Goal: Task Accomplishment & Management: Manage account settings

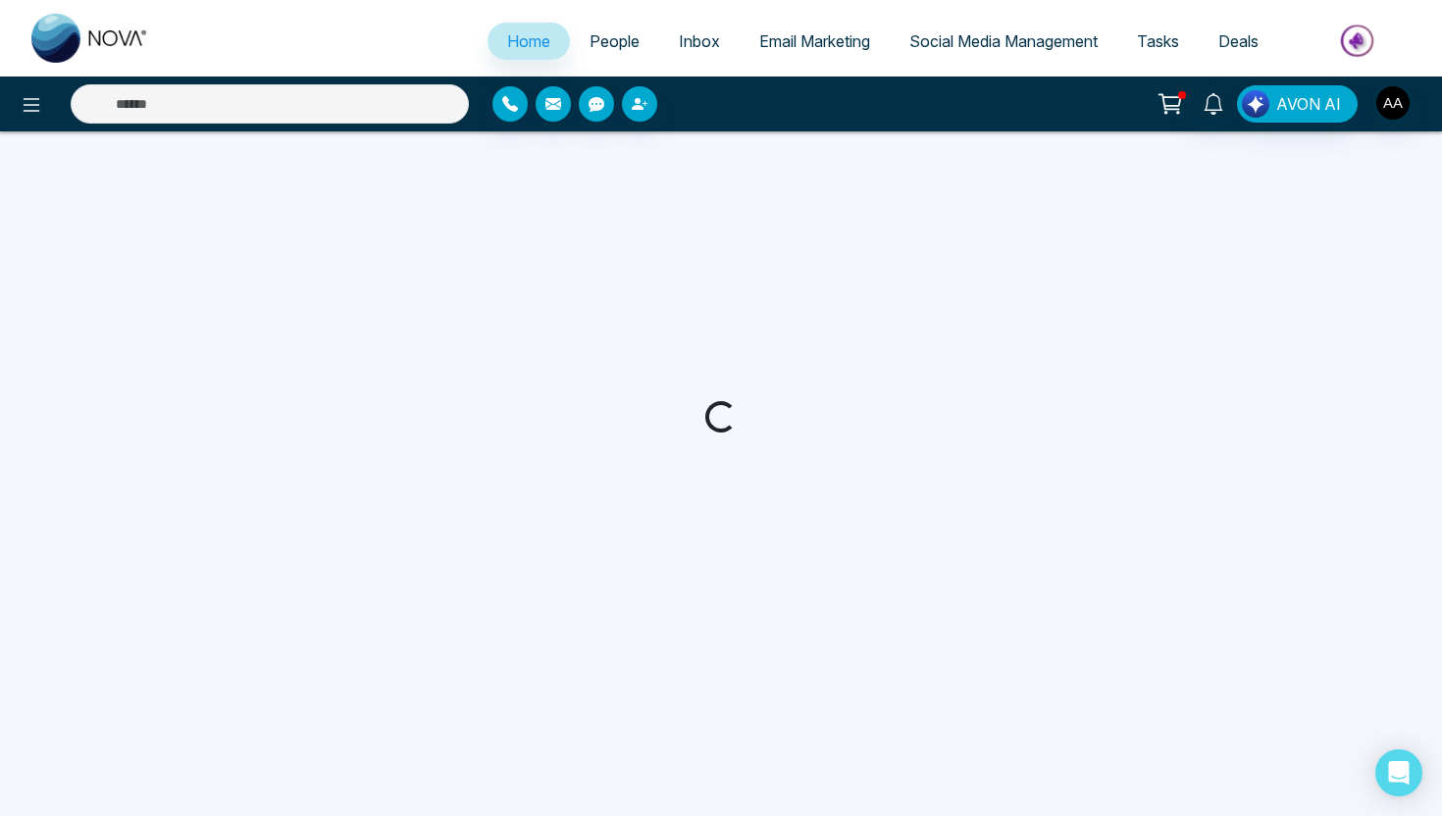
select select "*"
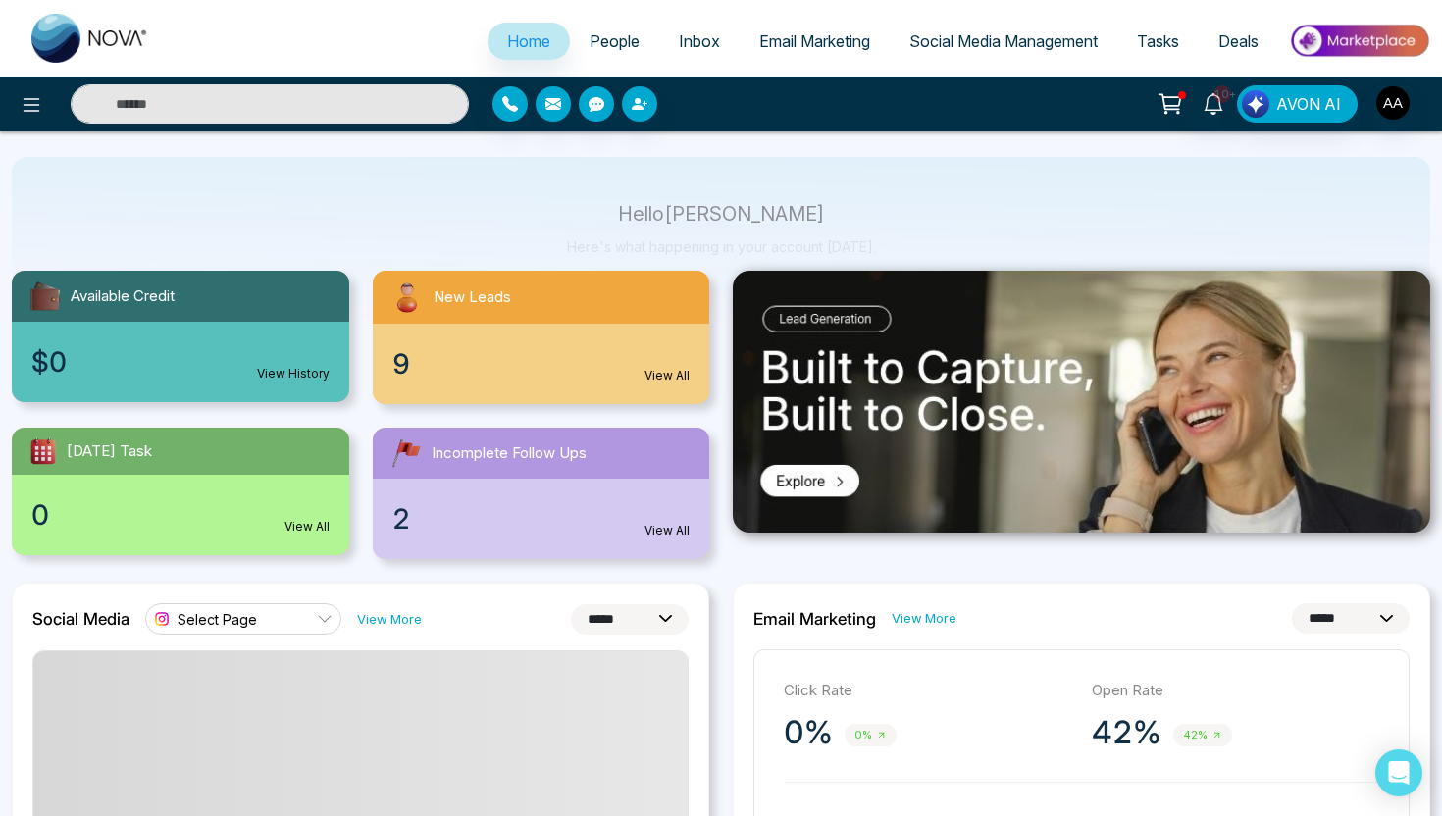
scroll to position [121, 0]
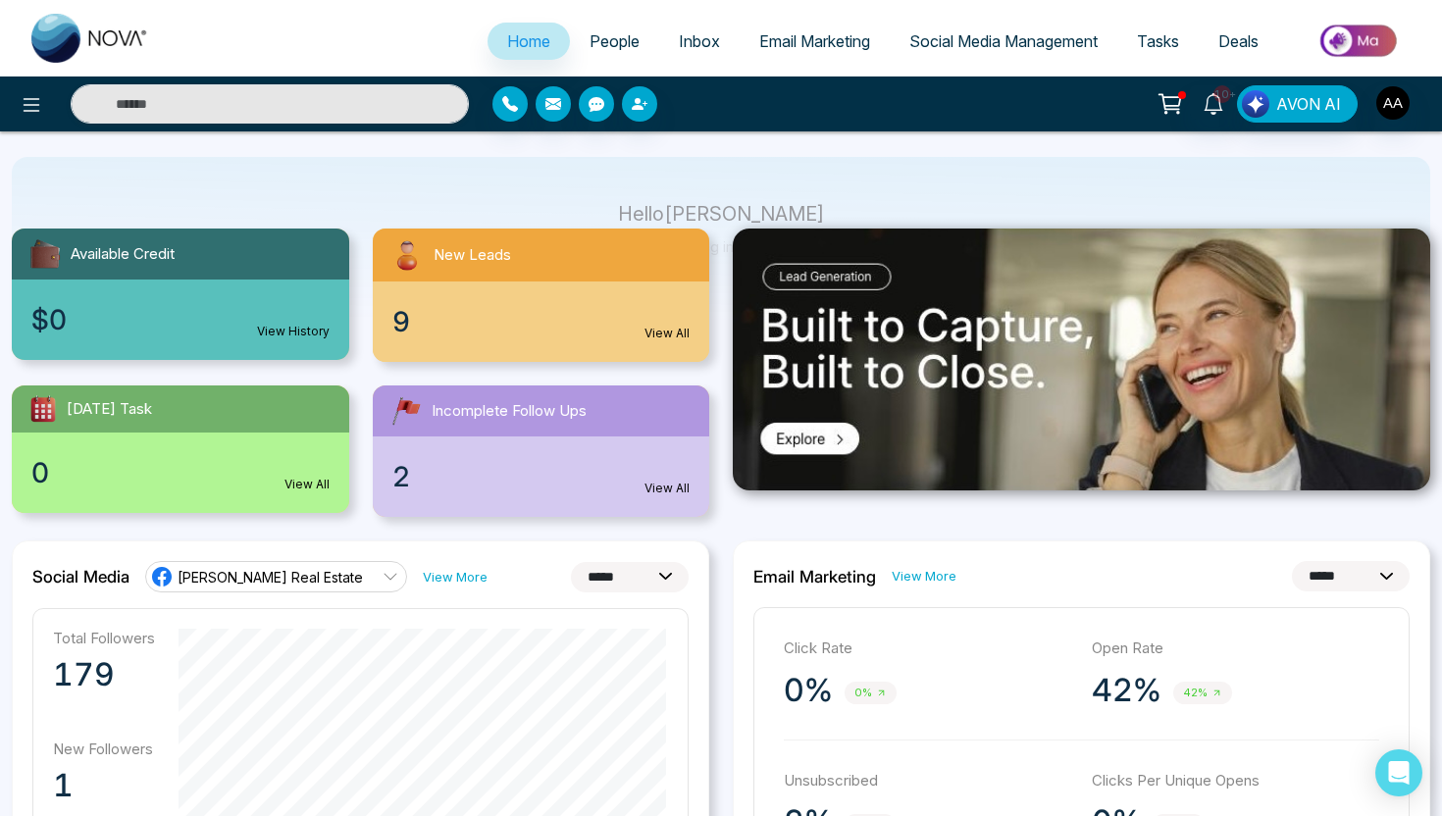
click at [619, 57] on link "People" at bounding box center [614, 41] width 89 height 37
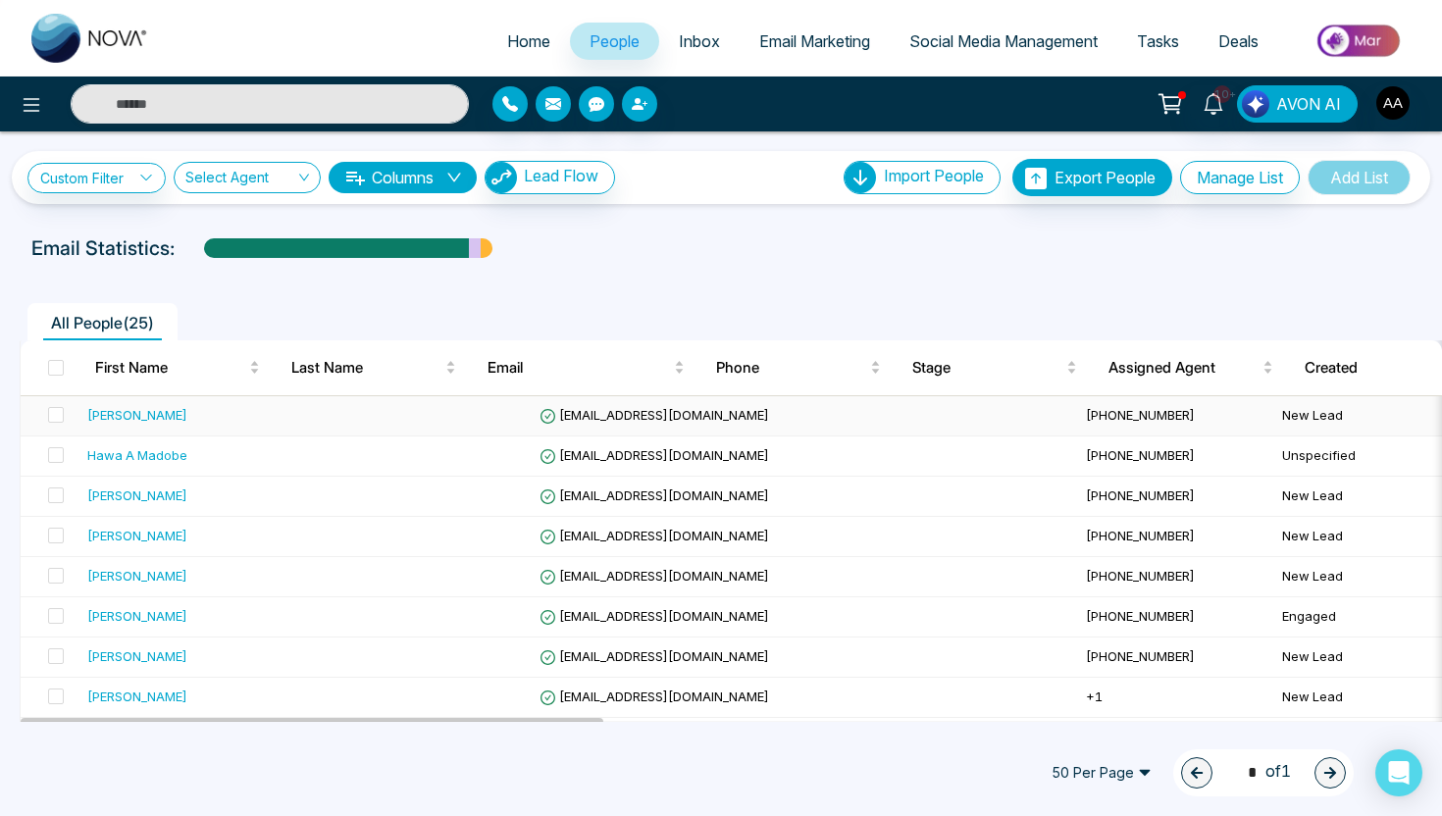
click at [128, 419] on div "[PERSON_NAME]" at bounding box center [207, 415] width 240 height 20
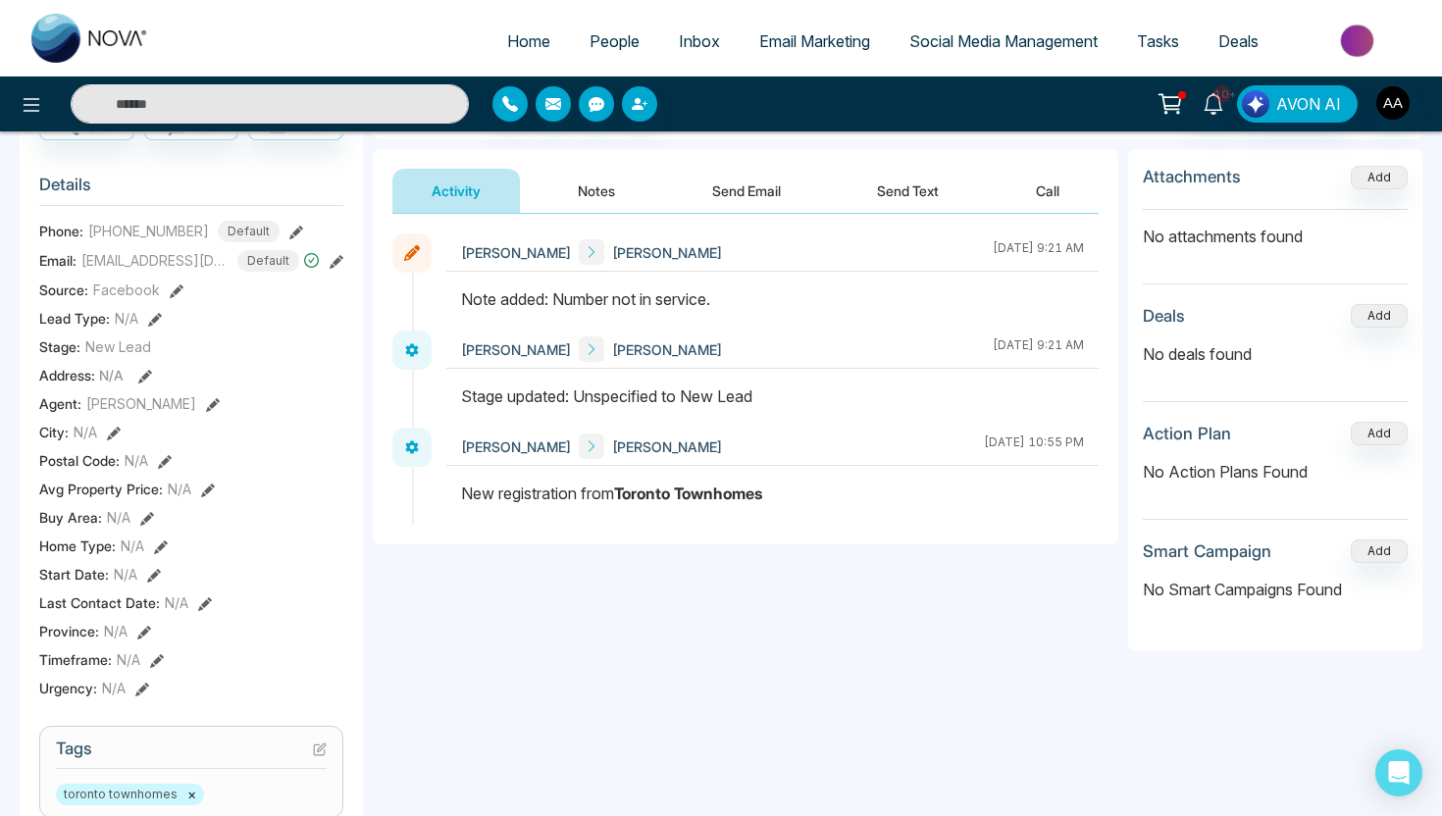
scroll to position [223, 0]
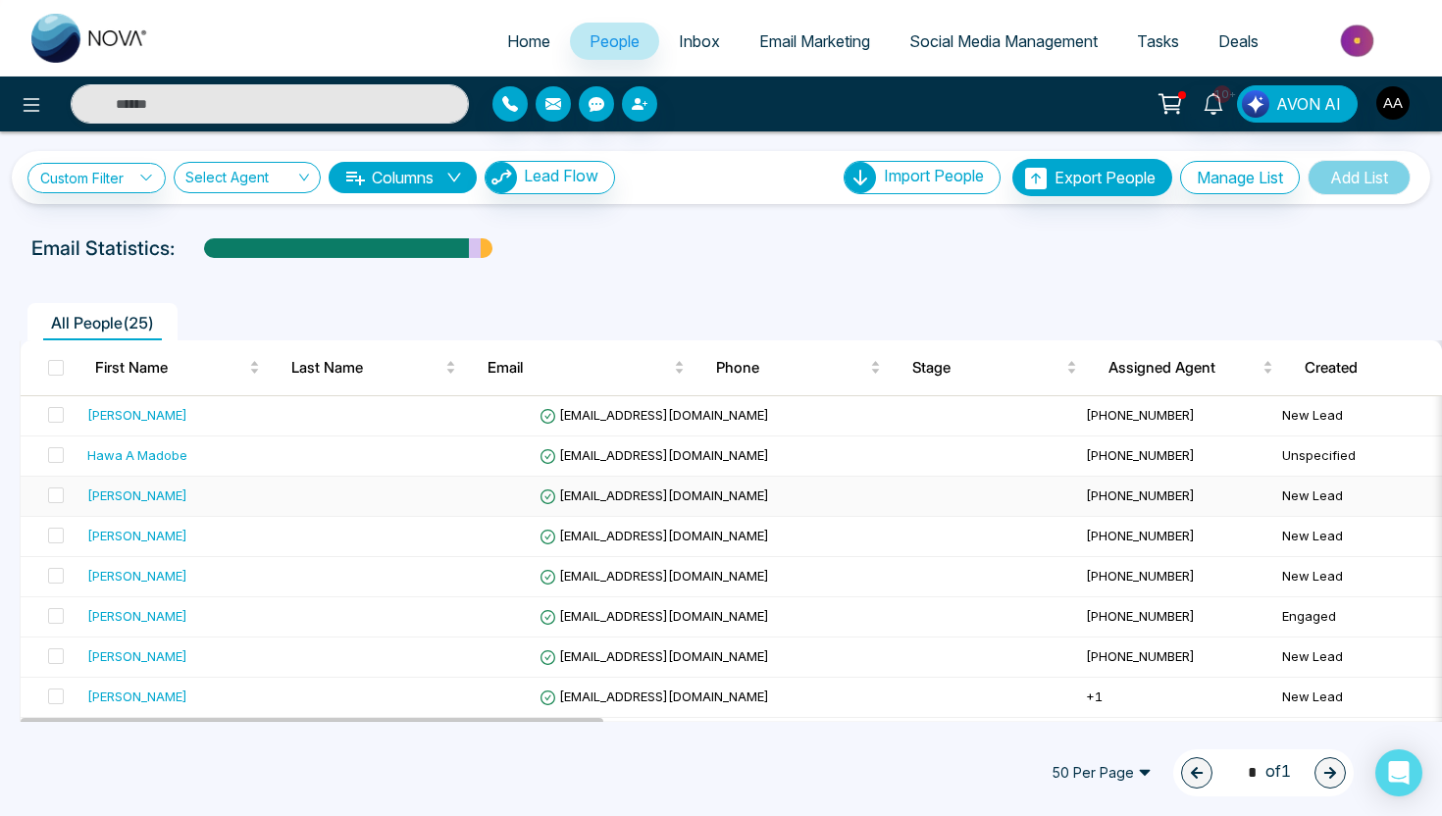
click at [153, 494] on div "[PERSON_NAME]" at bounding box center [207, 496] width 240 height 20
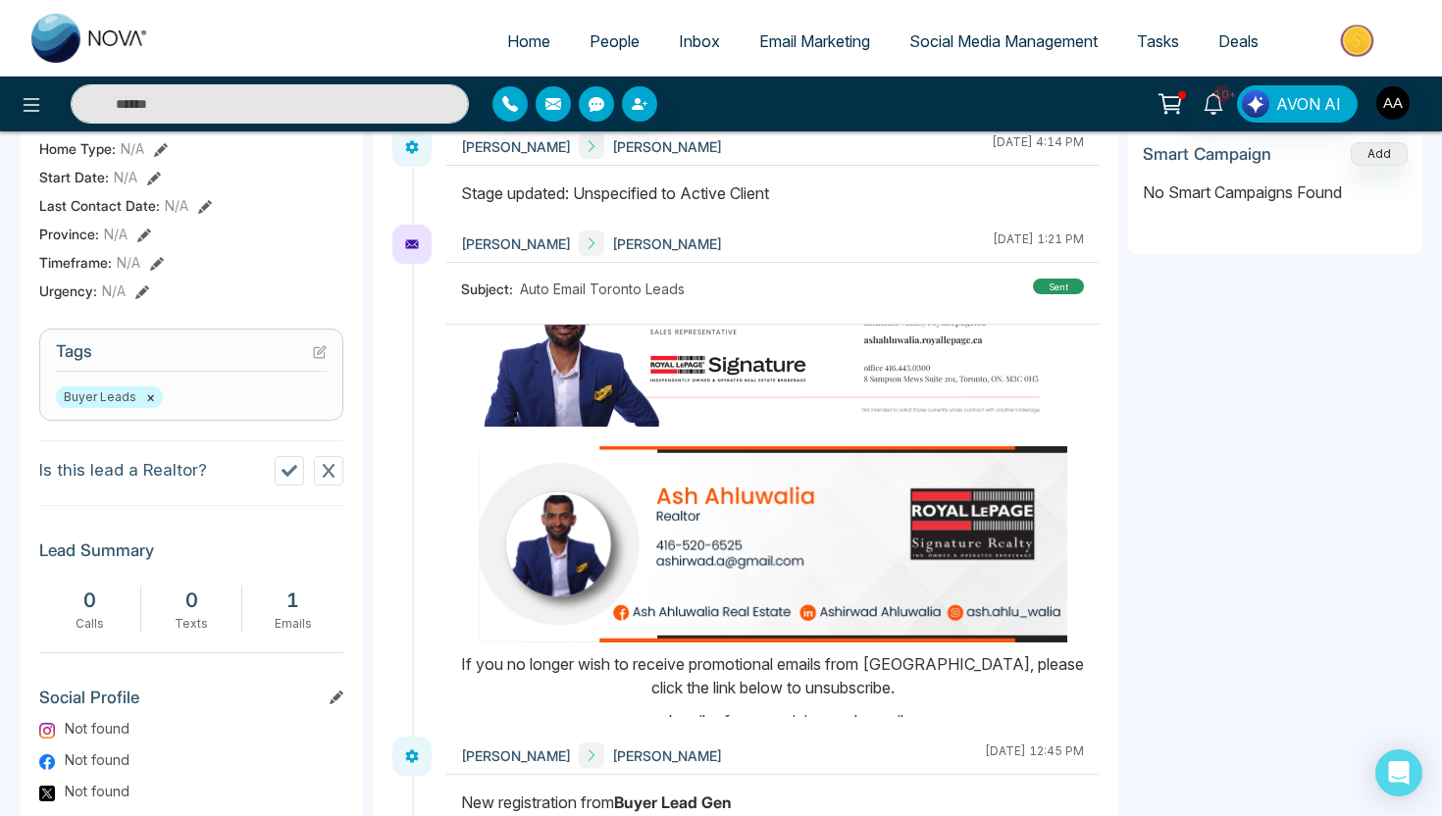
scroll to position [410, 0]
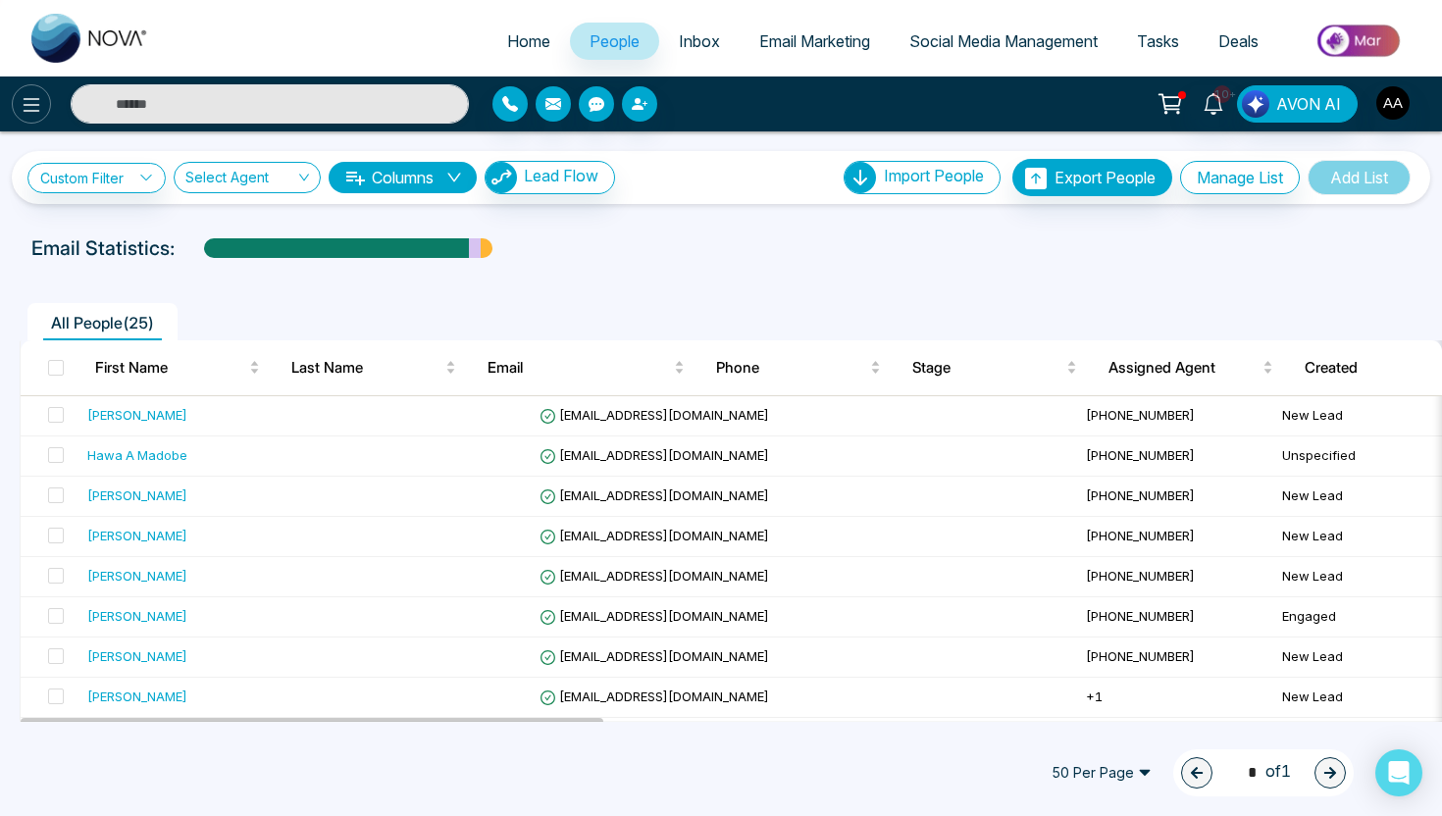
click at [37, 119] on button at bounding box center [31, 103] width 39 height 39
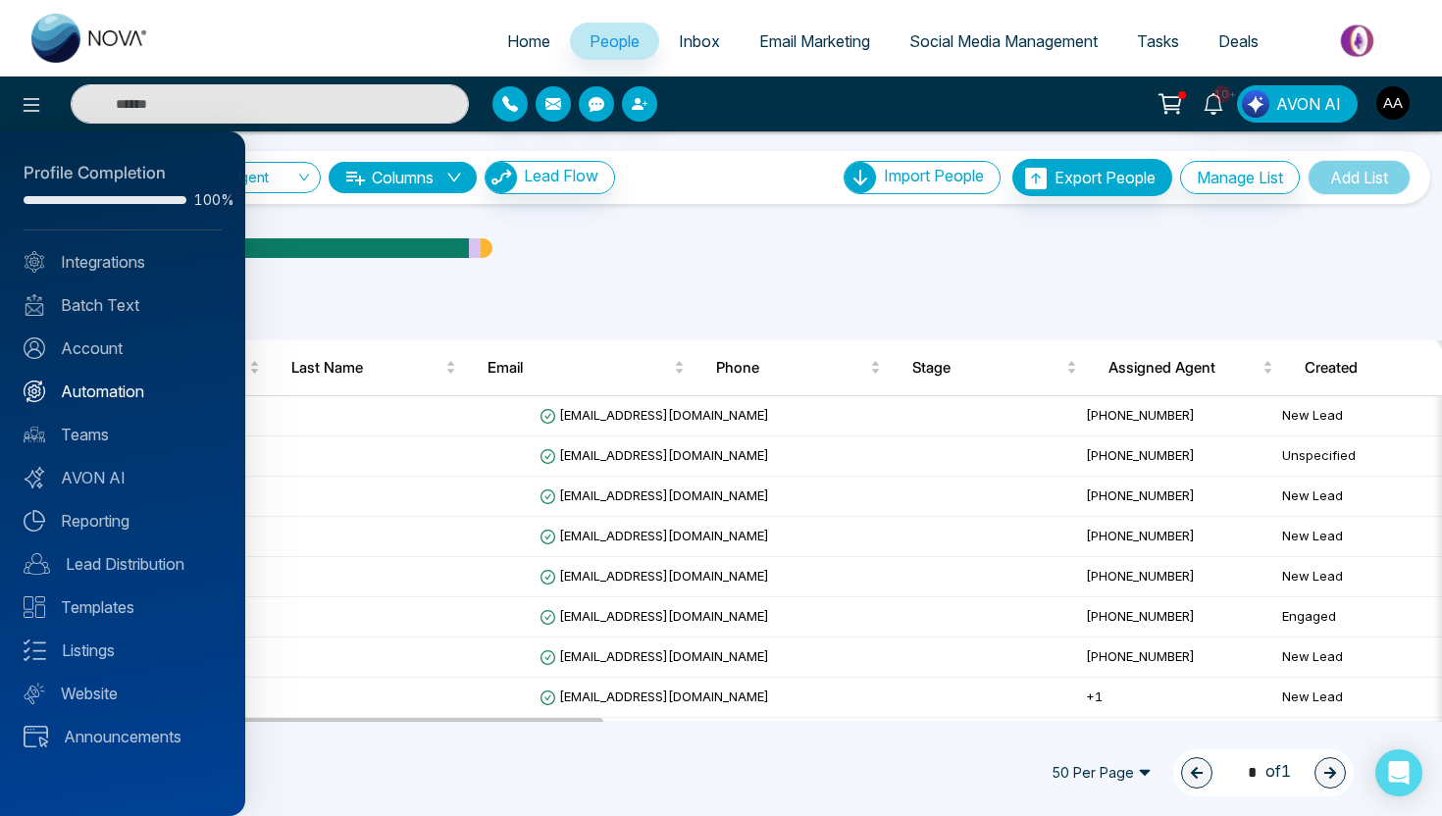
click at [130, 385] on link "Automation" at bounding box center [123, 392] width 198 height 24
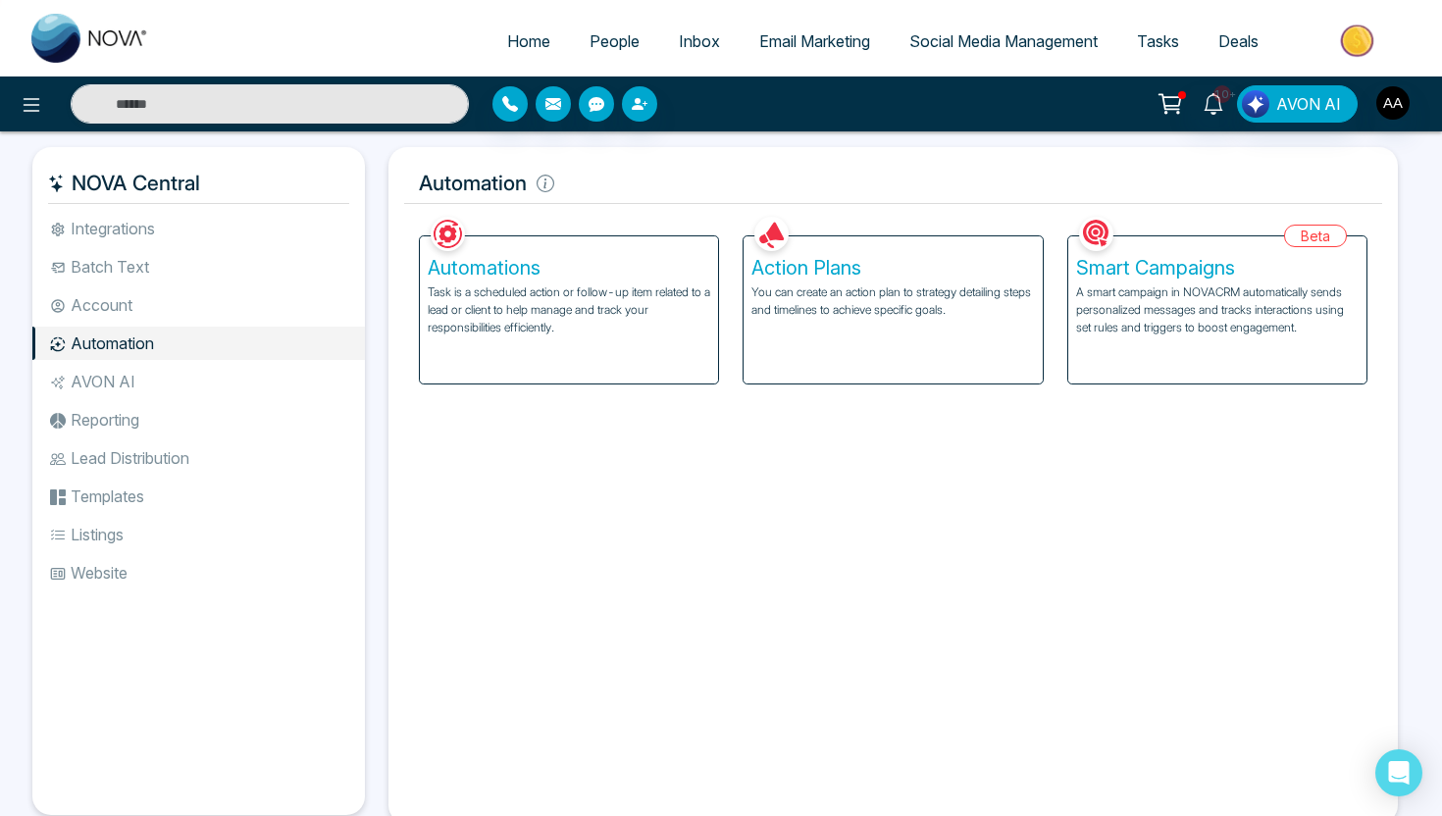
click at [582, 331] on p "Task is a scheduled action or follow-up item related to a lead or client to hel…" at bounding box center [569, 310] width 283 height 53
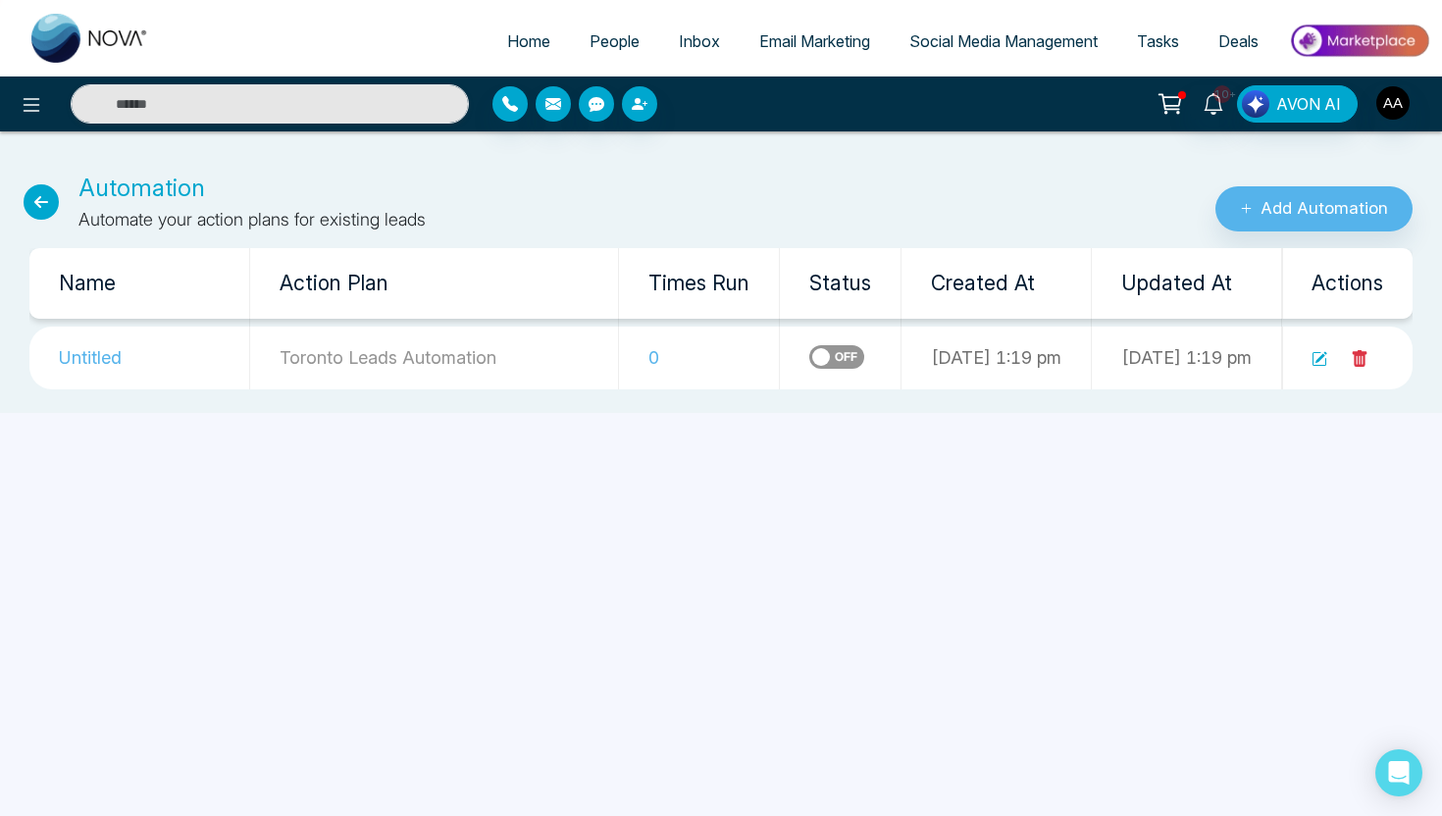
click at [1317, 357] on icon at bounding box center [1320, 359] width 16 height 16
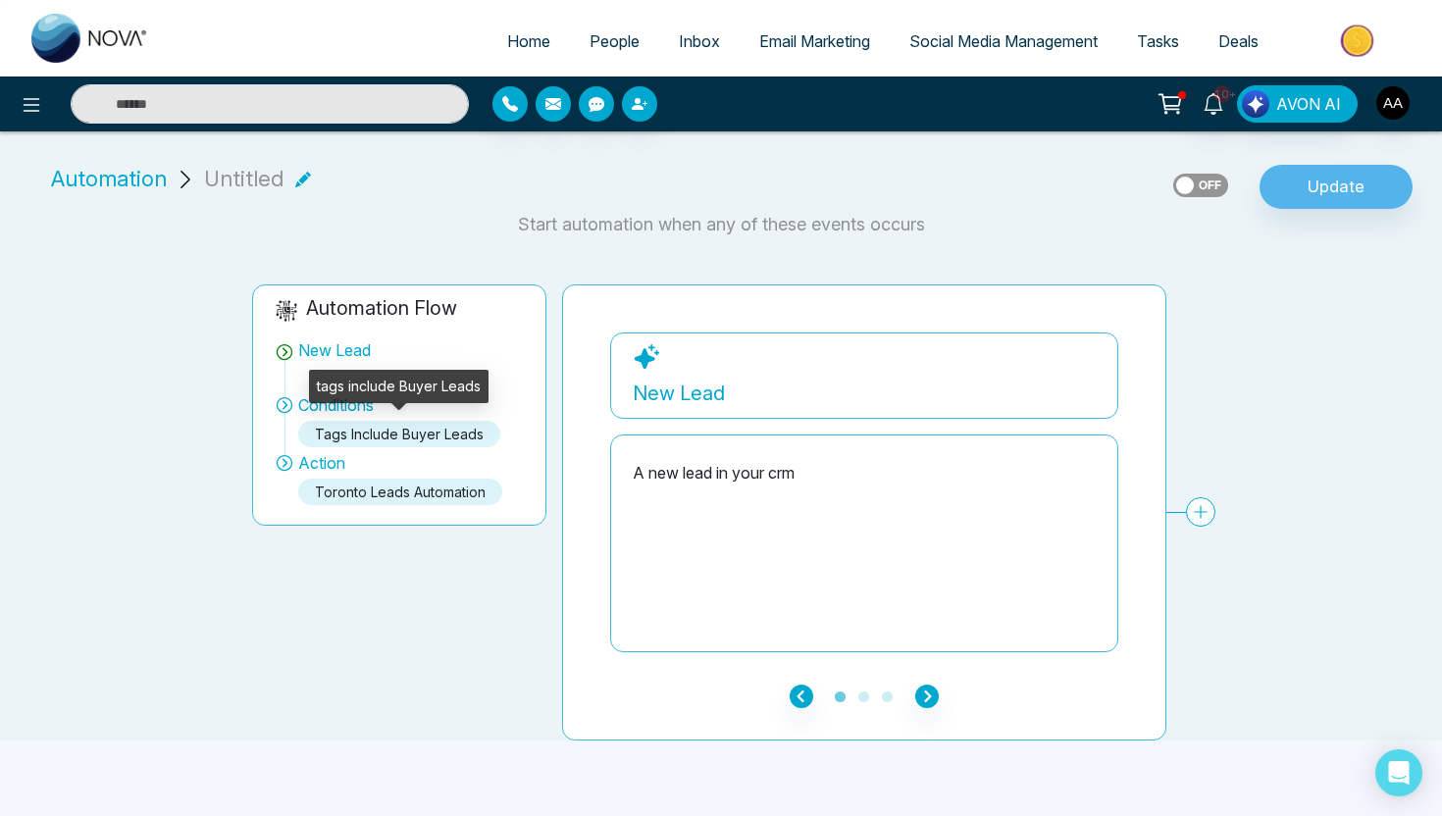
click at [453, 433] on div "tags include Buyer Leads" at bounding box center [399, 434] width 202 height 26
click at [283, 408] on icon at bounding box center [285, 405] width 5 height 9
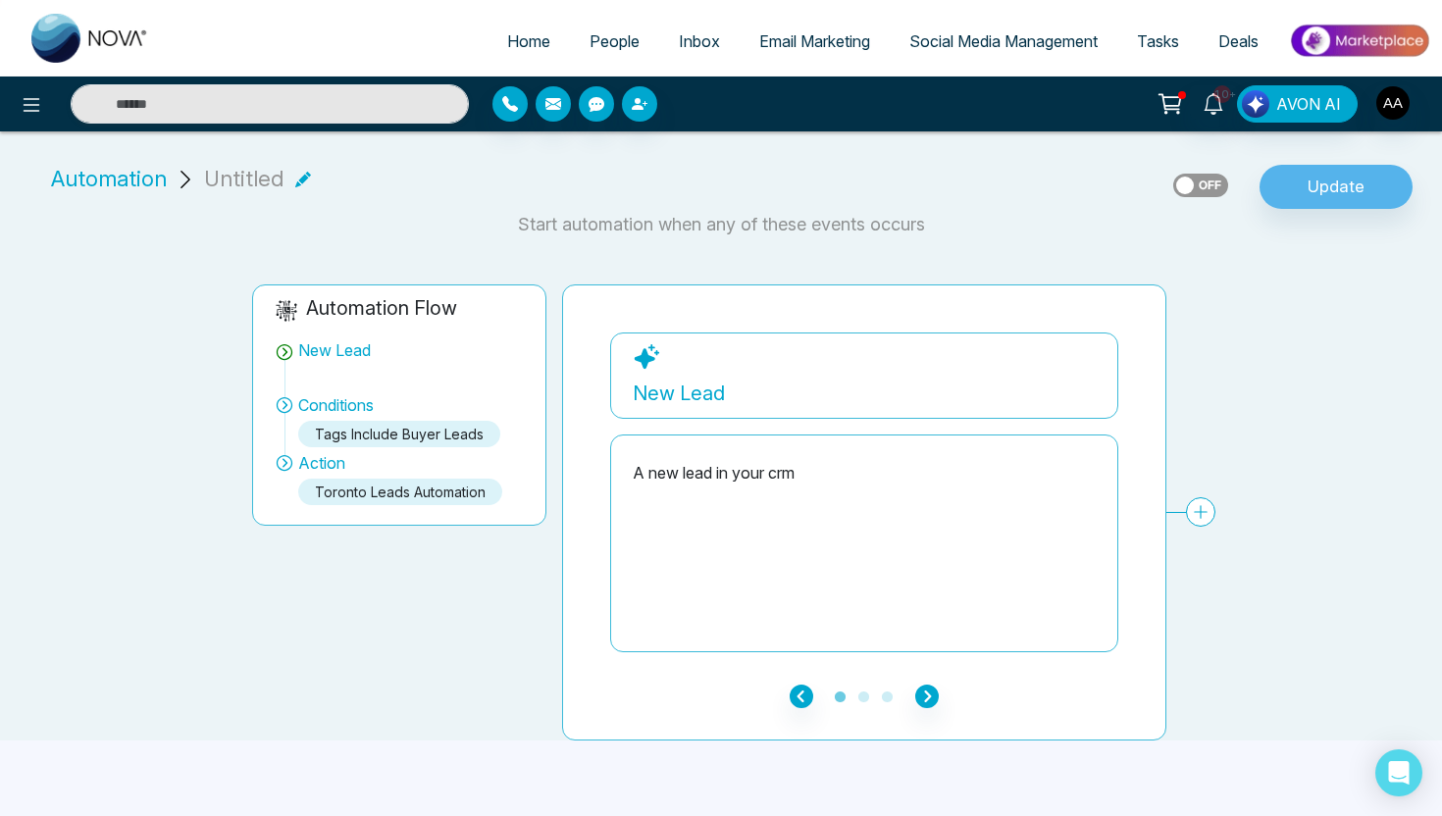
click at [332, 408] on span "Conditions" at bounding box center [336, 405] width 76 height 24
click at [932, 698] on icon "button" at bounding box center [927, 697] width 24 height 24
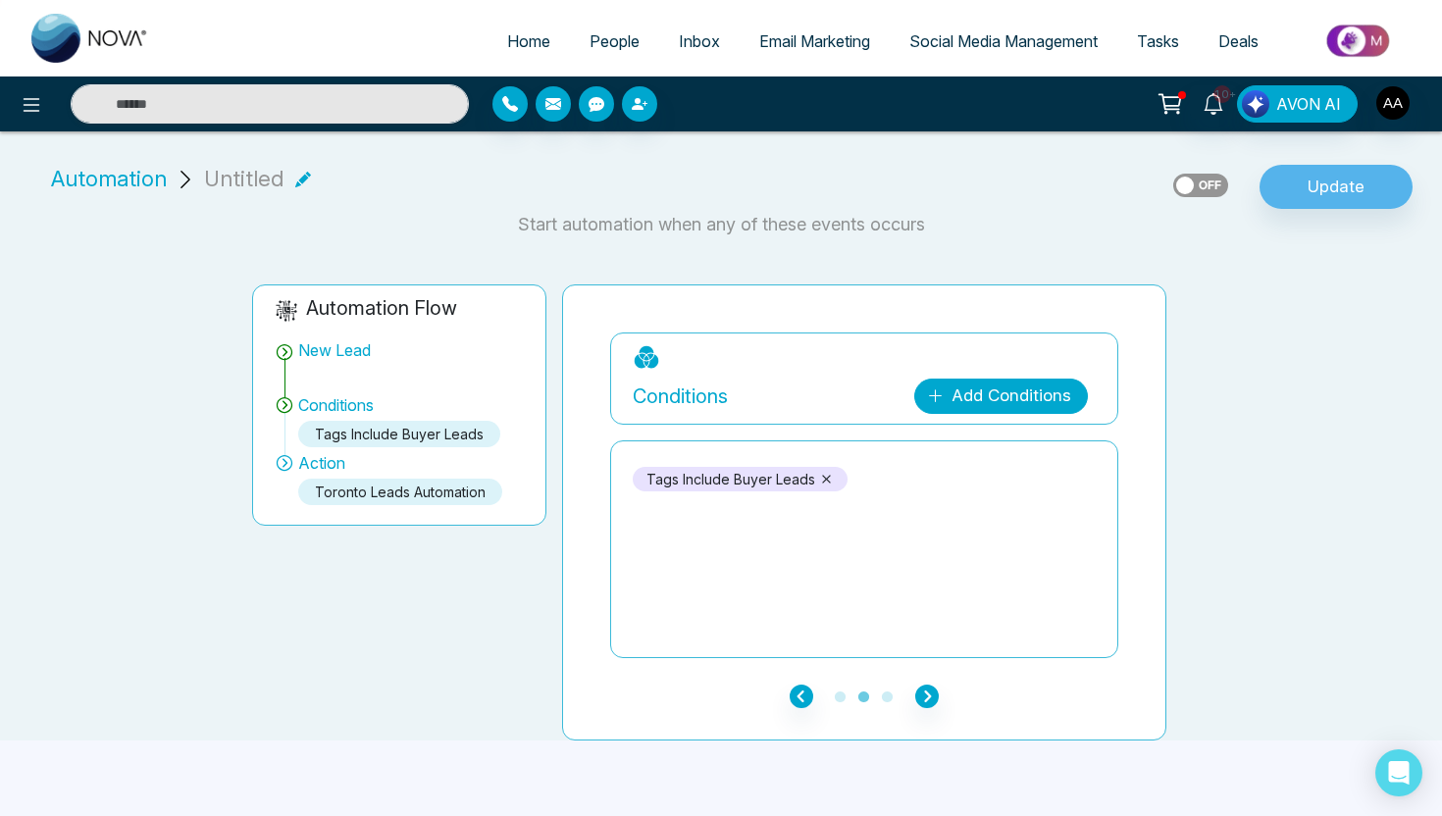
click at [963, 403] on link "Add Conditions" at bounding box center [1001, 396] width 174 height 35
click at [950, 439] on input "search" at bounding box center [1023, 444] width 159 height 29
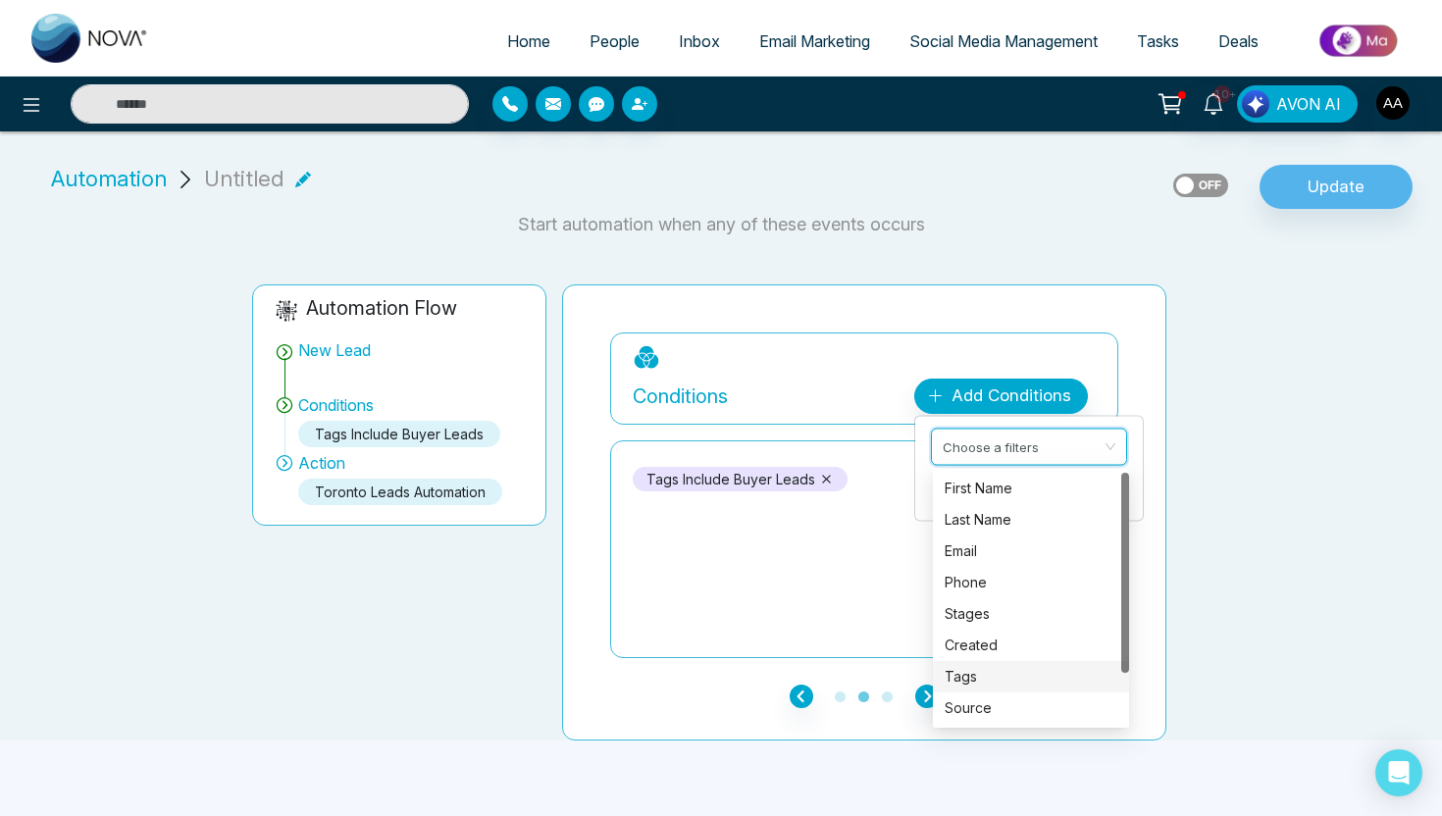
click at [987, 678] on div "Tags" at bounding box center [1031, 677] width 173 height 22
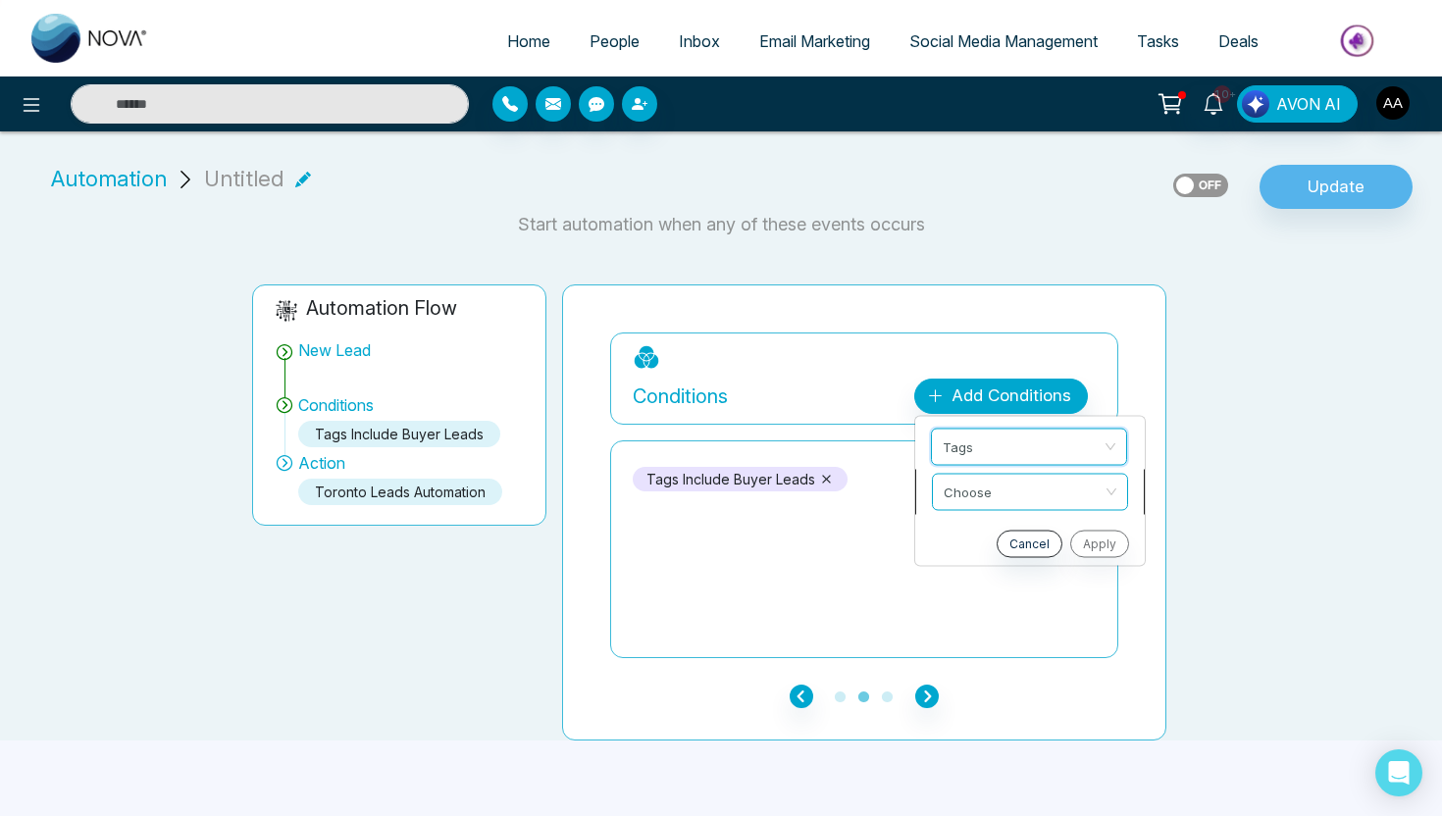
click at [1022, 500] on input "search" at bounding box center [1023, 489] width 159 height 29
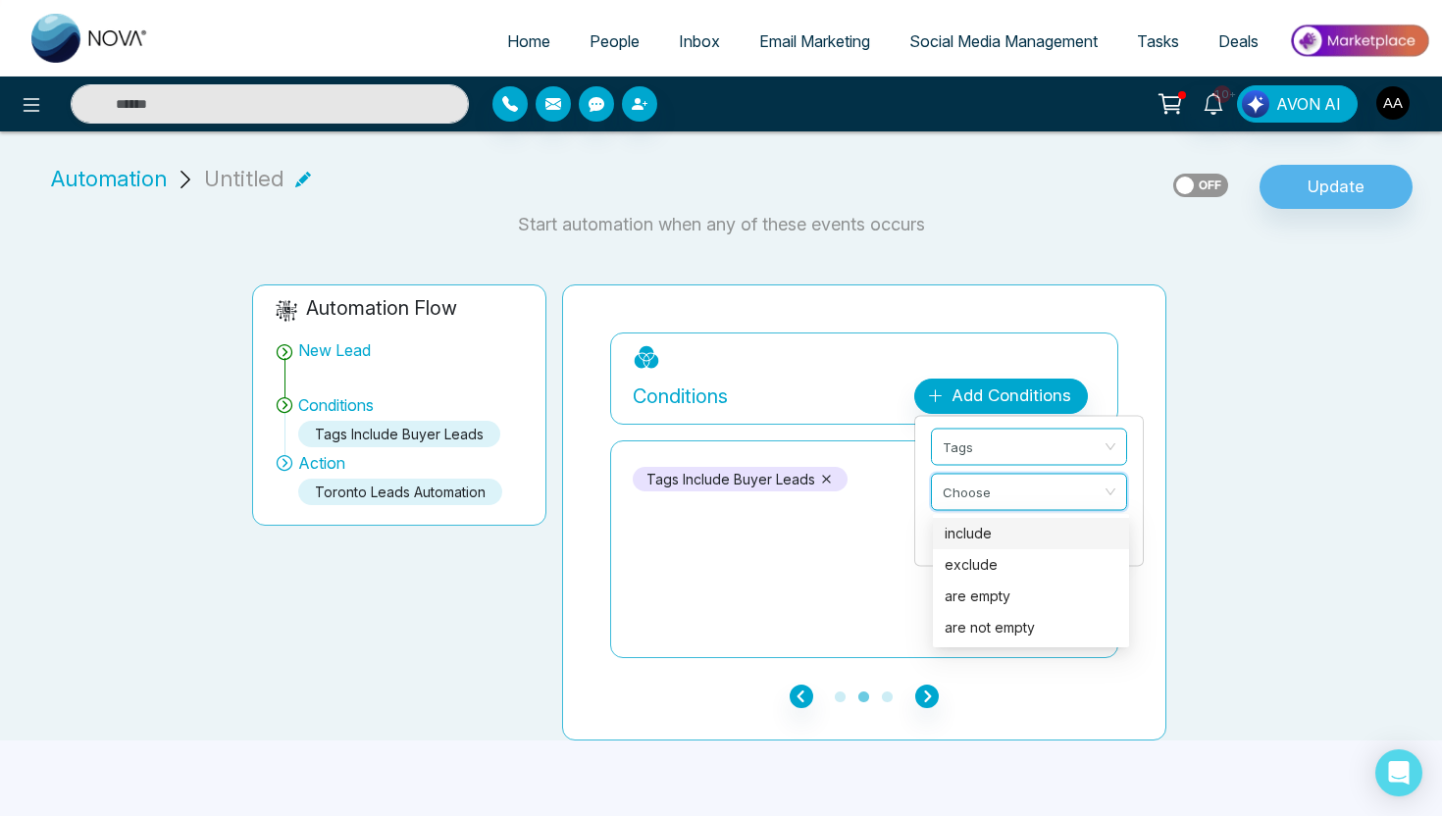
click at [1016, 530] on div "include" at bounding box center [1031, 534] width 173 height 22
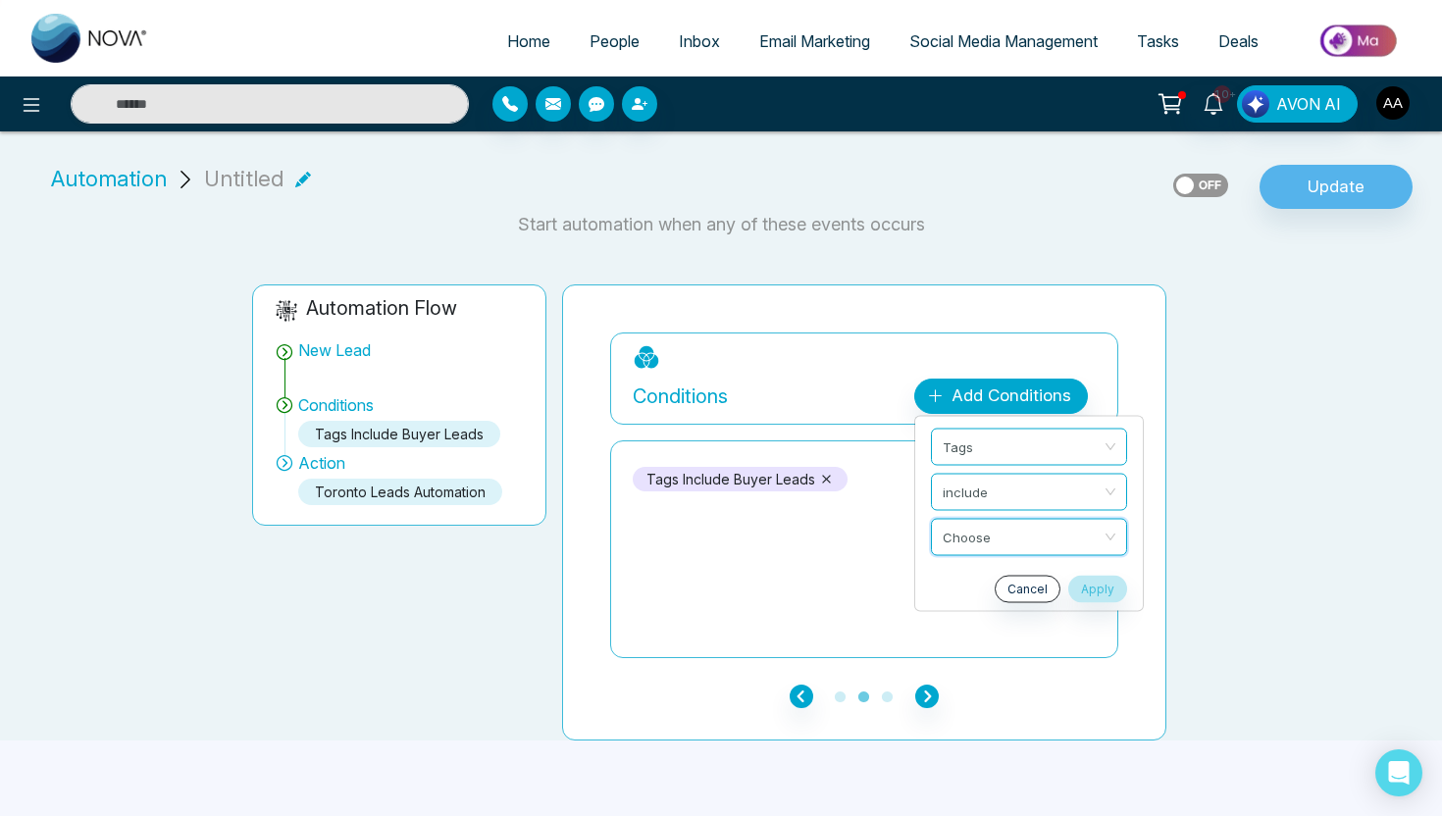
click at [1016, 530] on input "search" at bounding box center [1022, 534] width 159 height 29
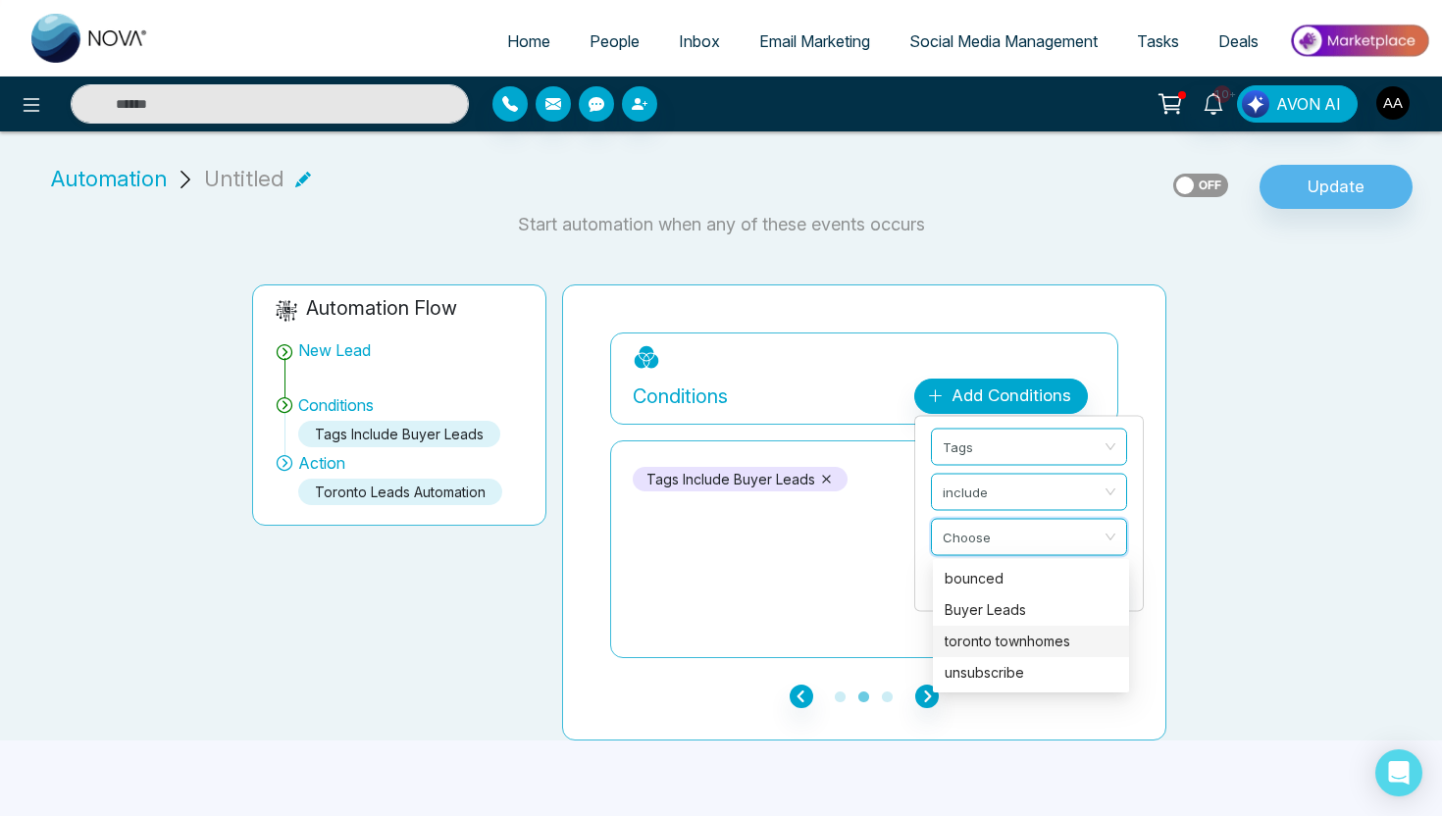
click at [1011, 647] on div "toronto townhomes" at bounding box center [1031, 642] width 173 height 22
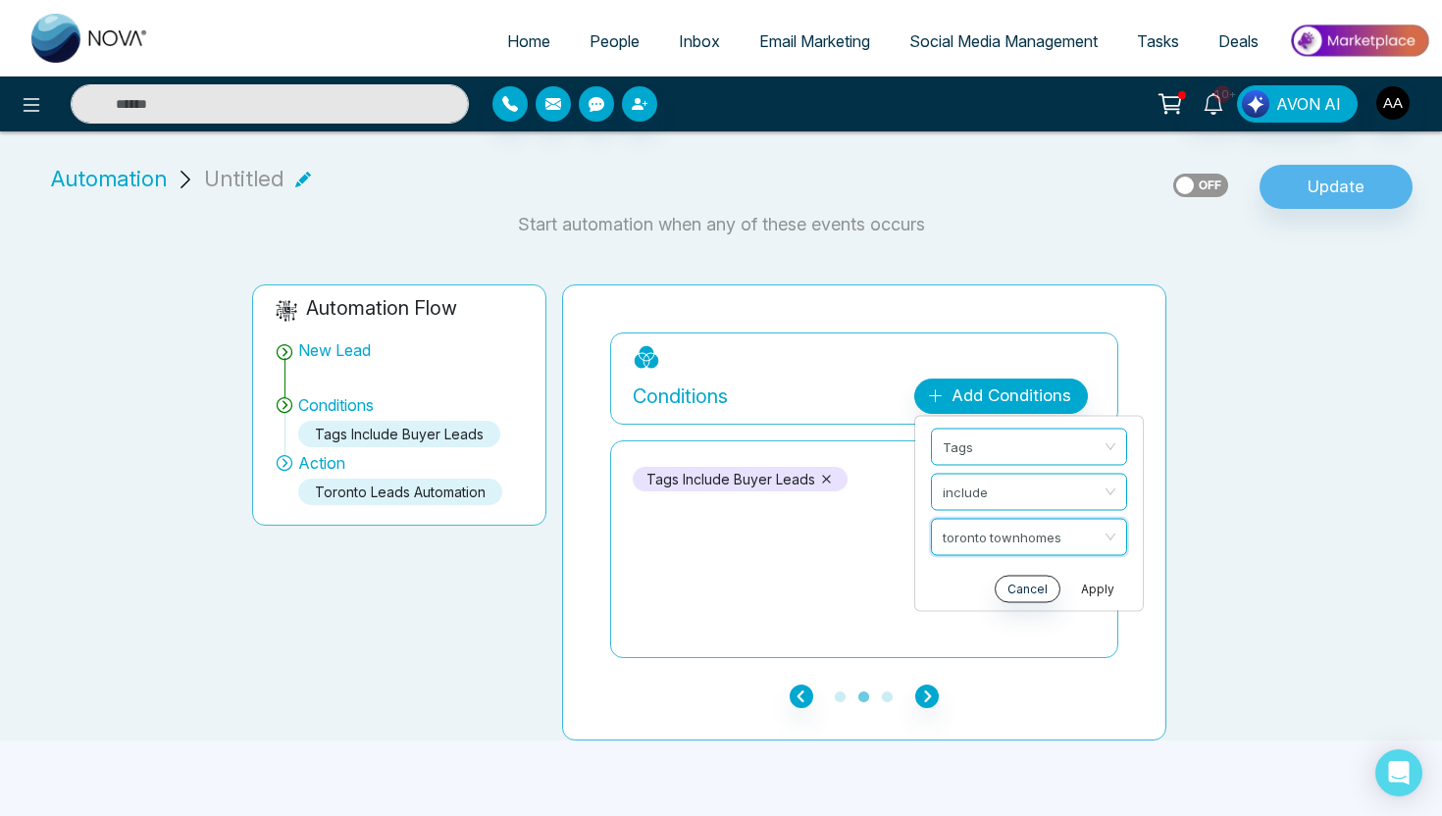
click at [1093, 588] on button "Apply" at bounding box center [1097, 589] width 59 height 27
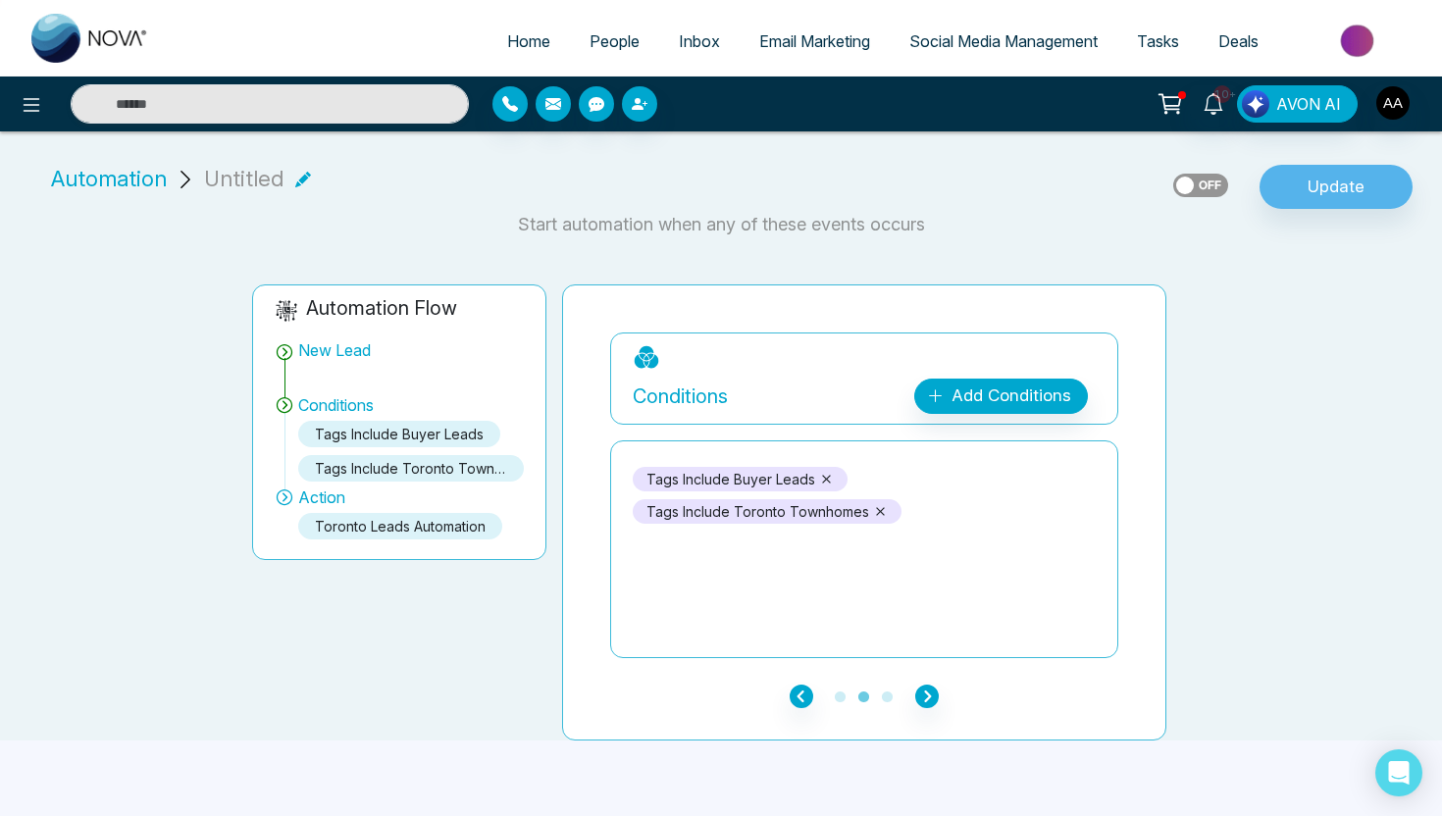
click at [825, 478] on icon at bounding box center [826, 479] width 9 height 9
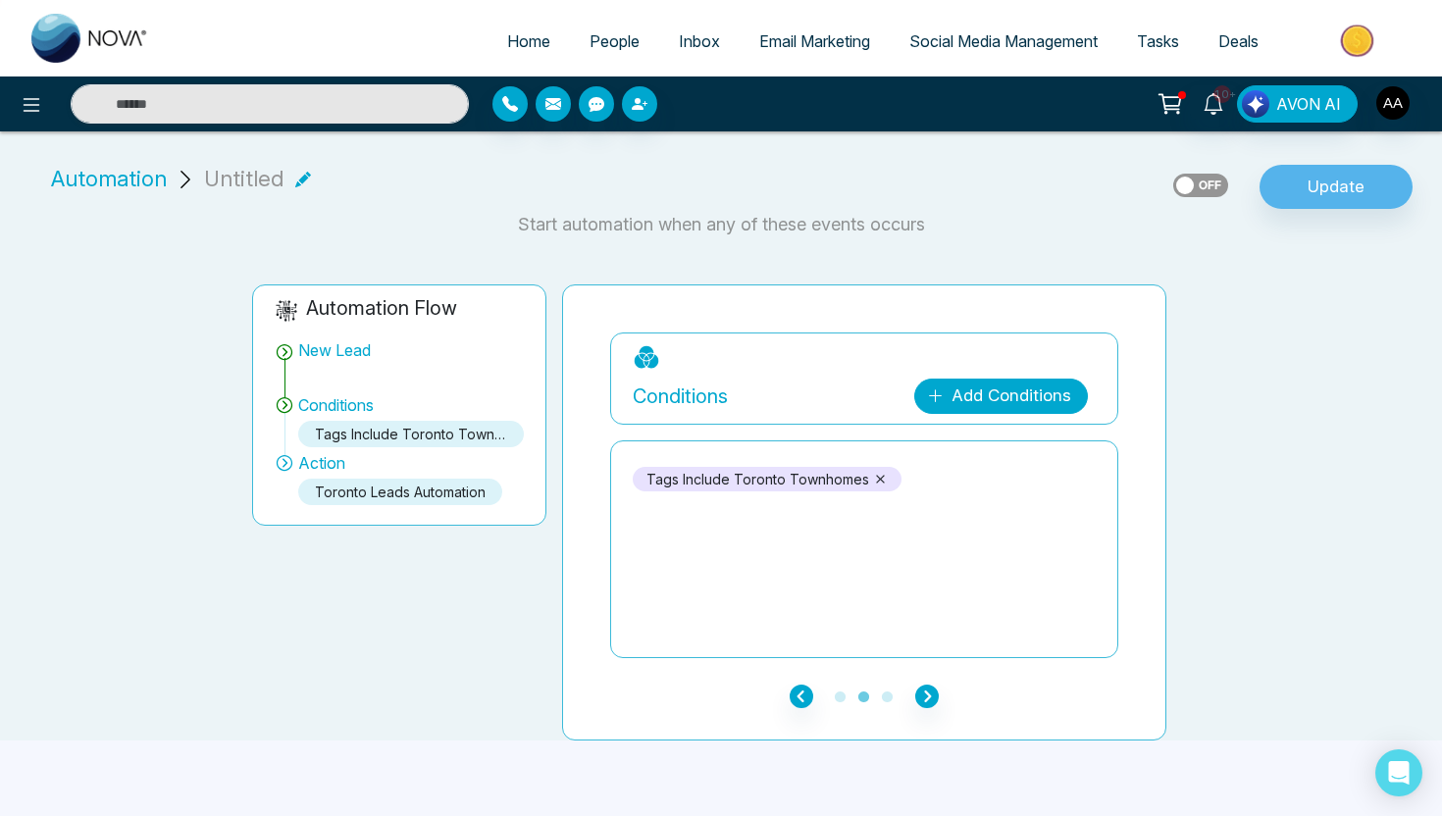
click at [999, 405] on link "Add Conditions" at bounding box center [1001, 396] width 174 height 35
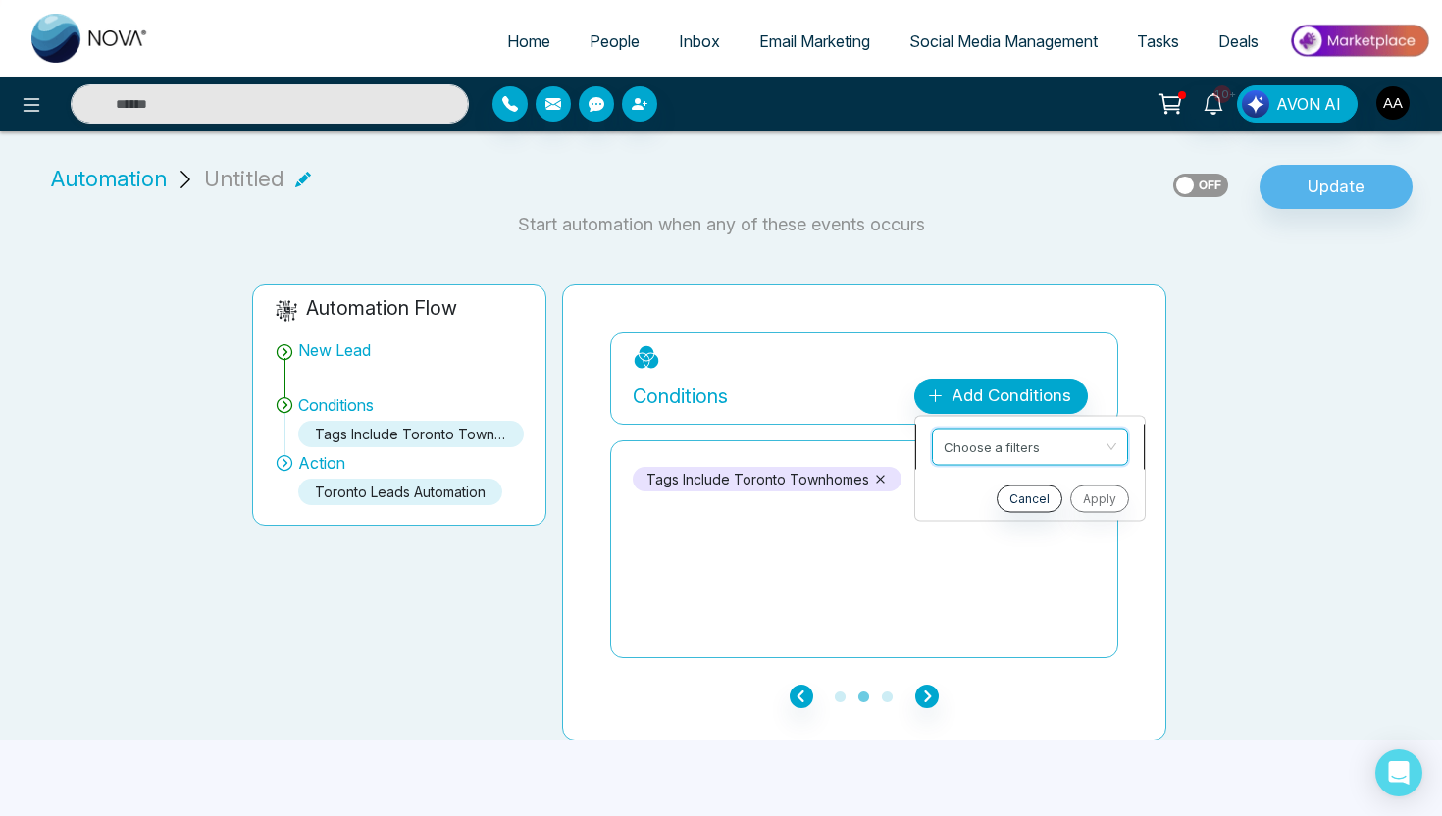
click at [1036, 454] on input "search" at bounding box center [1023, 444] width 159 height 29
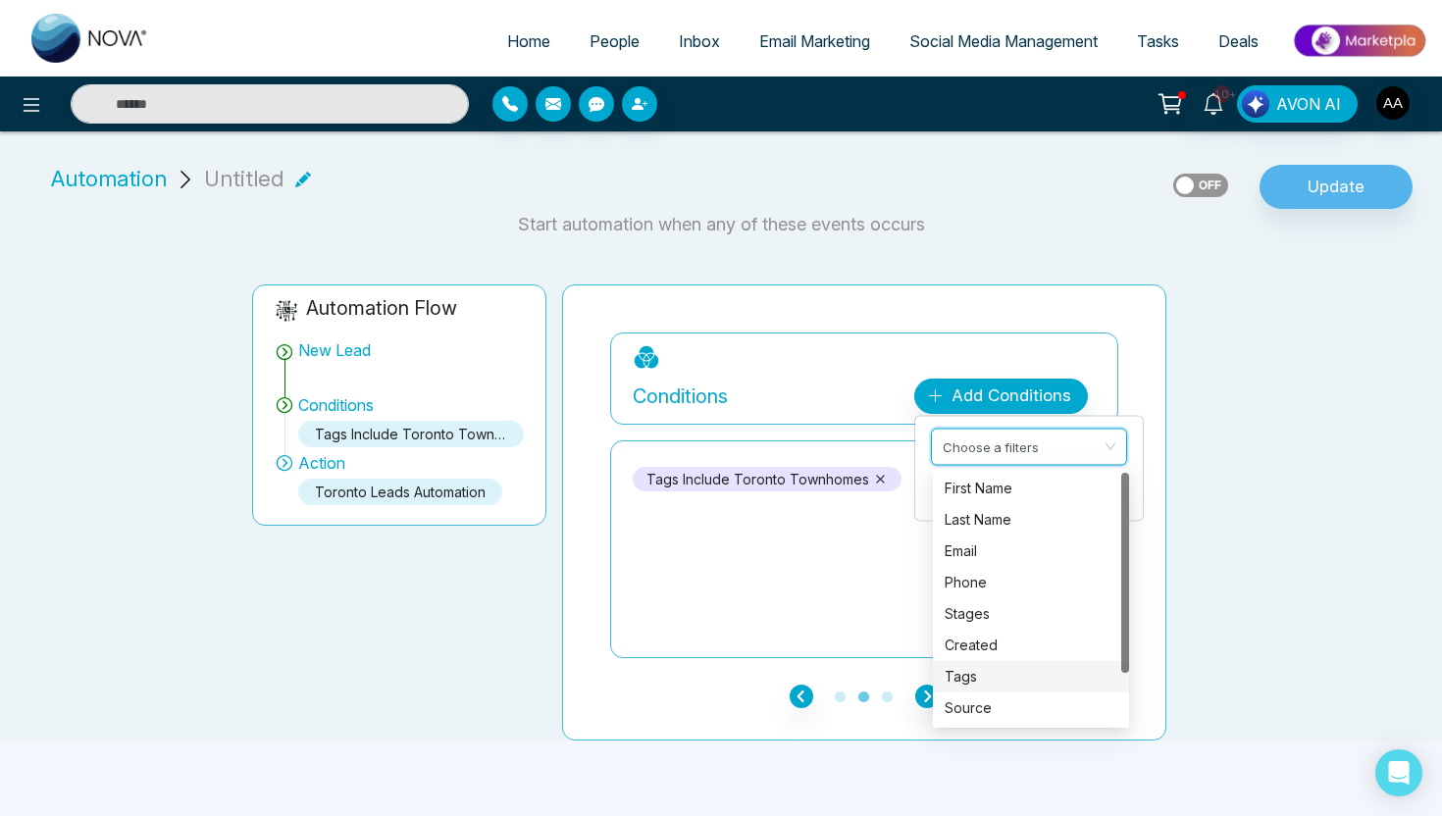
click at [1034, 681] on div "Tags" at bounding box center [1031, 677] width 173 height 22
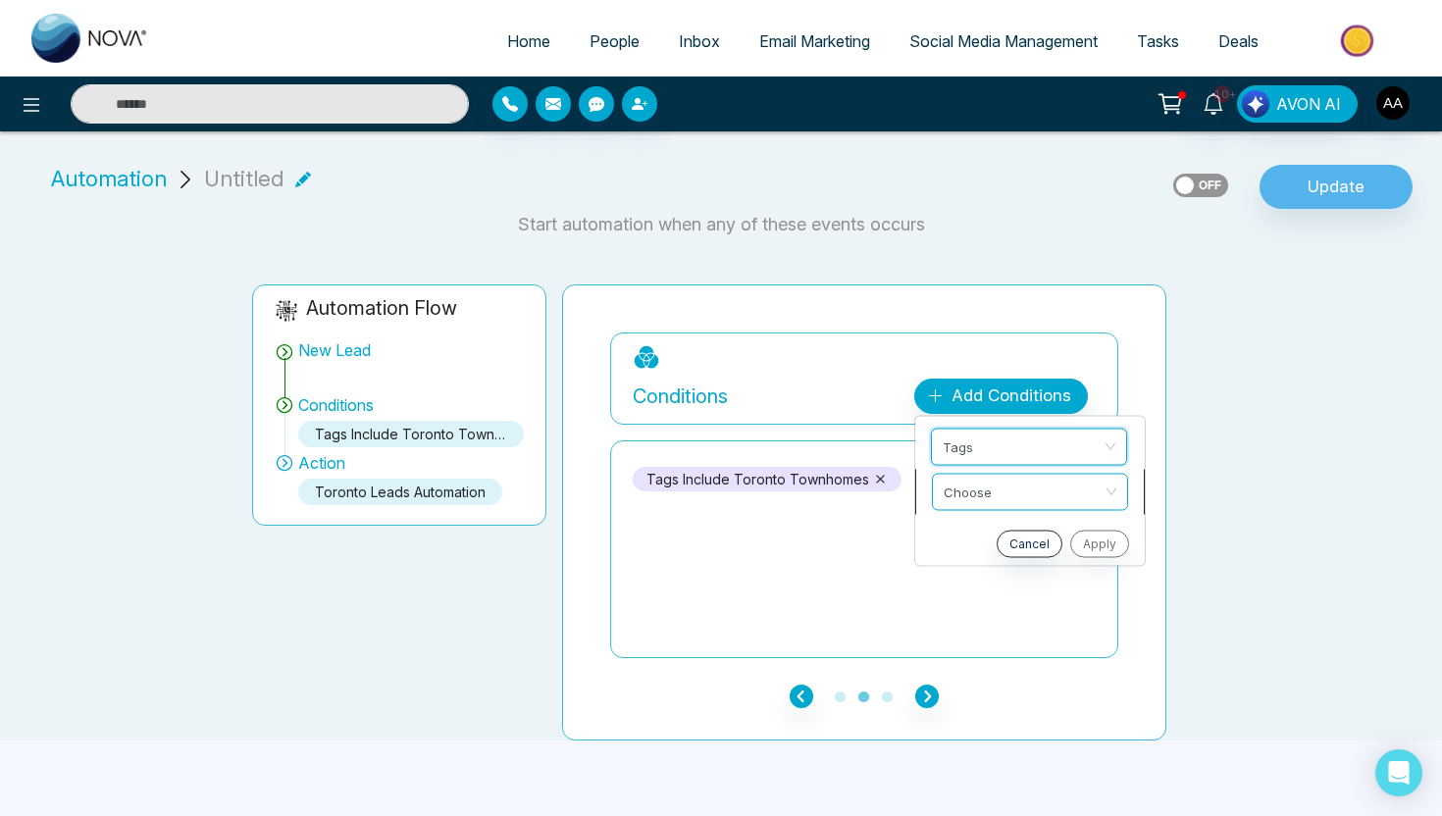
click at [1053, 508] on span at bounding box center [1023, 492] width 159 height 35
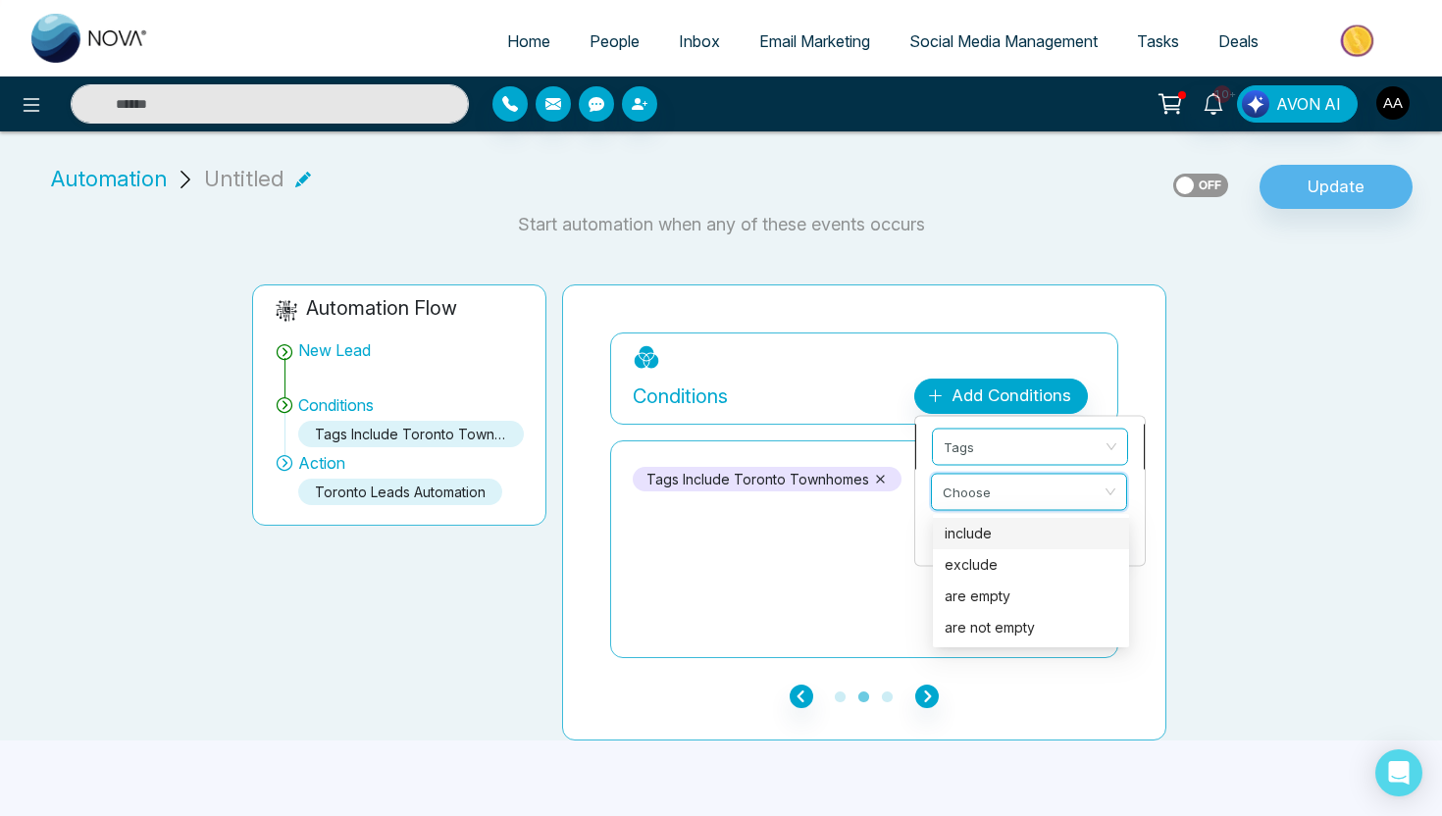
click at [1119, 451] on div "Tags" at bounding box center [1030, 447] width 196 height 37
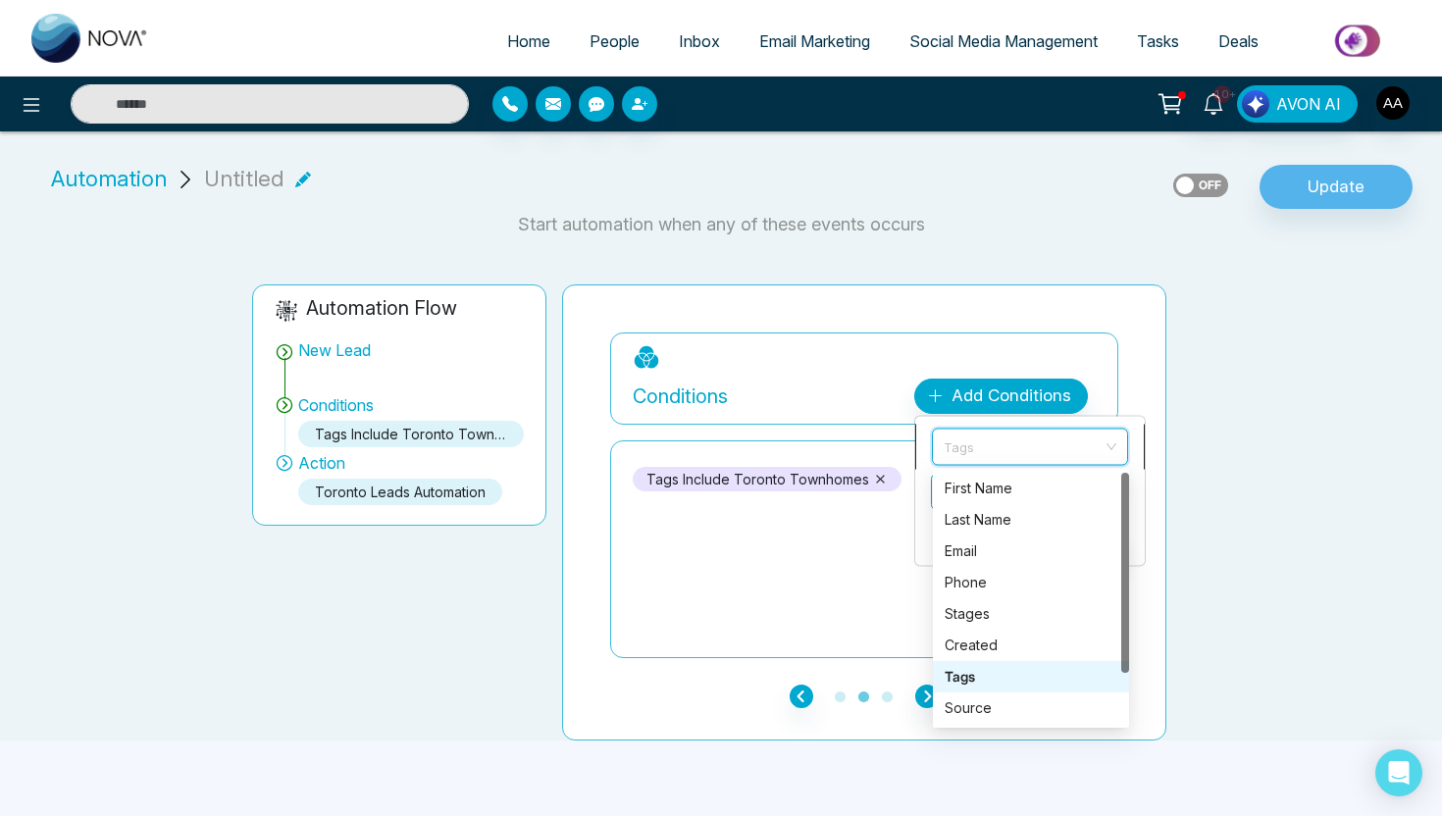
click at [1119, 449] on div "Tags" at bounding box center [1030, 447] width 196 height 37
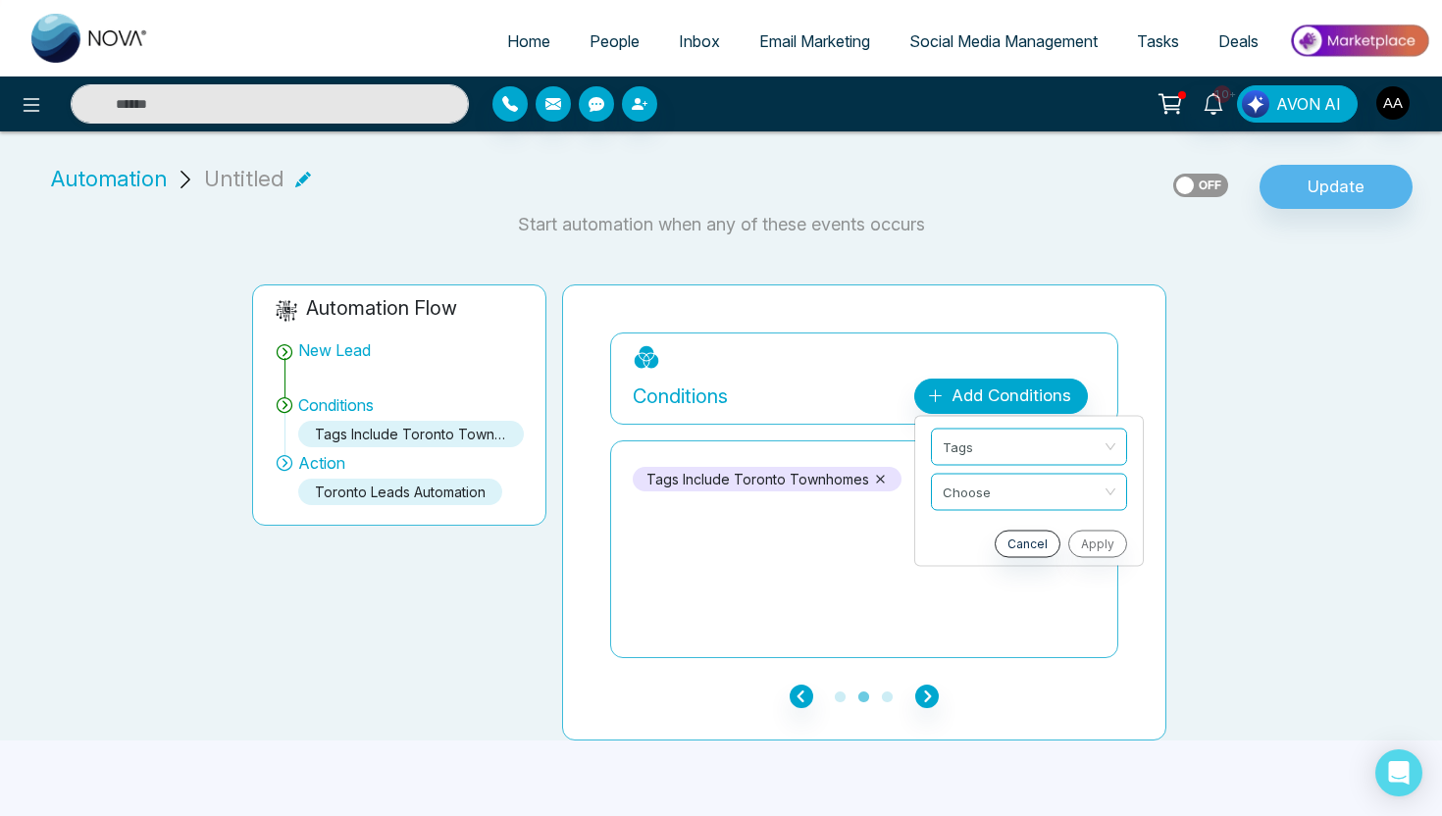
click at [1110, 544] on div "Cancel Apply" at bounding box center [1029, 544] width 196 height 27
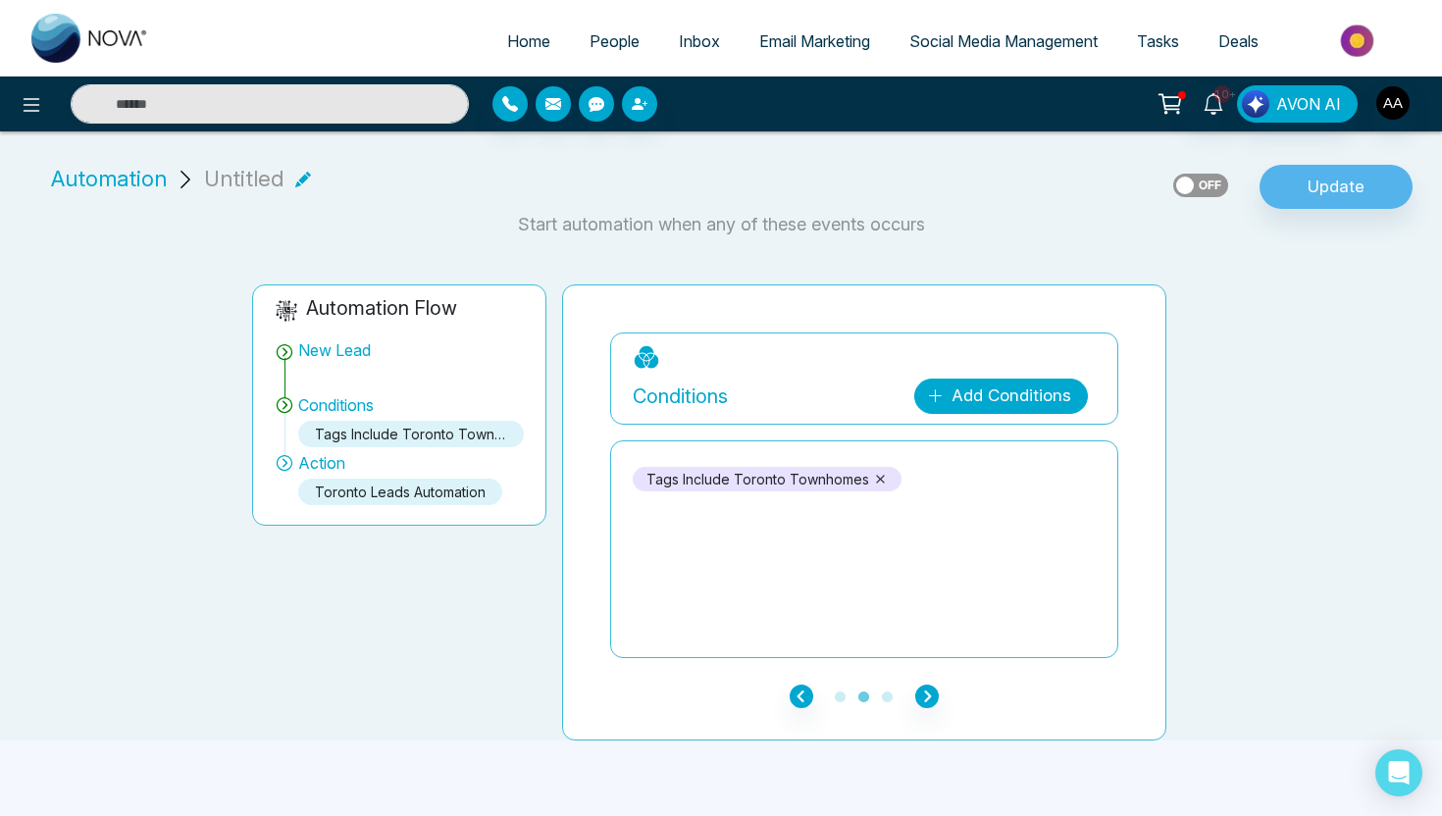
click at [1032, 387] on link "Add Conditions" at bounding box center [1001, 396] width 174 height 35
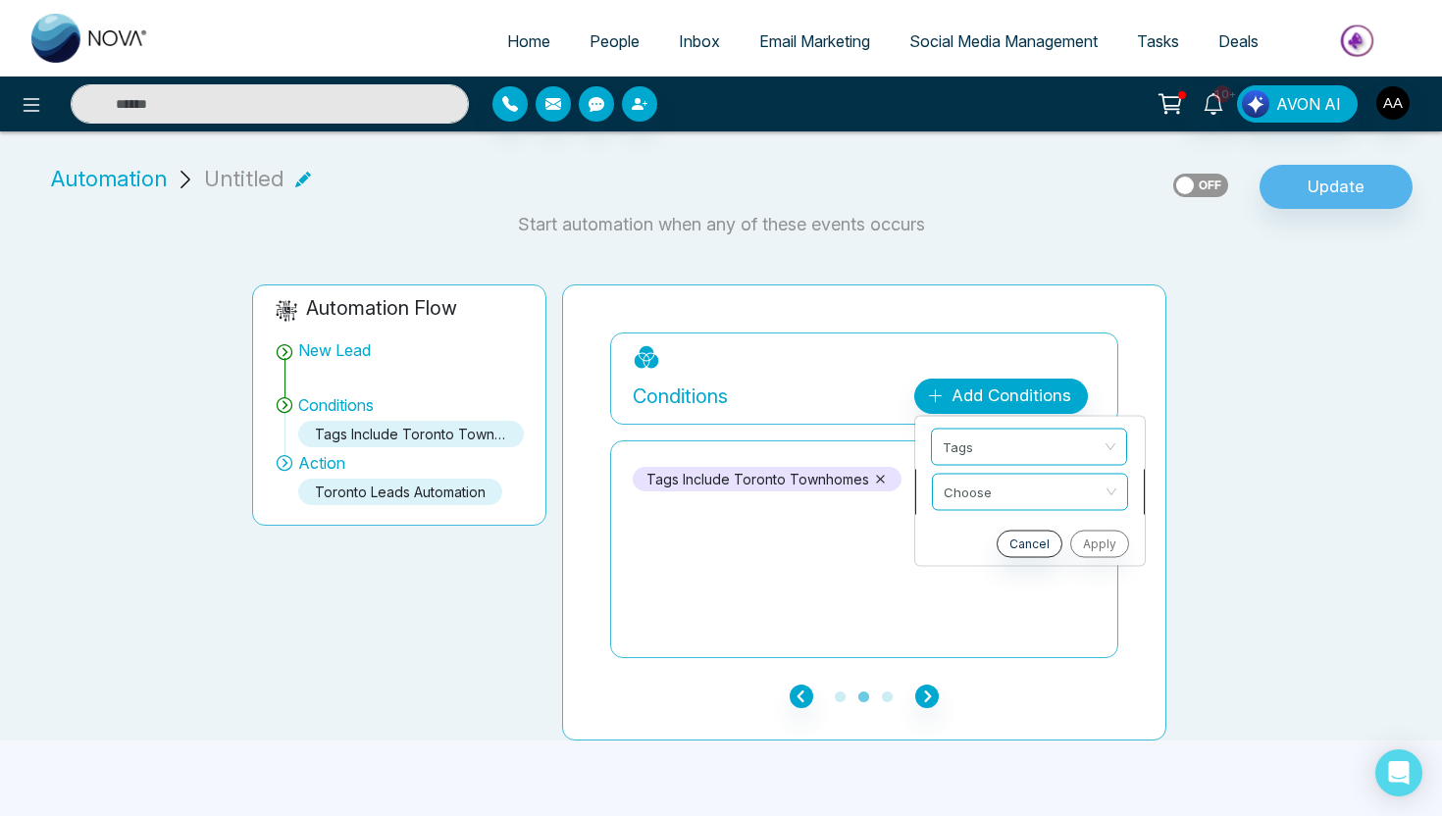
click at [1053, 481] on input "search" at bounding box center [1023, 489] width 159 height 29
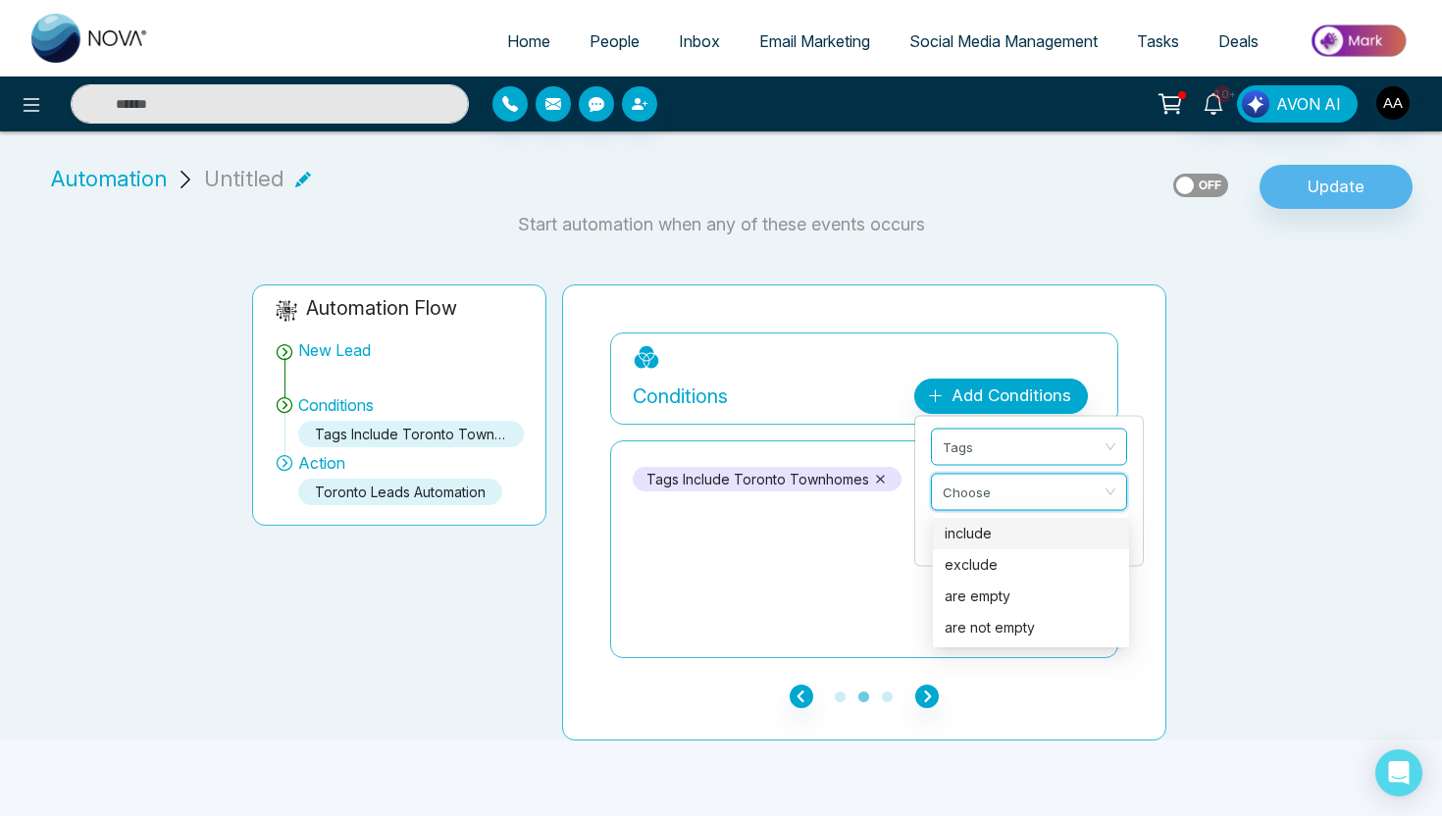
click at [1035, 539] on div "include" at bounding box center [1031, 534] width 173 height 22
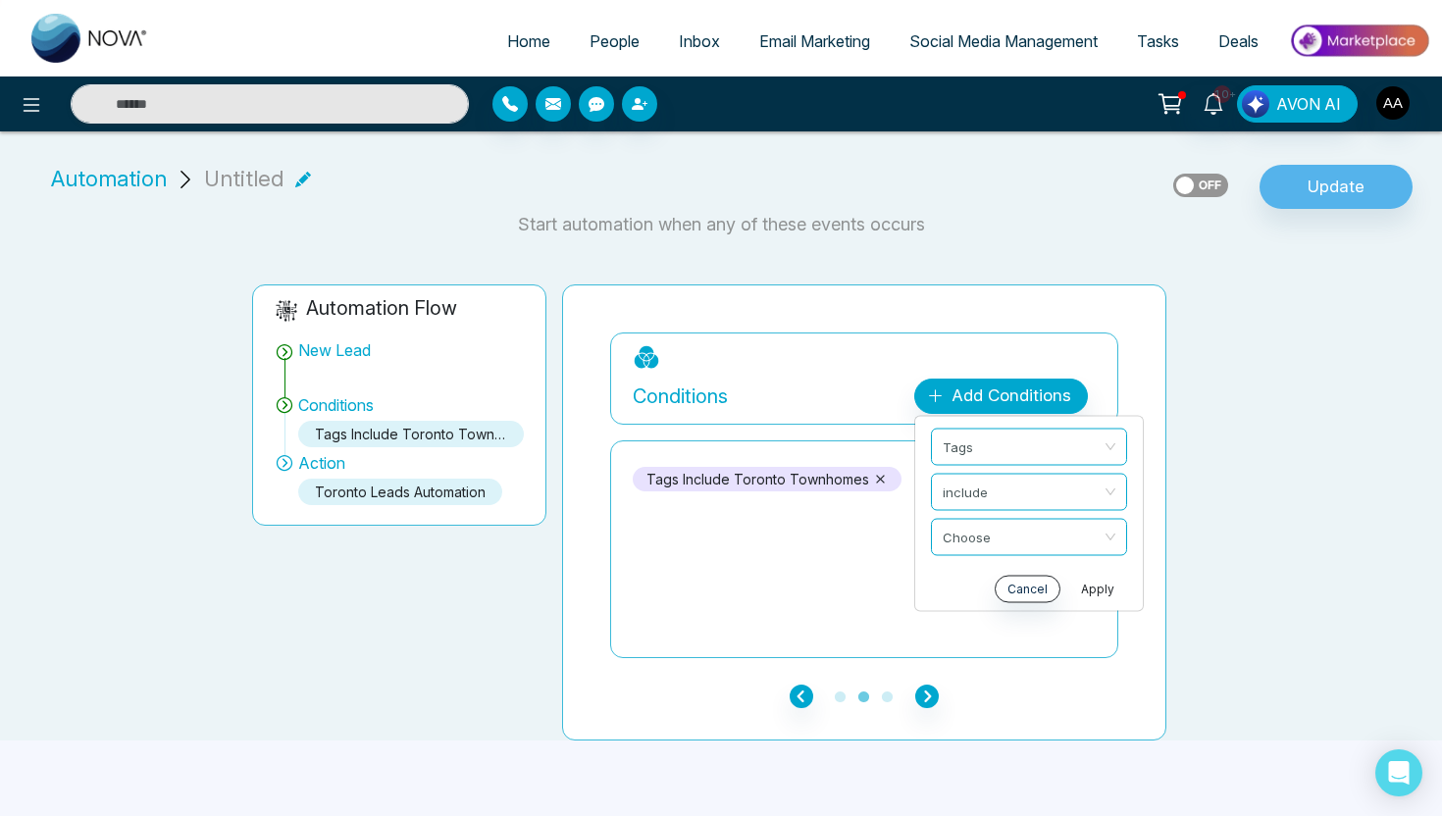
click at [1089, 587] on button "Apply" at bounding box center [1097, 589] width 59 height 27
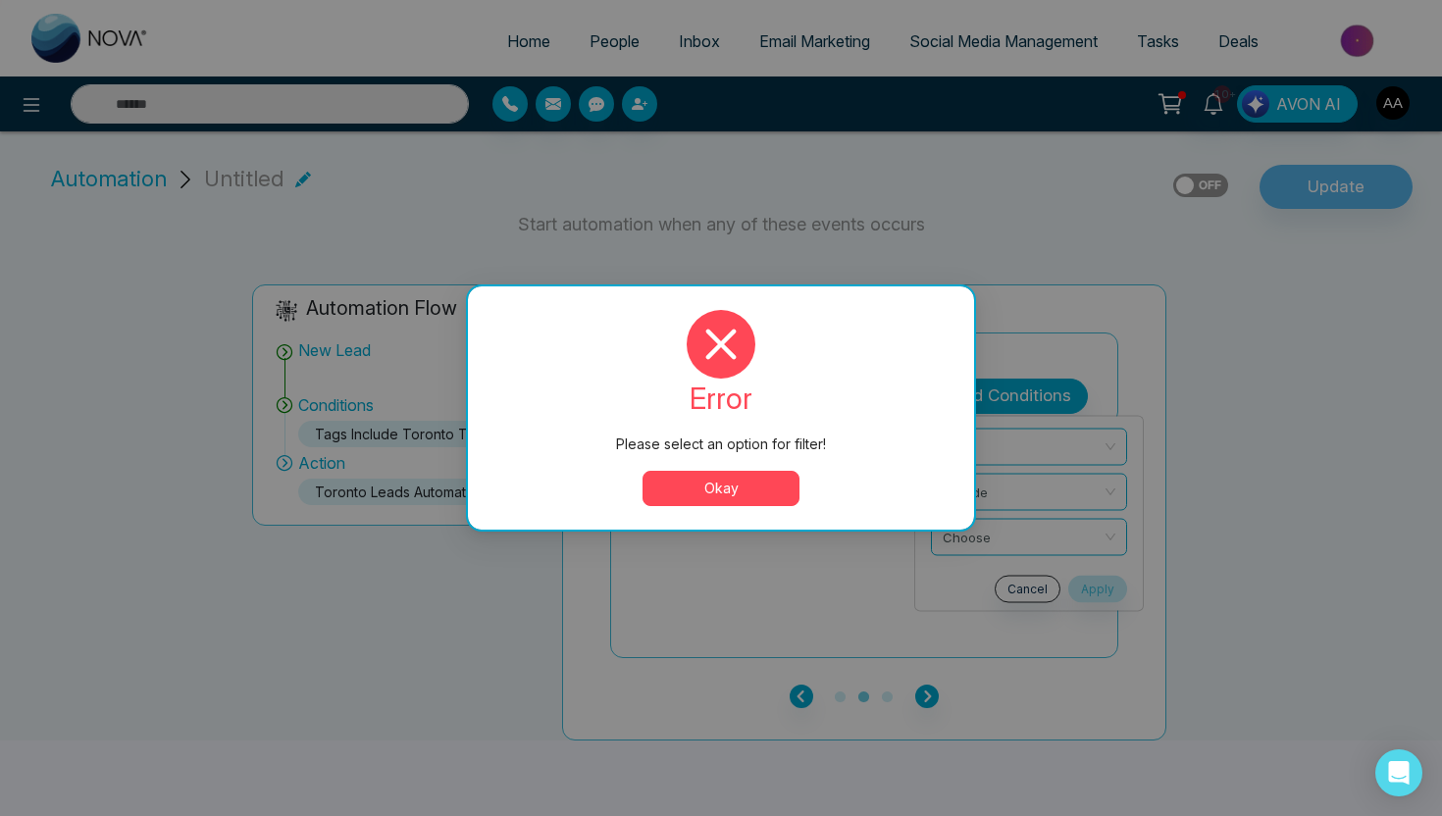
click at [788, 493] on button "Okay" at bounding box center [721, 488] width 157 height 35
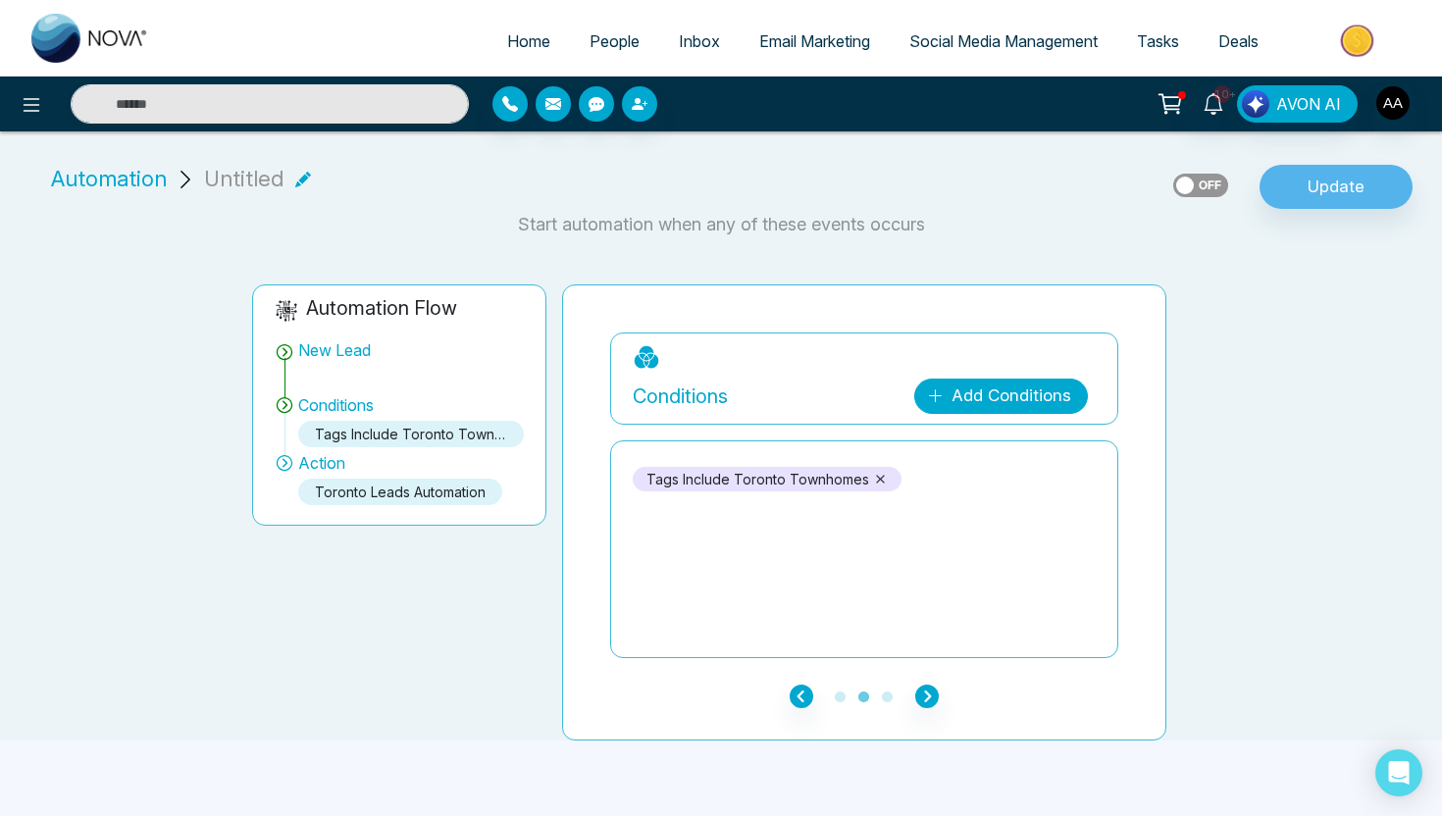
click at [1007, 400] on link "Add Conditions" at bounding box center [1001, 396] width 174 height 35
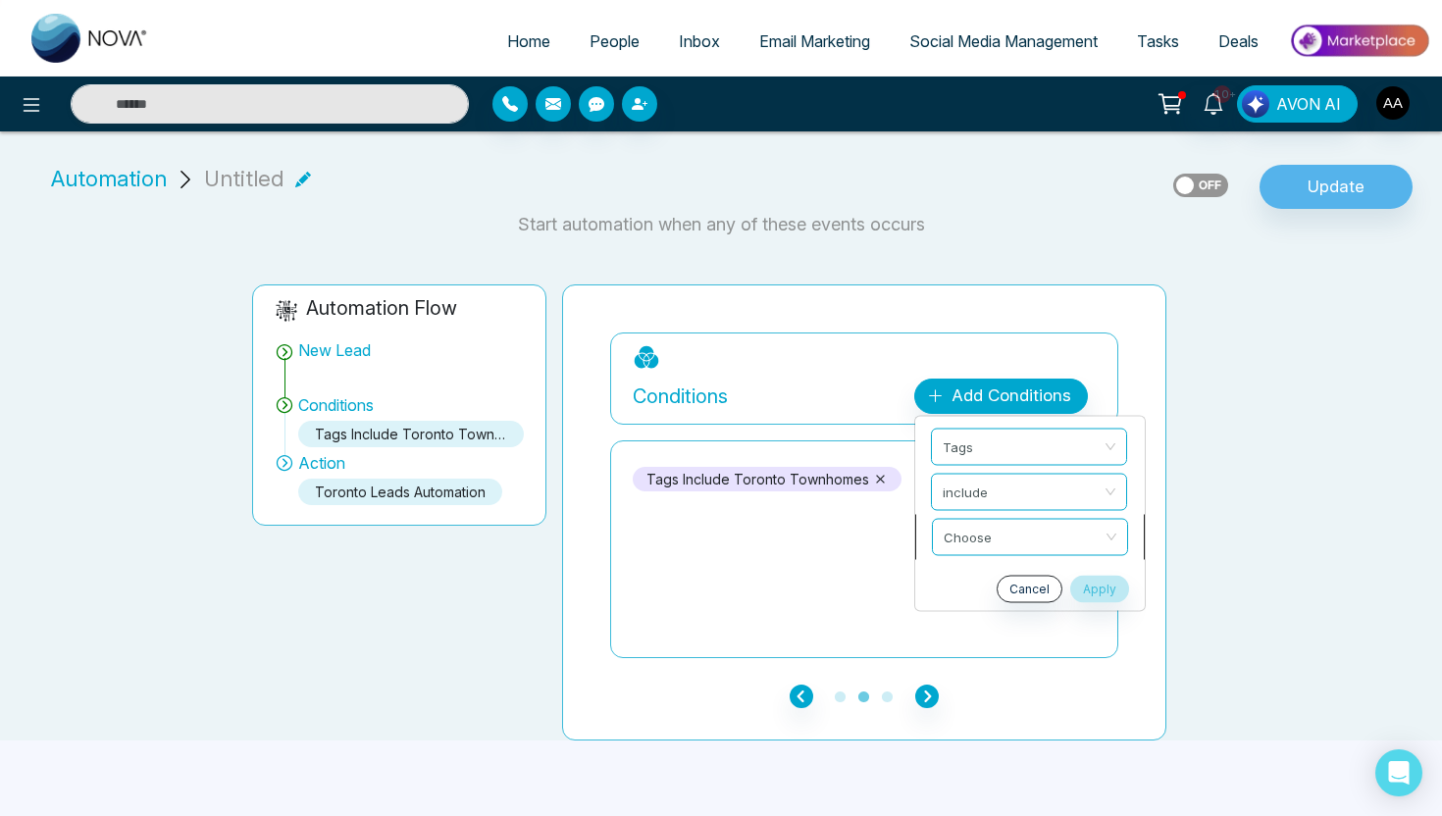
click at [1009, 538] on input "search" at bounding box center [1023, 534] width 159 height 29
click at [803, 589] on div "tags include toronto townhomes" at bounding box center [864, 549] width 463 height 196
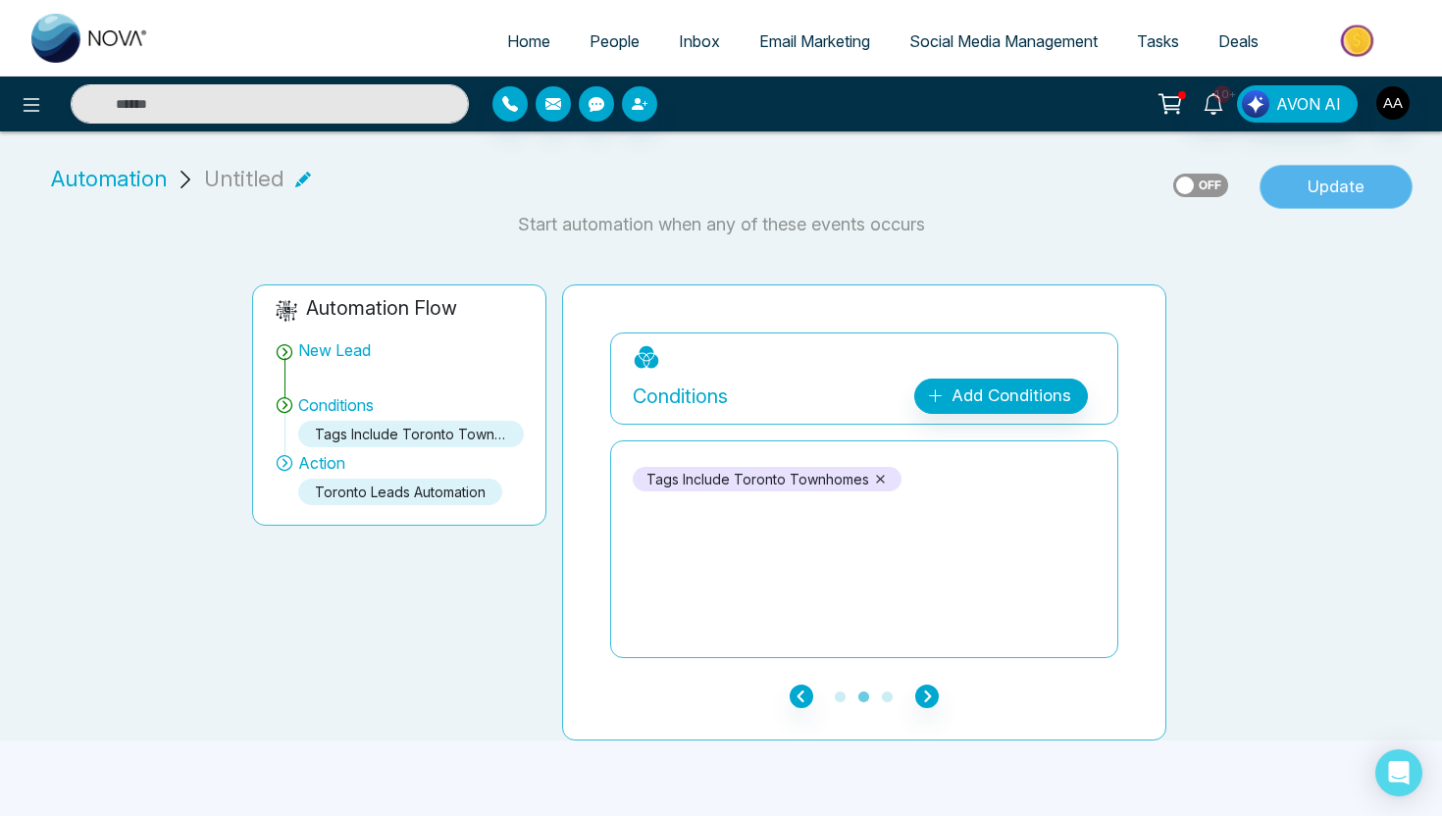
click at [1329, 198] on button "Update" at bounding box center [1336, 187] width 153 height 45
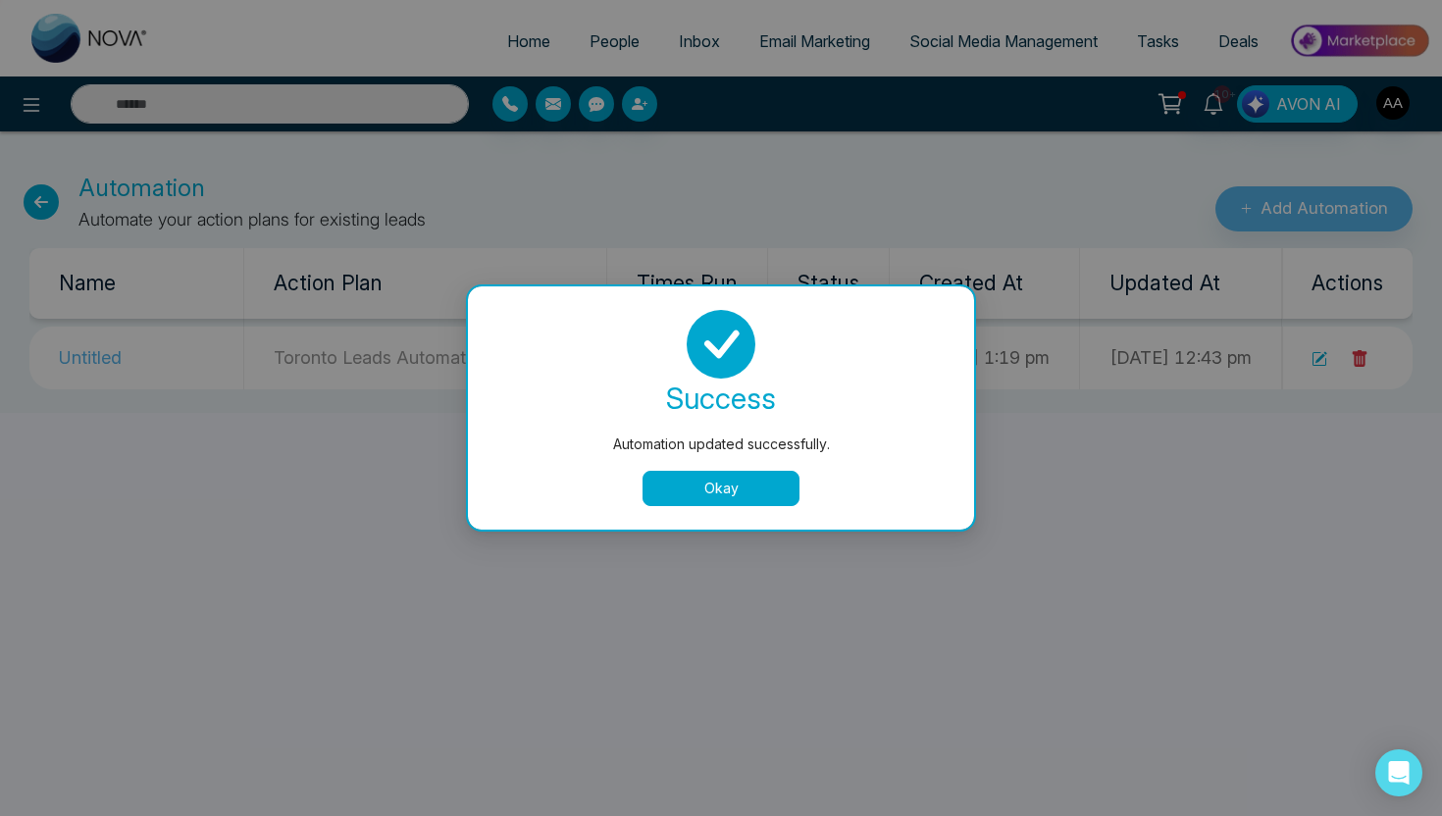
click at [712, 493] on button "Okay" at bounding box center [721, 488] width 157 height 35
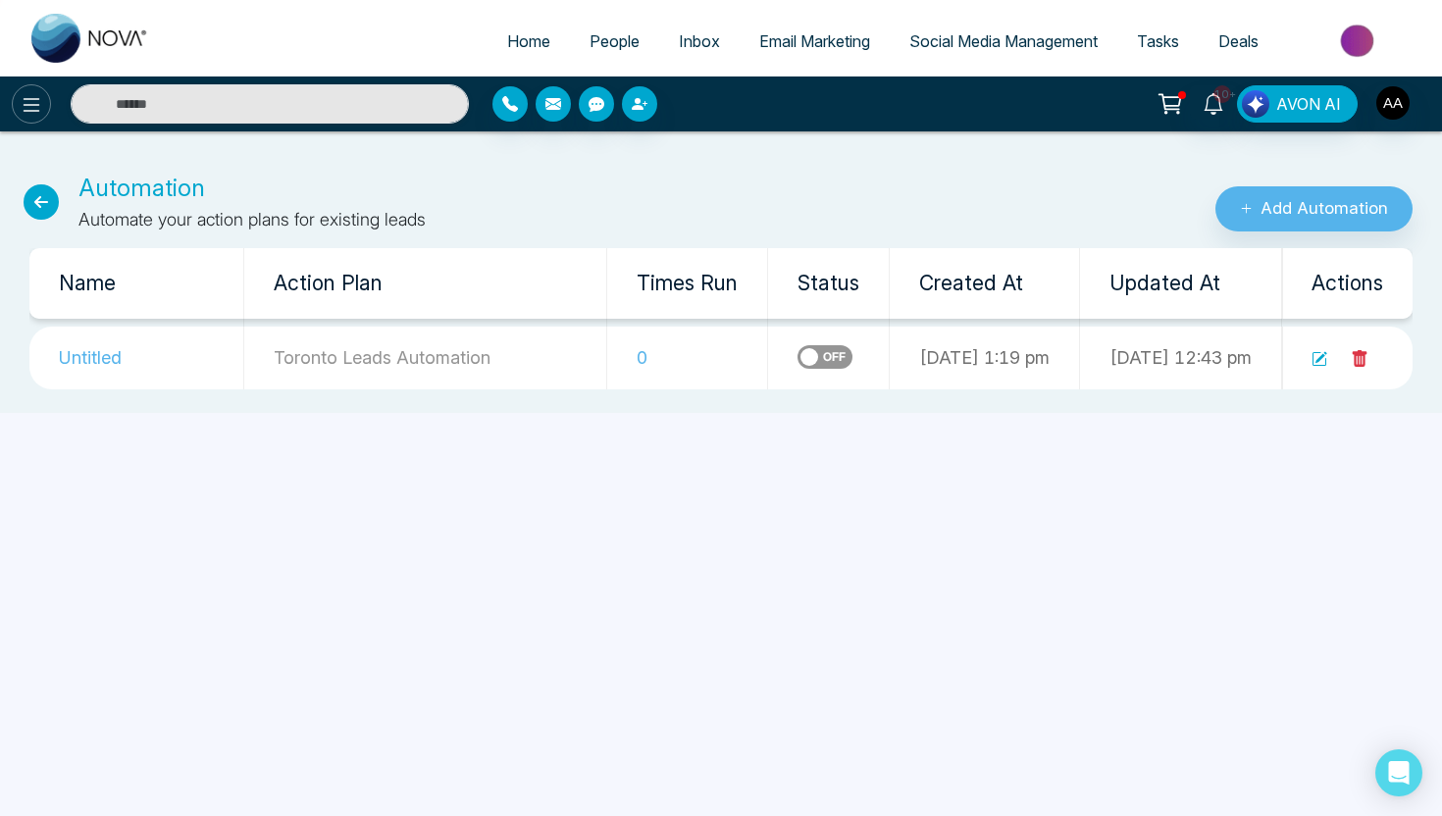
click at [40, 116] on icon at bounding box center [32, 105] width 24 height 24
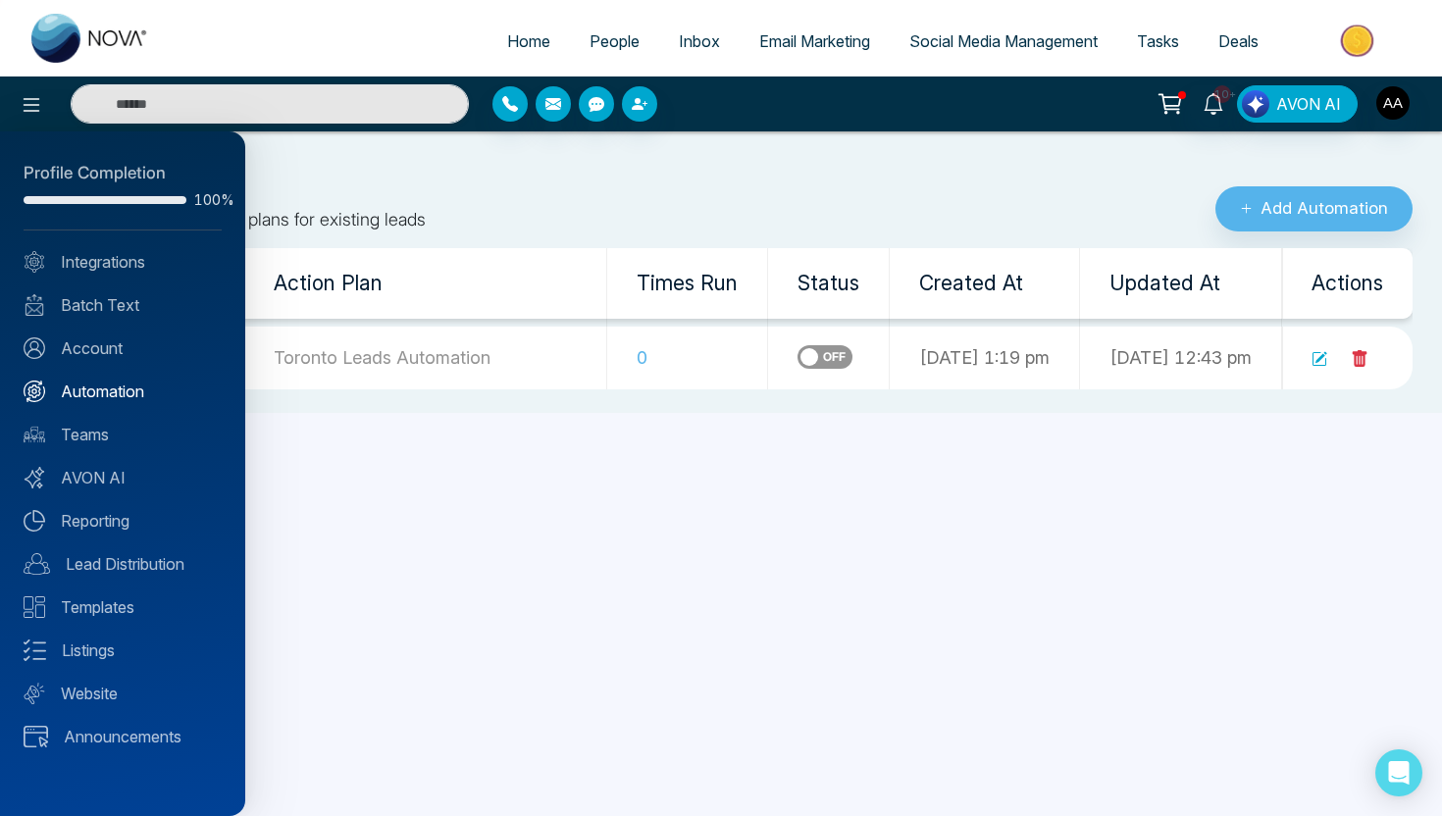
click at [126, 391] on link "Automation" at bounding box center [123, 392] width 198 height 24
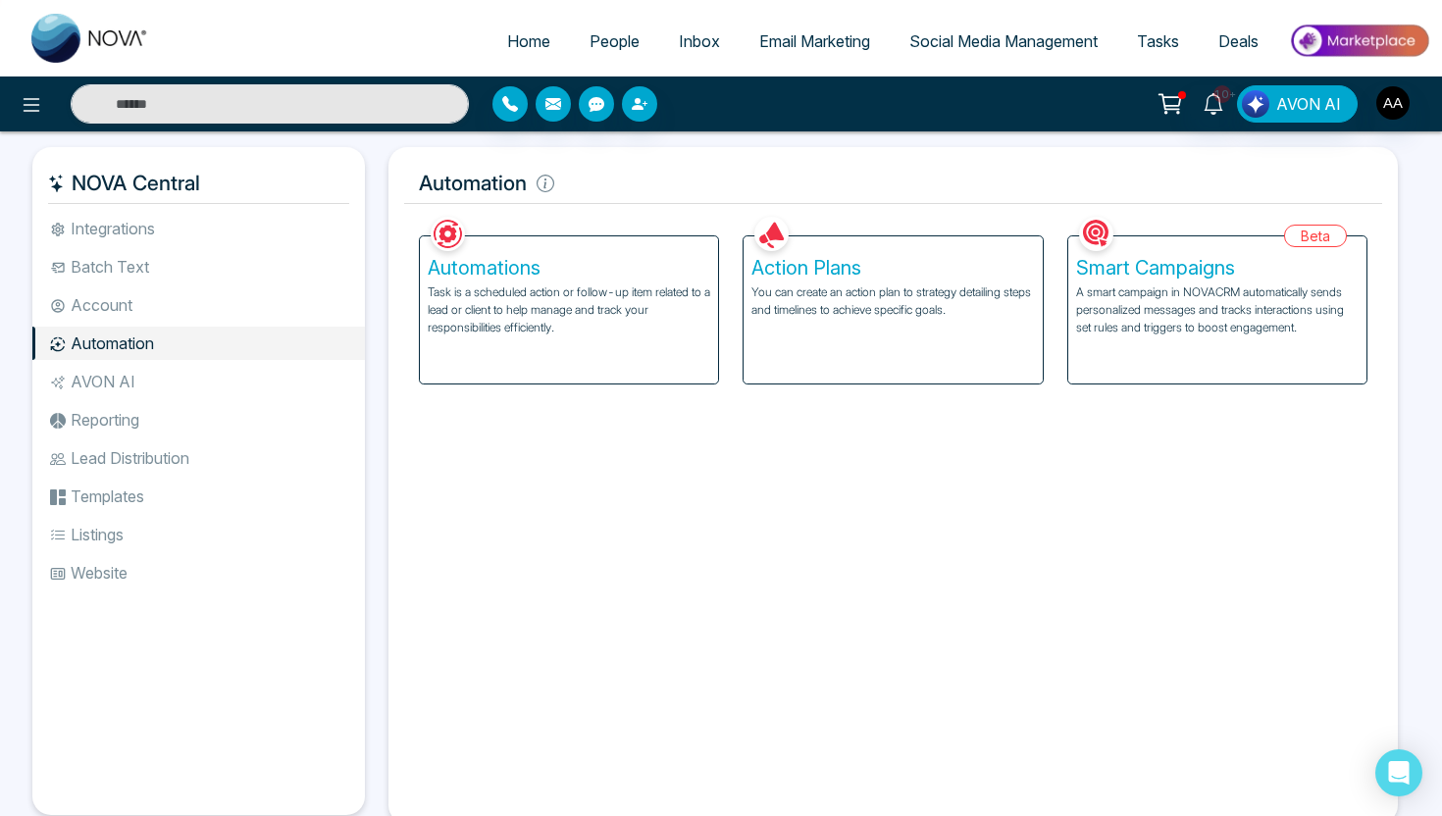
click at [614, 39] on span "People" at bounding box center [615, 41] width 50 height 20
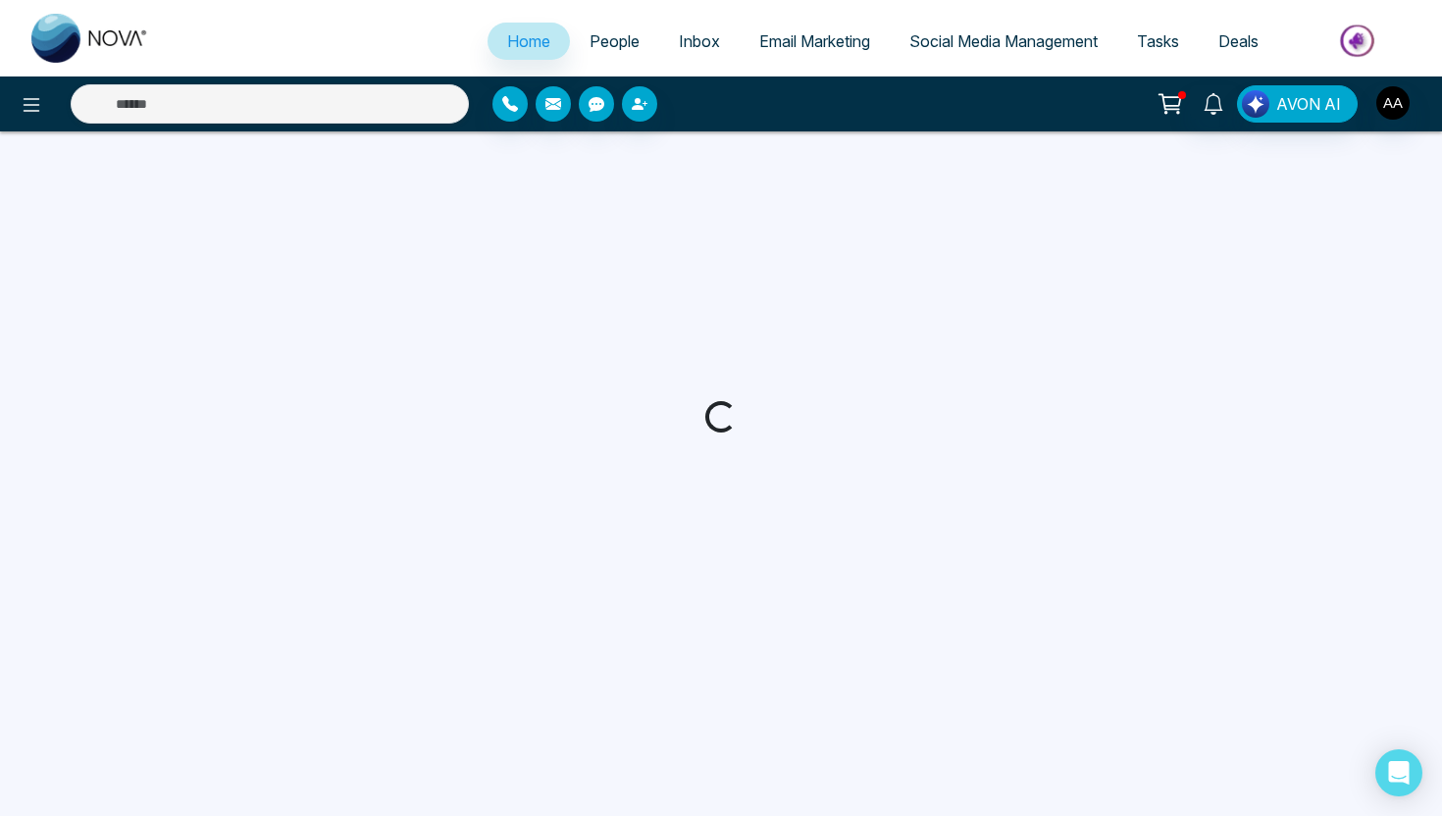
select select "*"
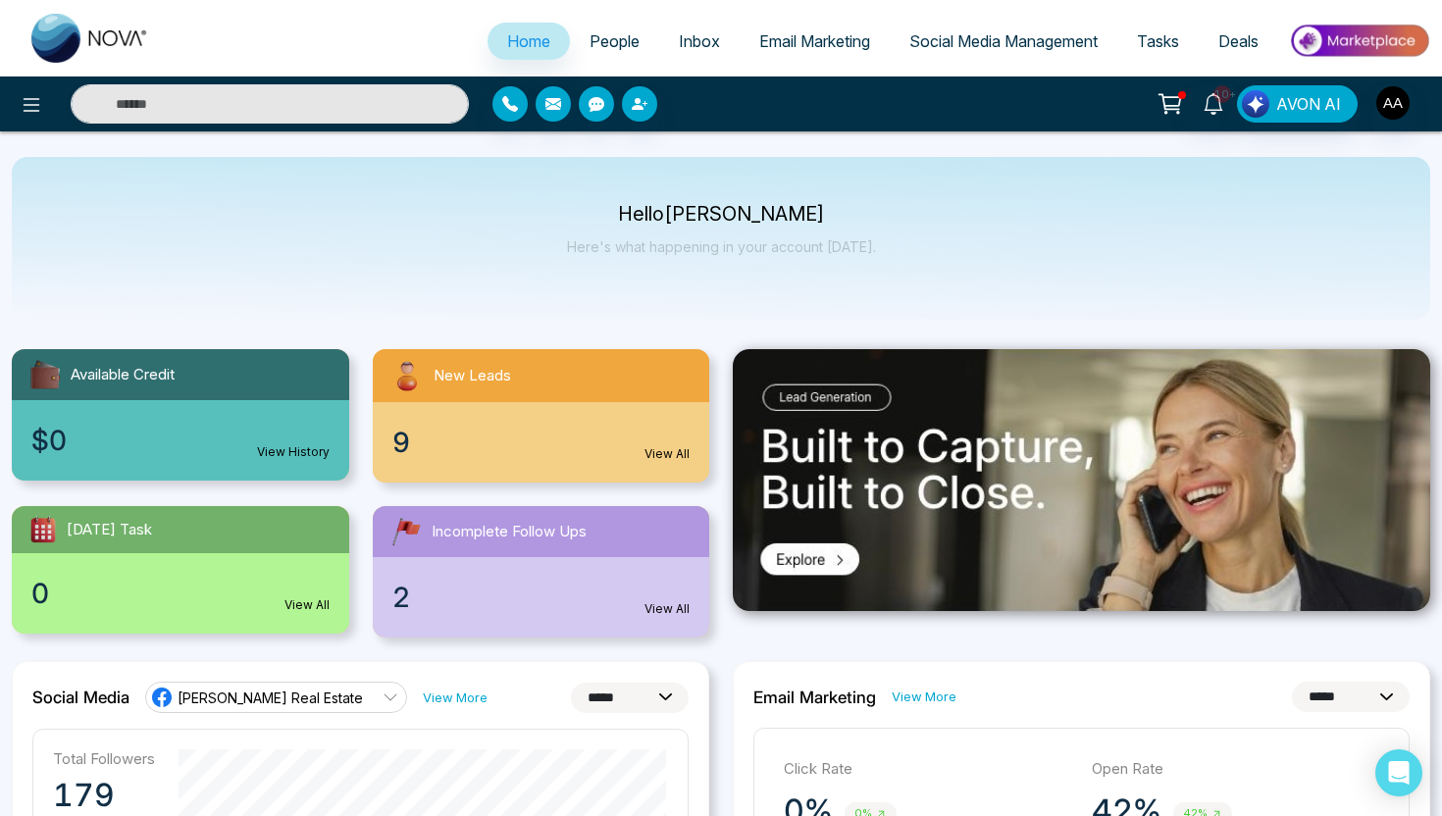
select select "*"
click at [621, 39] on span "People" at bounding box center [615, 41] width 50 height 20
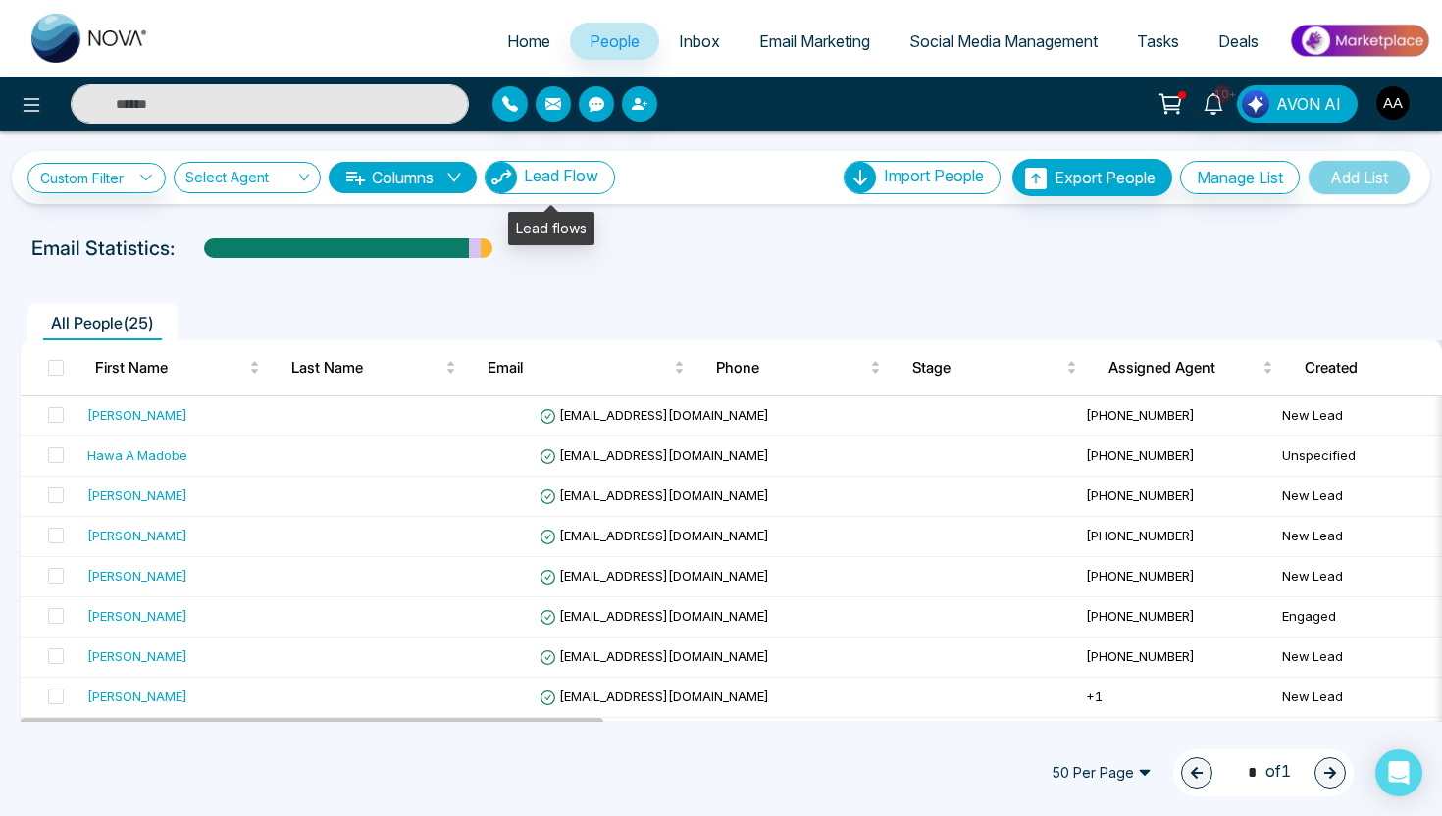
click at [557, 189] on button "Lead Flow" at bounding box center [550, 177] width 130 height 33
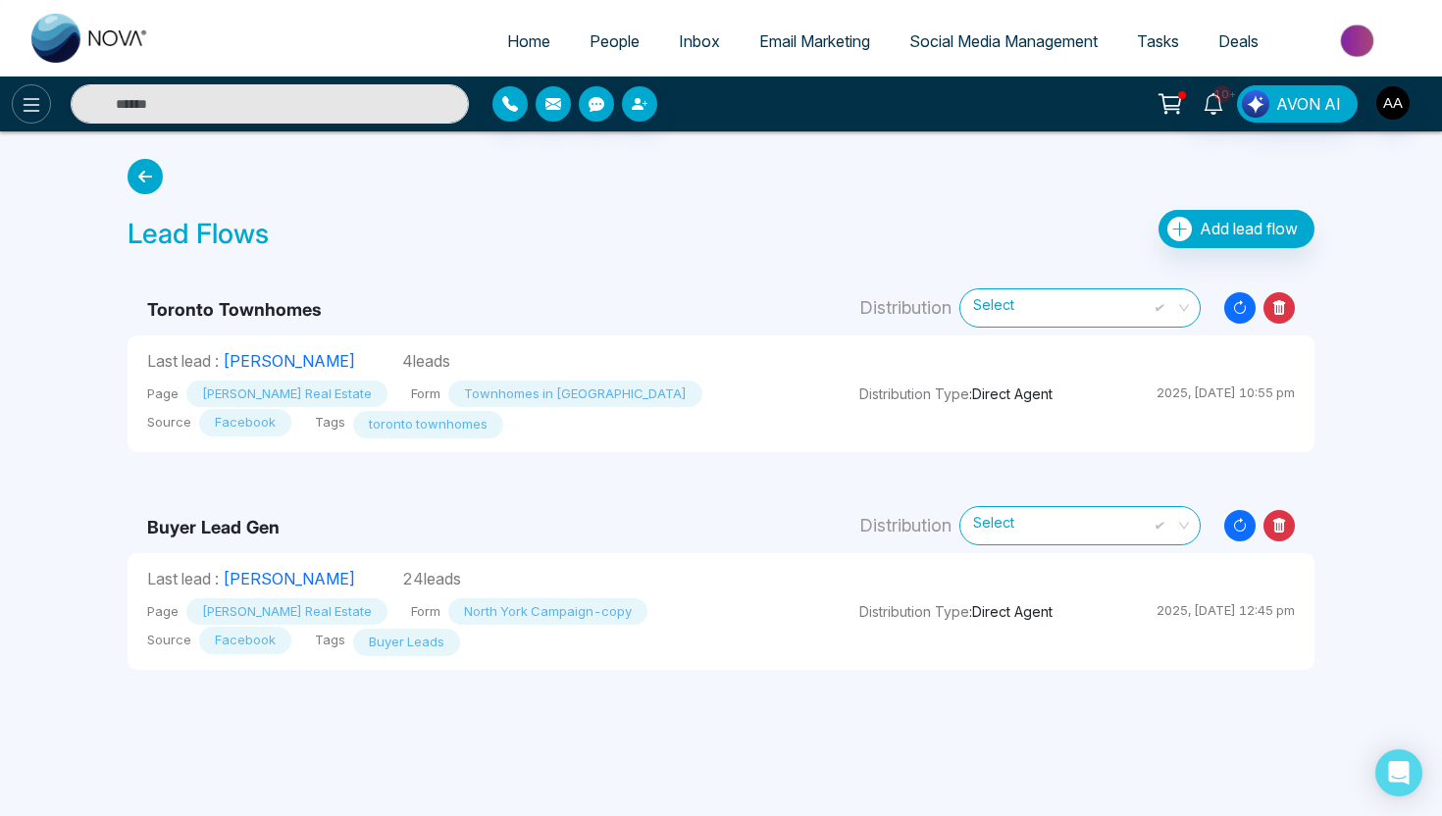
click at [35, 111] on icon at bounding box center [32, 105] width 17 height 14
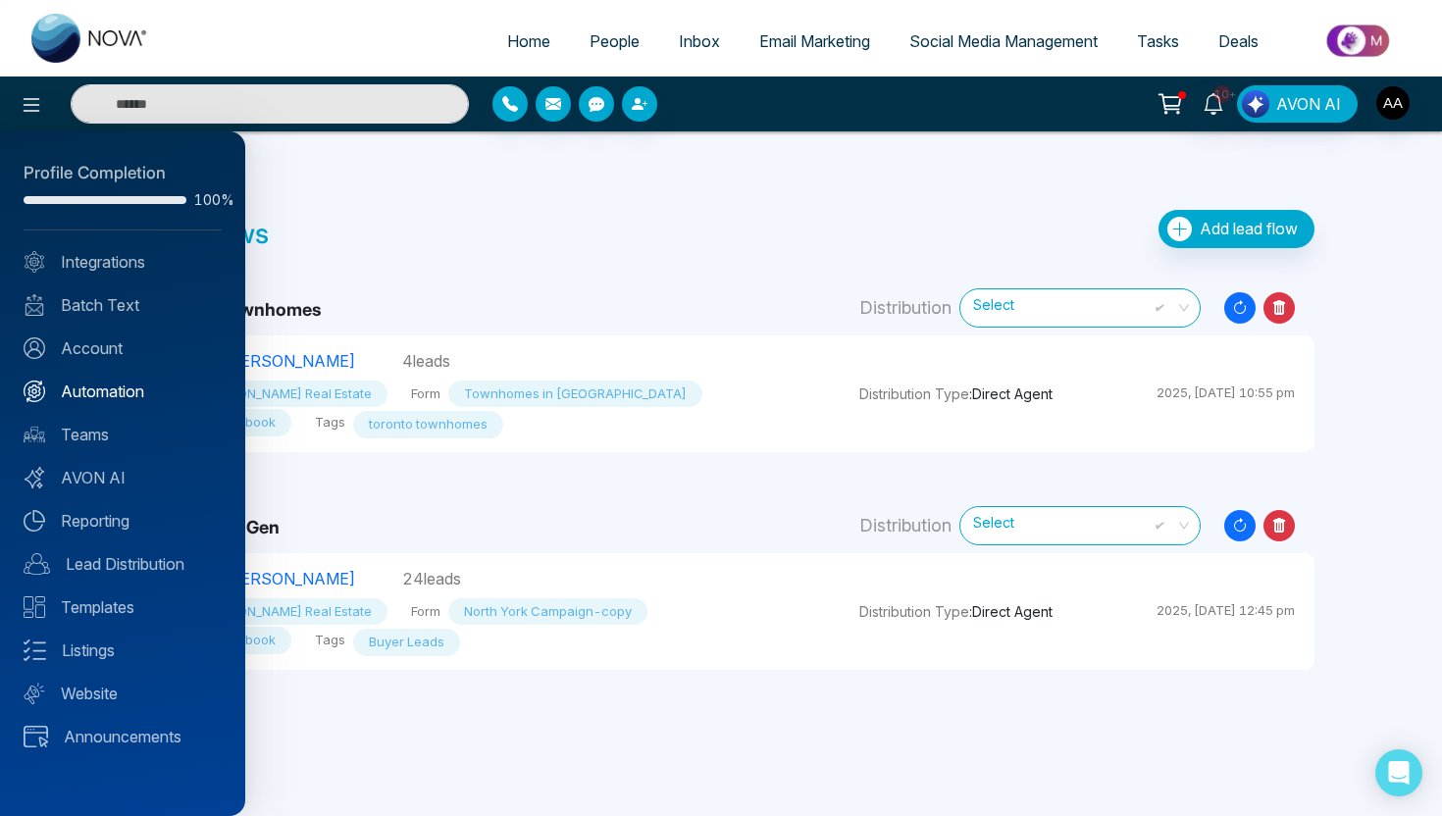
click at [141, 396] on link "Automation" at bounding box center [123, 392] width 198 height 24
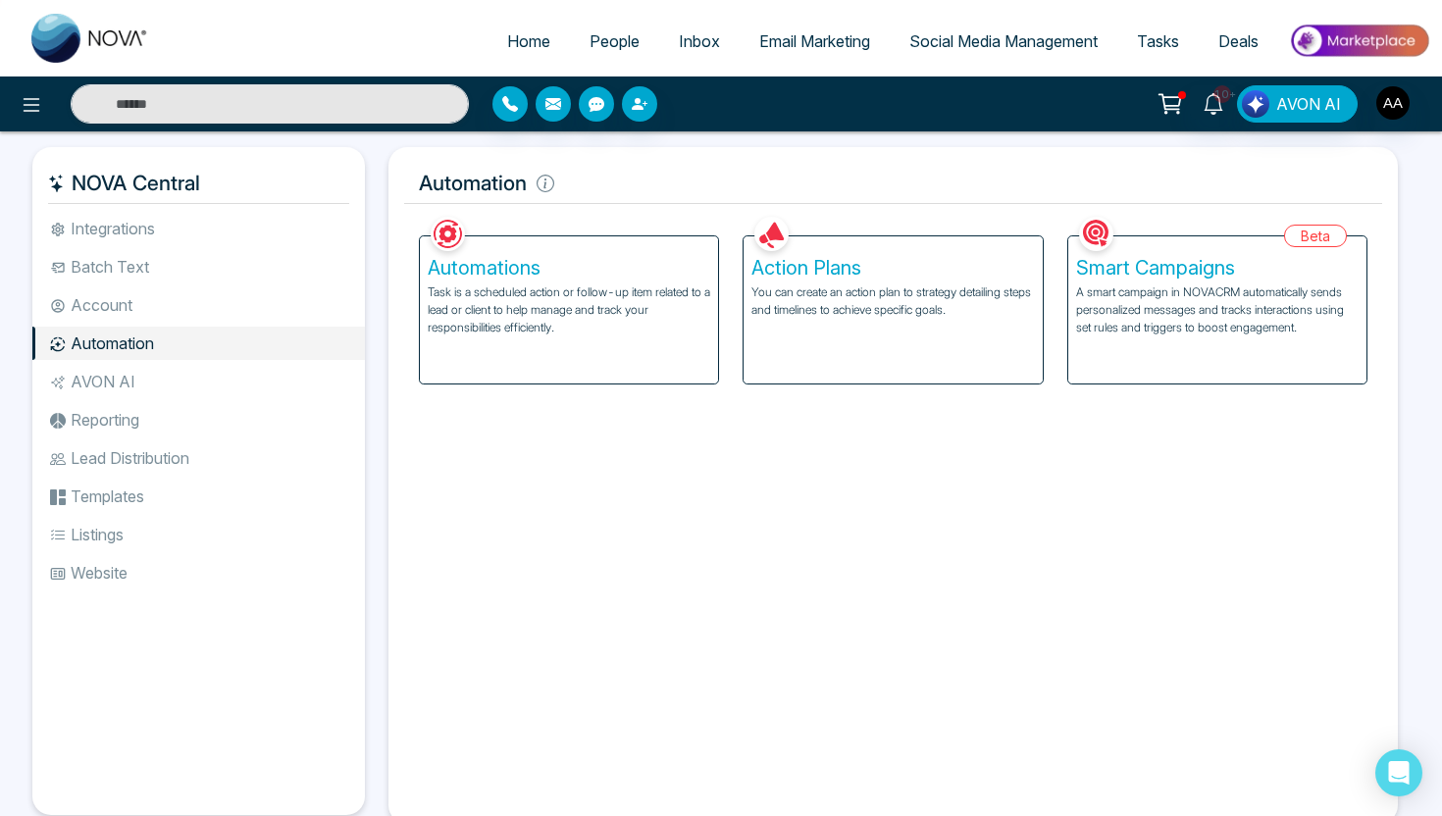
click at [632, 331] on p "Task is a scheduled action or follow-up item related to a lead or client to hel…" at bounding box center [569, 310] width 283 height 53
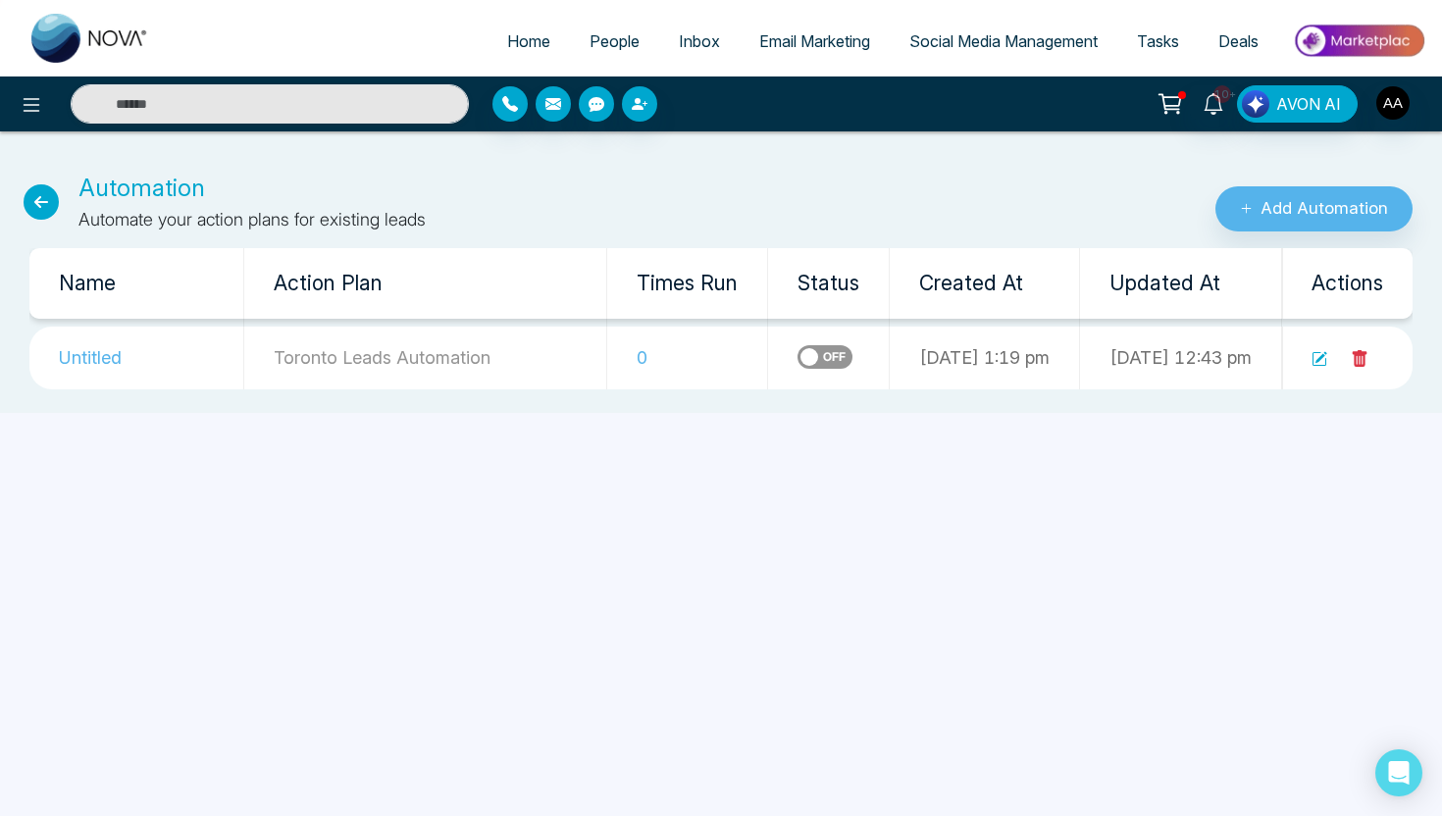
click at [1326, 359] on icon at bounding box center [1320, 359] width 14 height 14
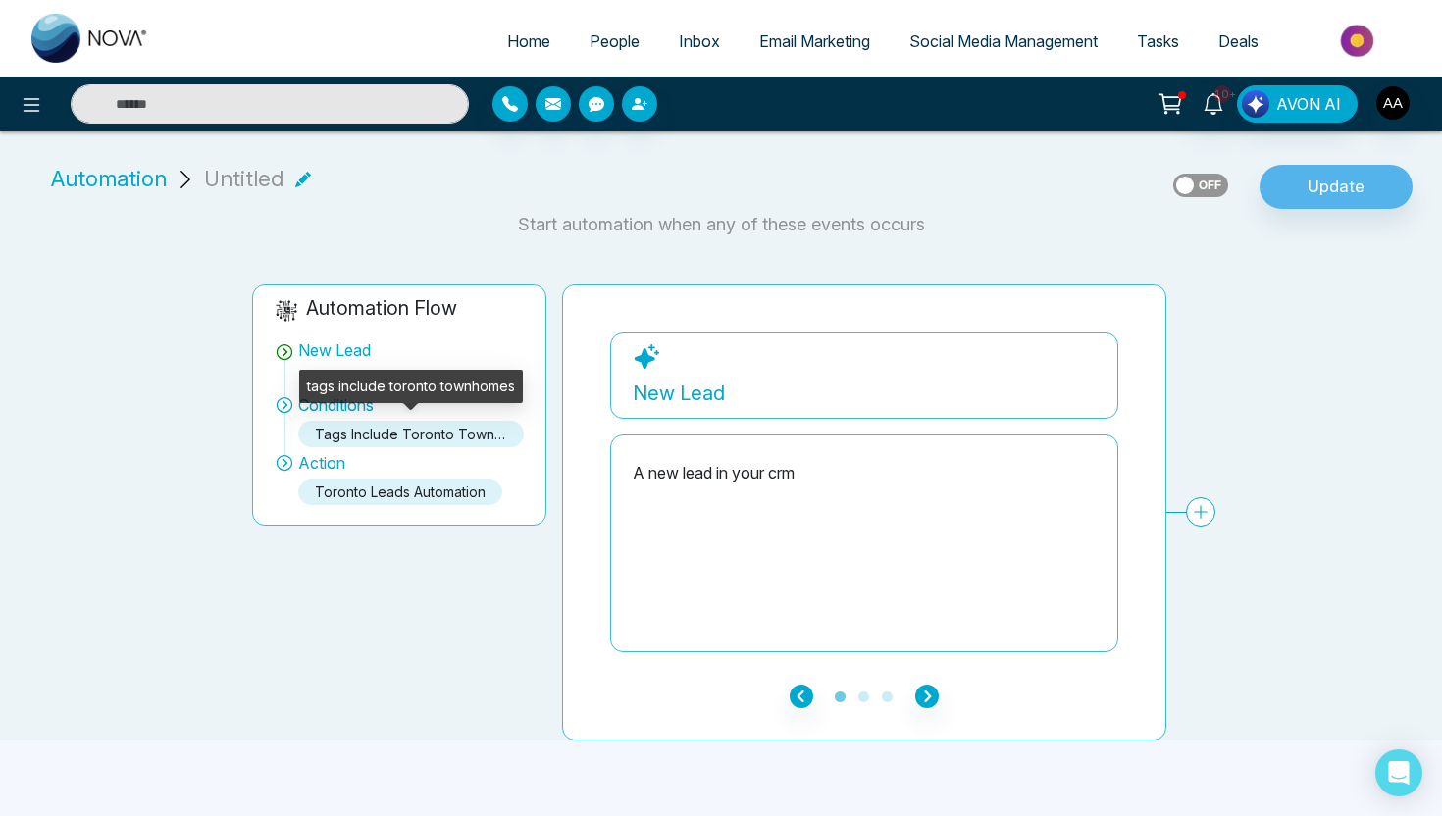
click at [460, 439] on div "tags include toronto townhomes" at bounding box center [411, 434] width 226 height 26
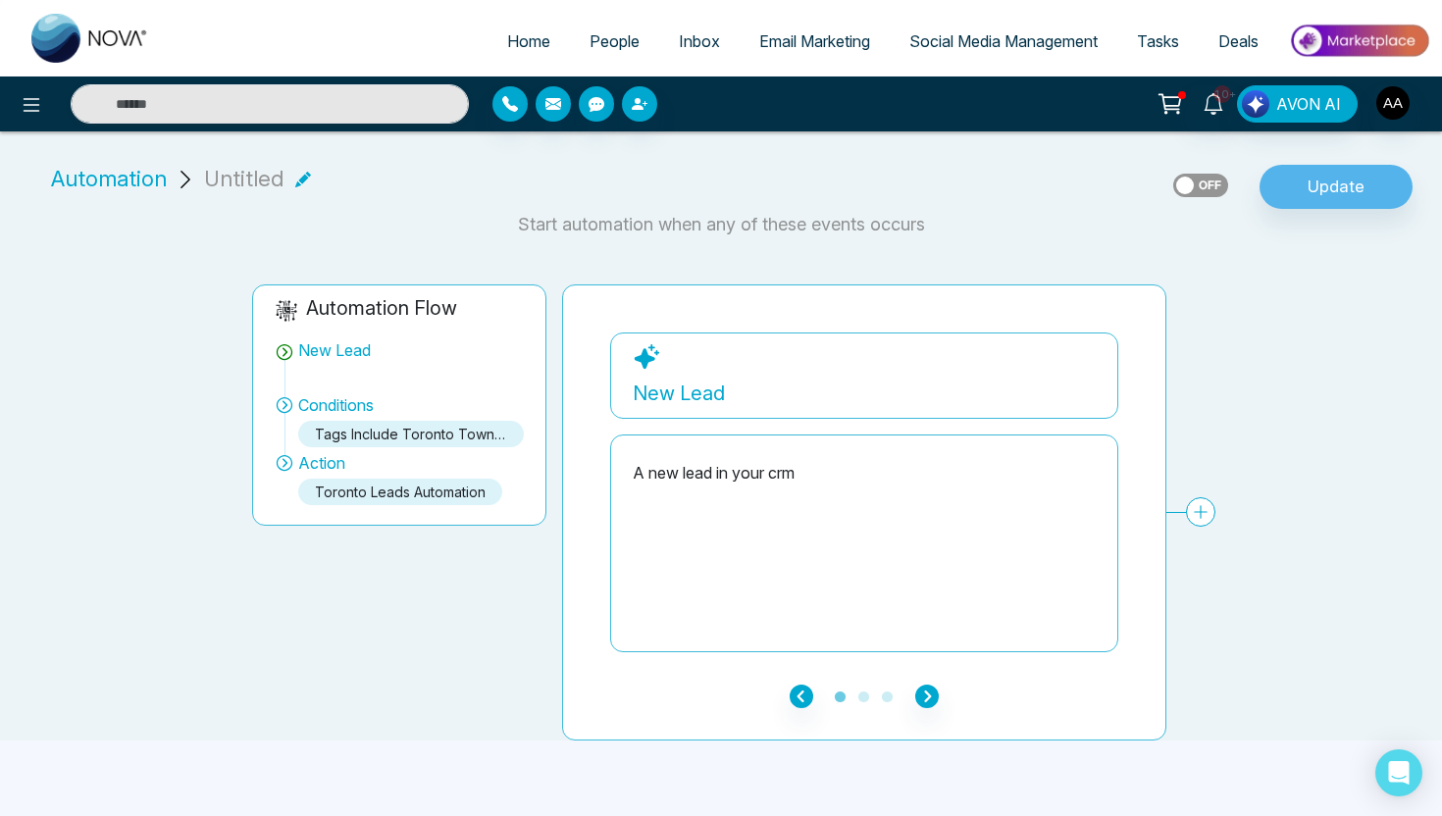
click at [283, 404] on icon at bounding box center [285, 405] width 20 height 20
click at [931, 700] on icon "button" at bounding box center [927, 697] width 24 height 24
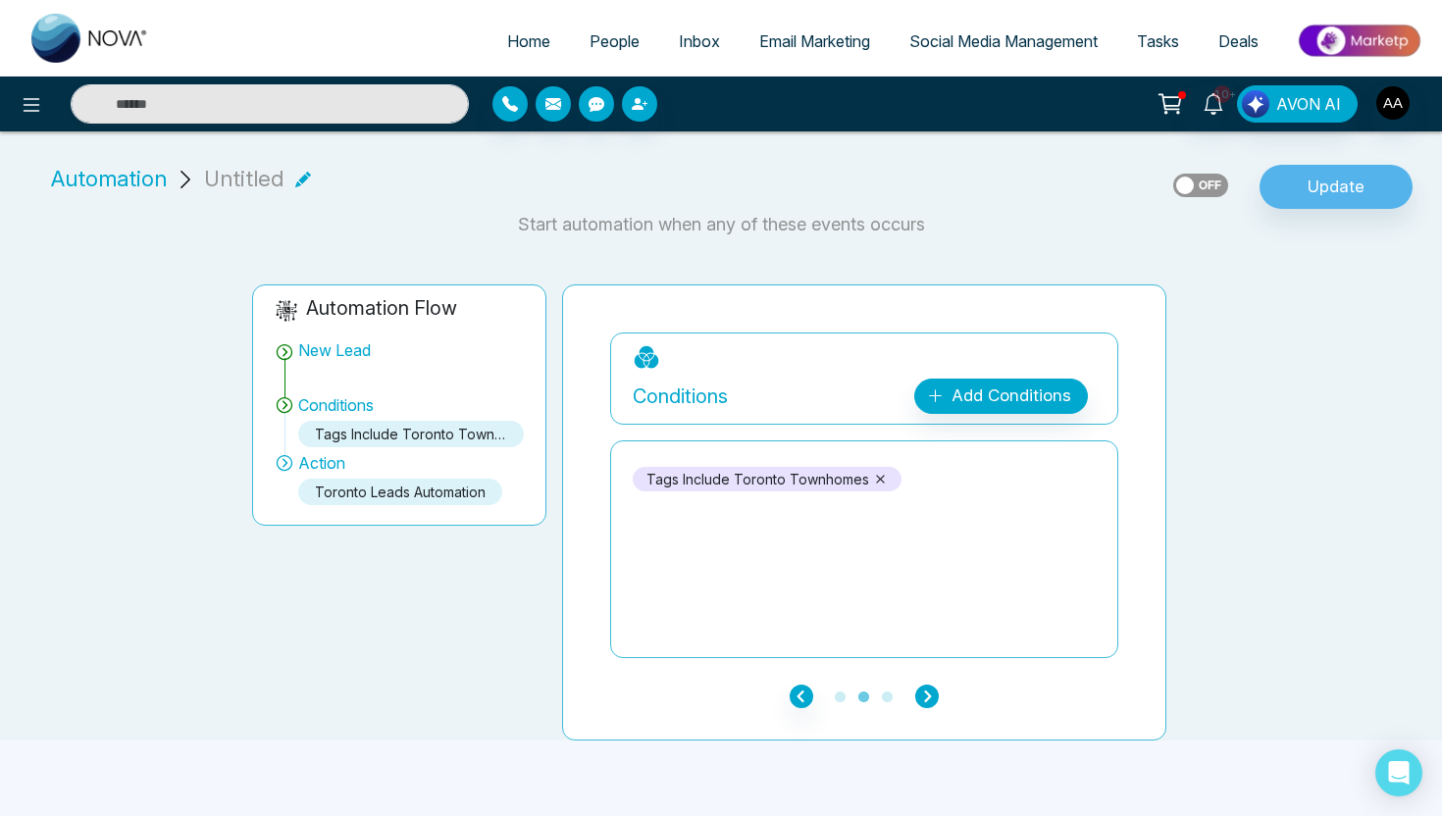
click at [936, 697] on icon "button" at bounding box center [927, 697] width 24 height 24
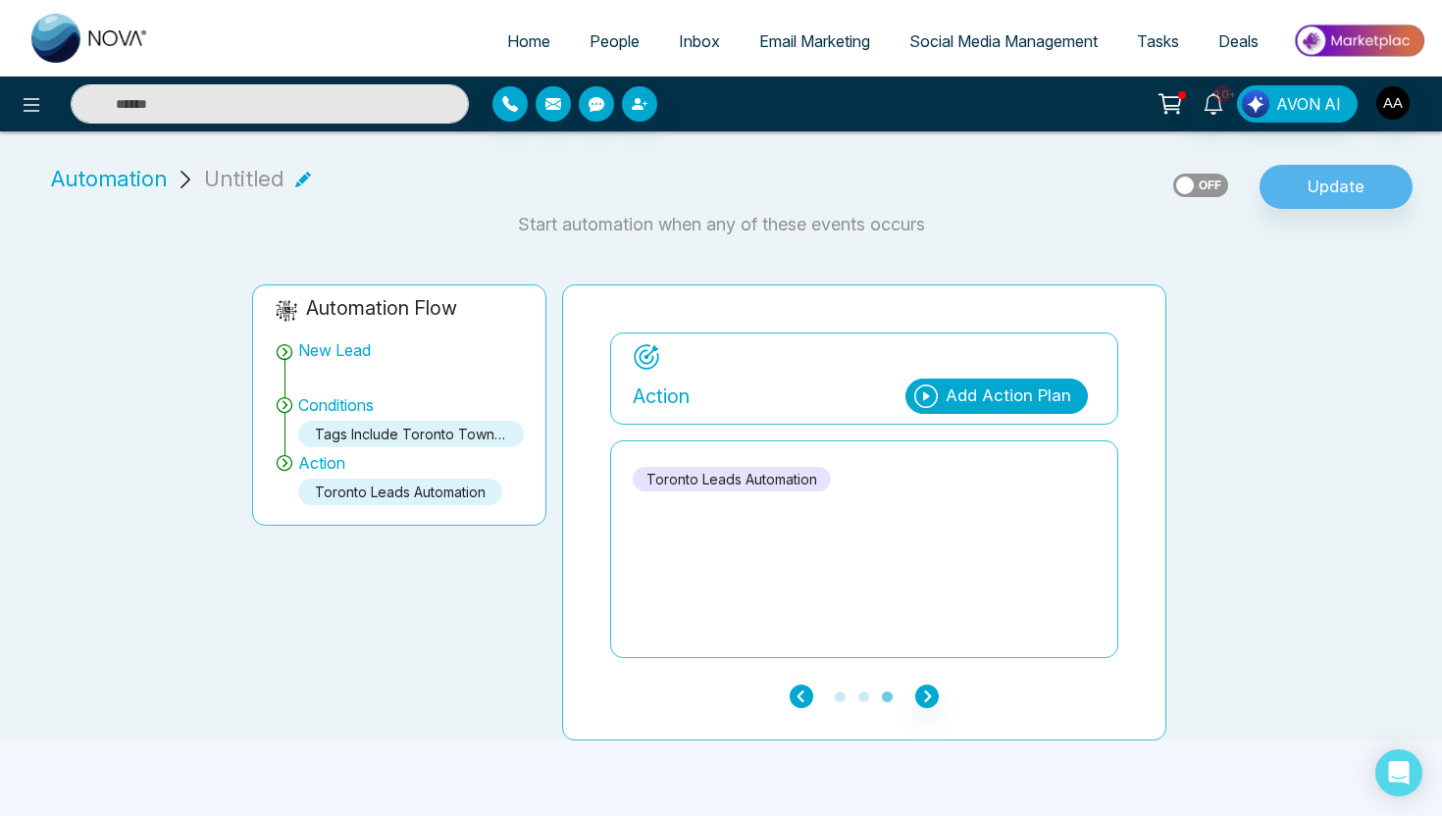
click at [793, 700] on icon "button" at bounding box center [802, 697] width 24 height 24
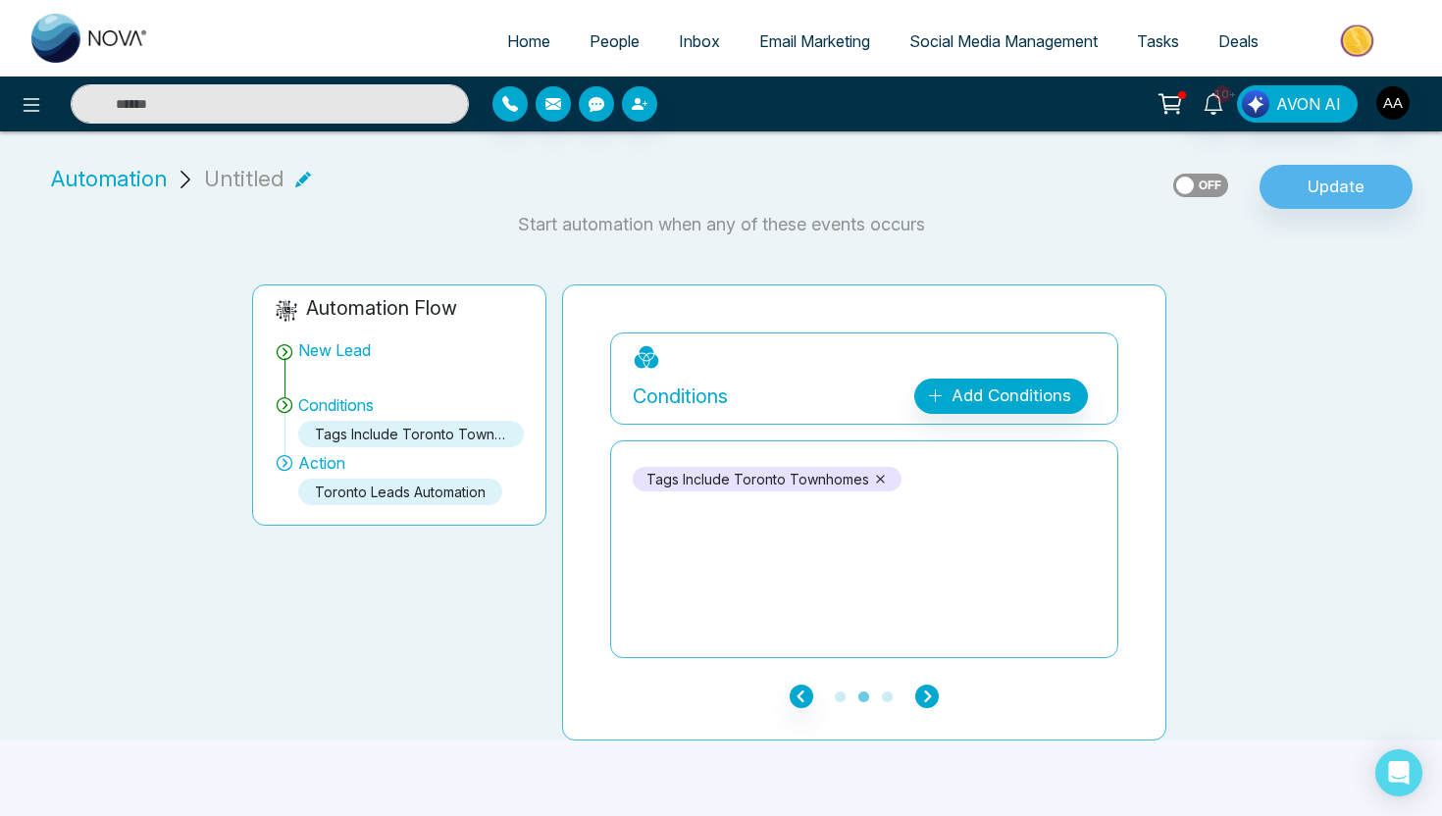
click at [931, 700] on icon "button" at bounding box center [927, 697] width 24 height 24
click at [734, 482] on p "Toronto Leads Automation" at bounding box center [732, 479] width 198 height 25
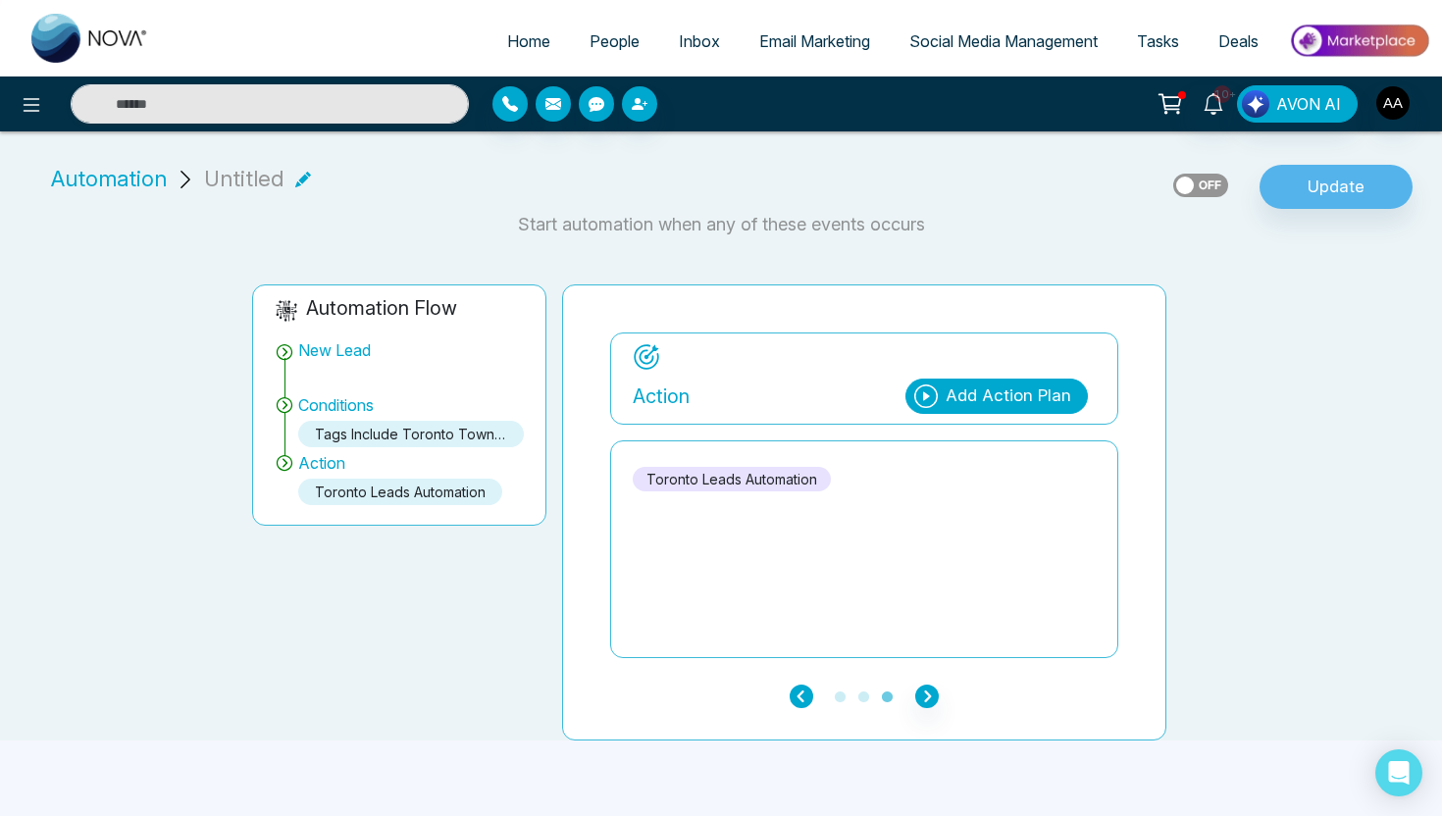
click at [801, 699] on icon "button" at bounding box center [802, 697] width 24 height 24
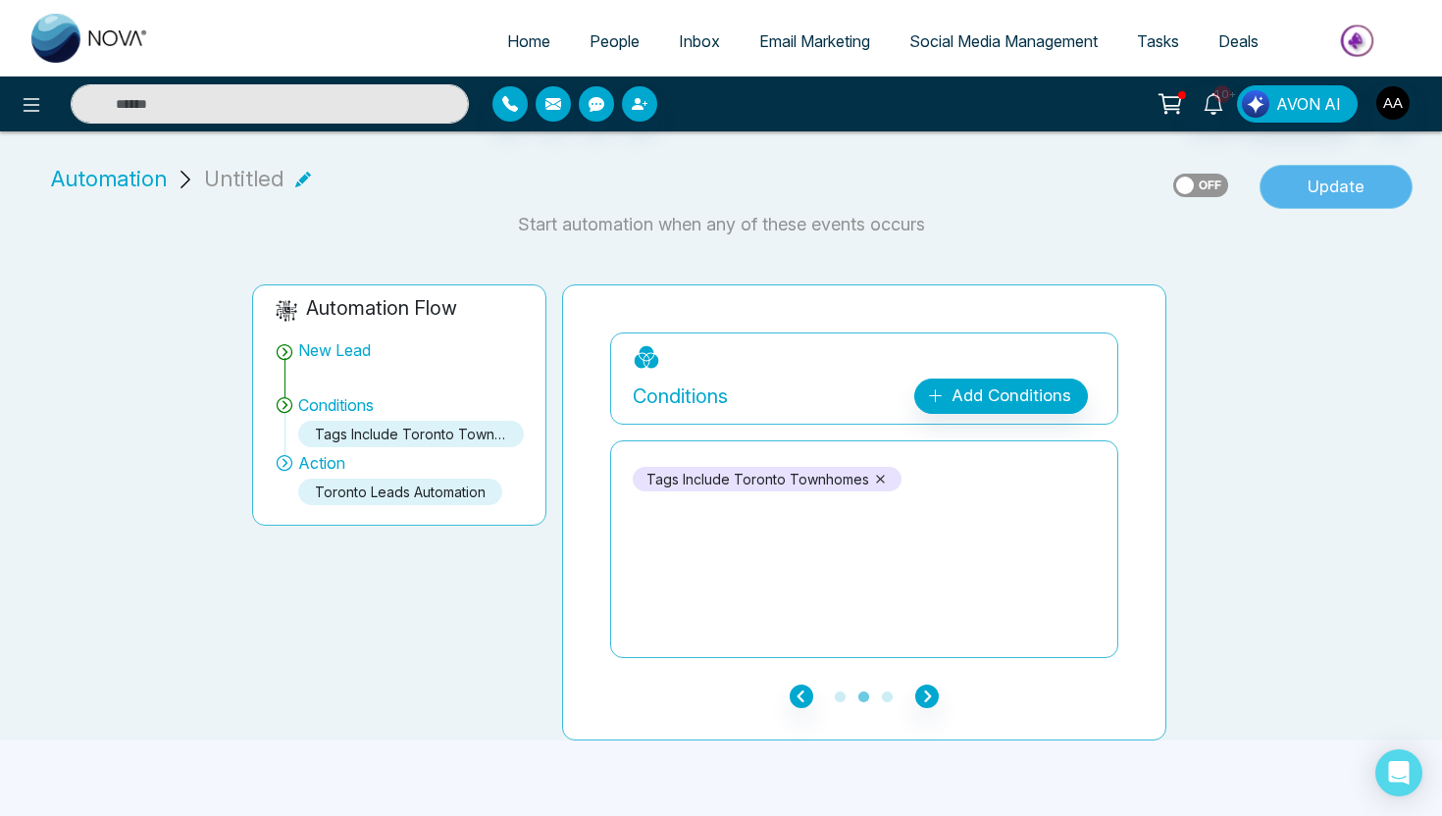
click at [1322, 193] on button "Update" at bounding box center [1336, 187] width 153 height 45
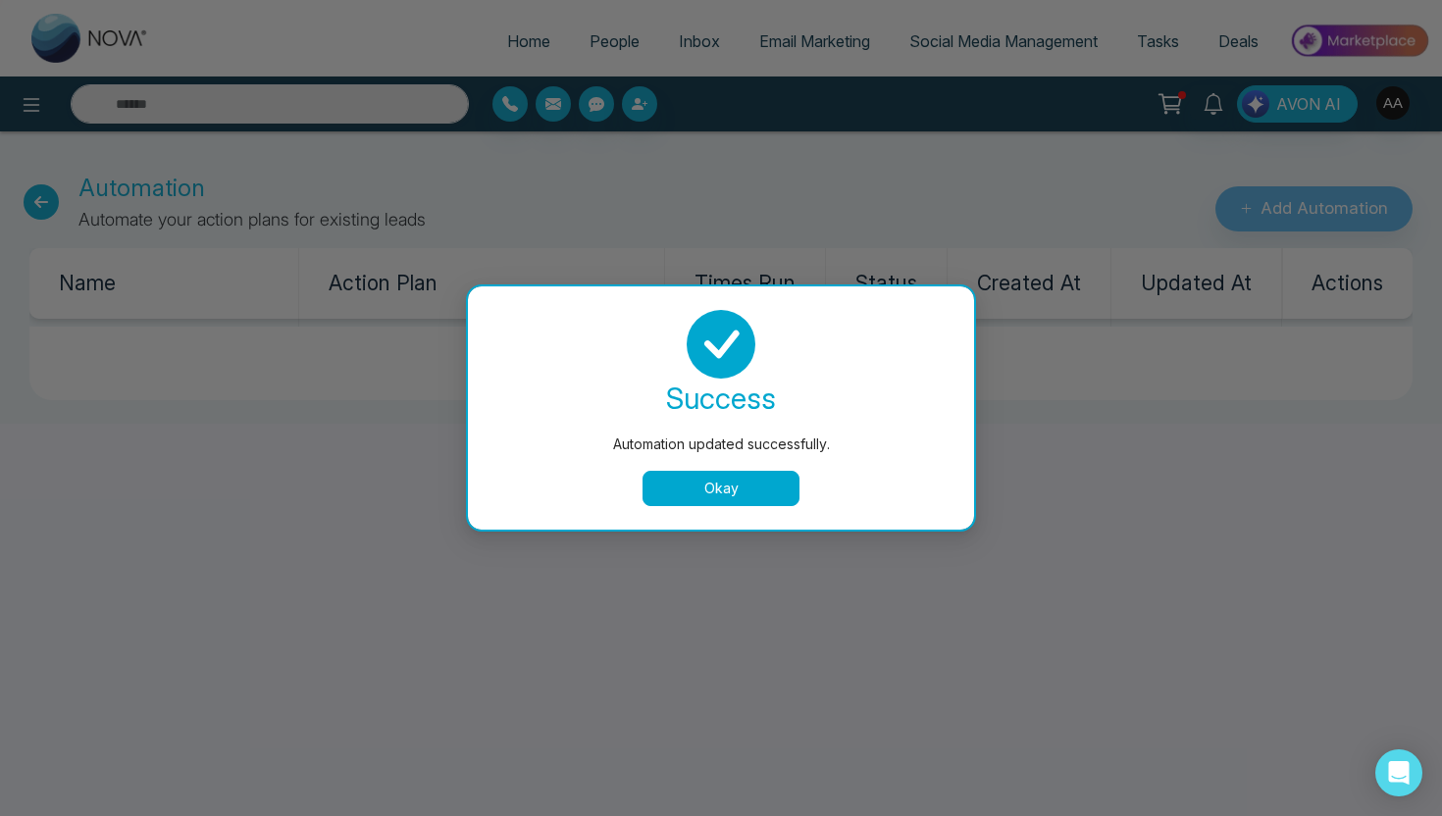
click at [748, 480] on button "Okay" at bounding box center [721, 488] width 157 height 35
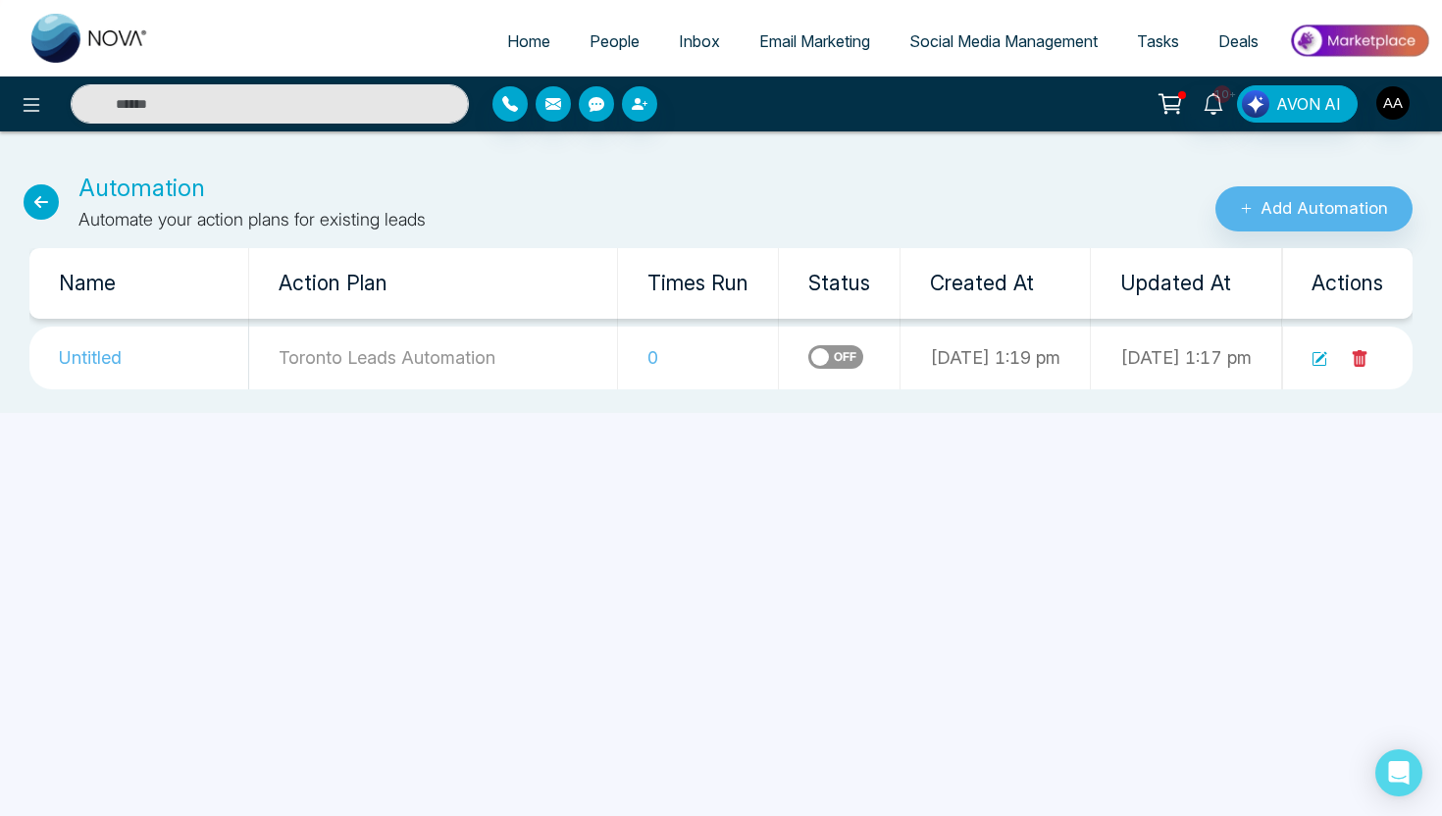
click at [1323, 360] on icon at bounding box center [1320, 359] width 16 height 16
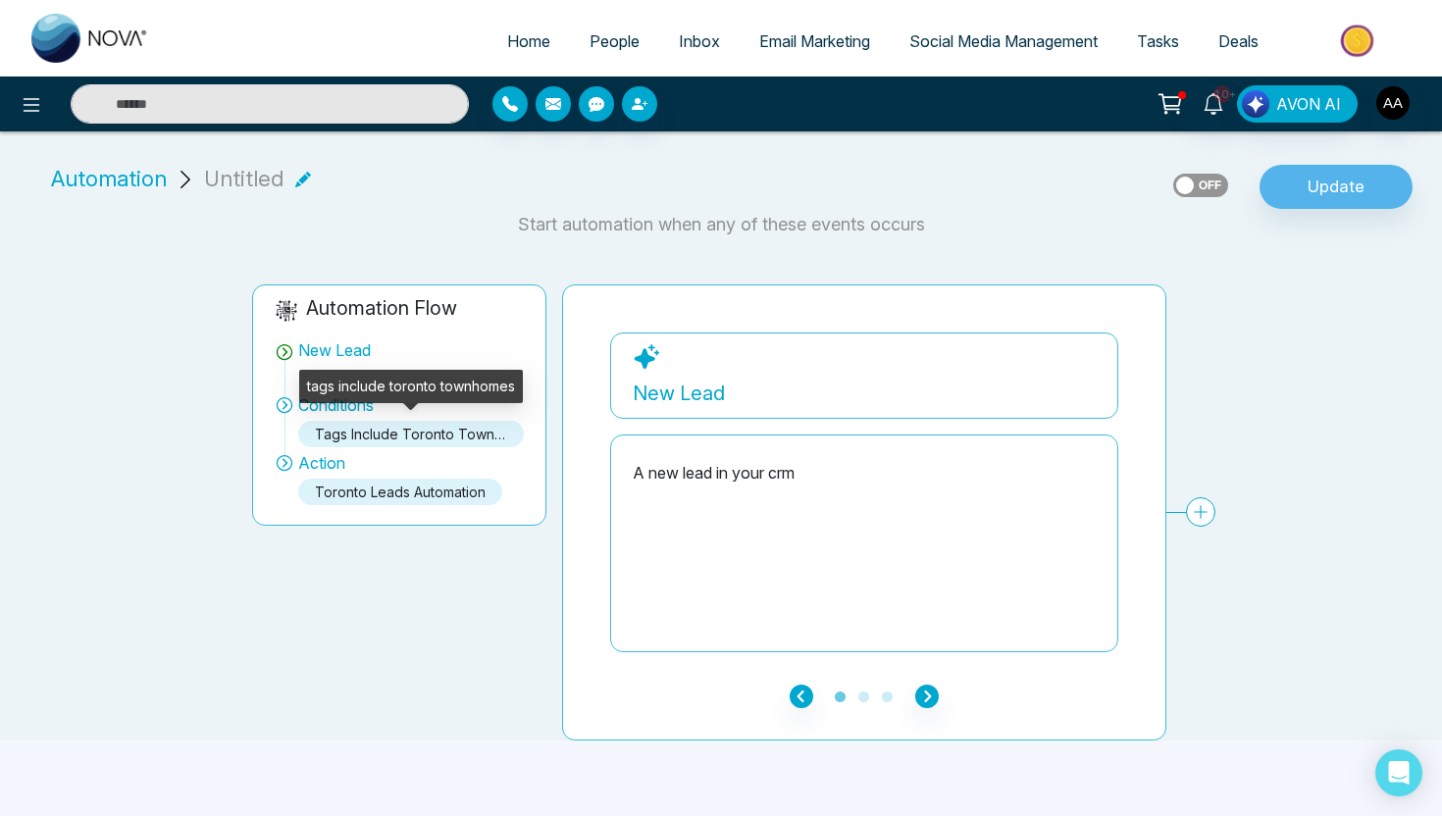
click at [452, 435] on div "tags include toronto townhomes" at bounding box center [411, 434] width 226 height 26
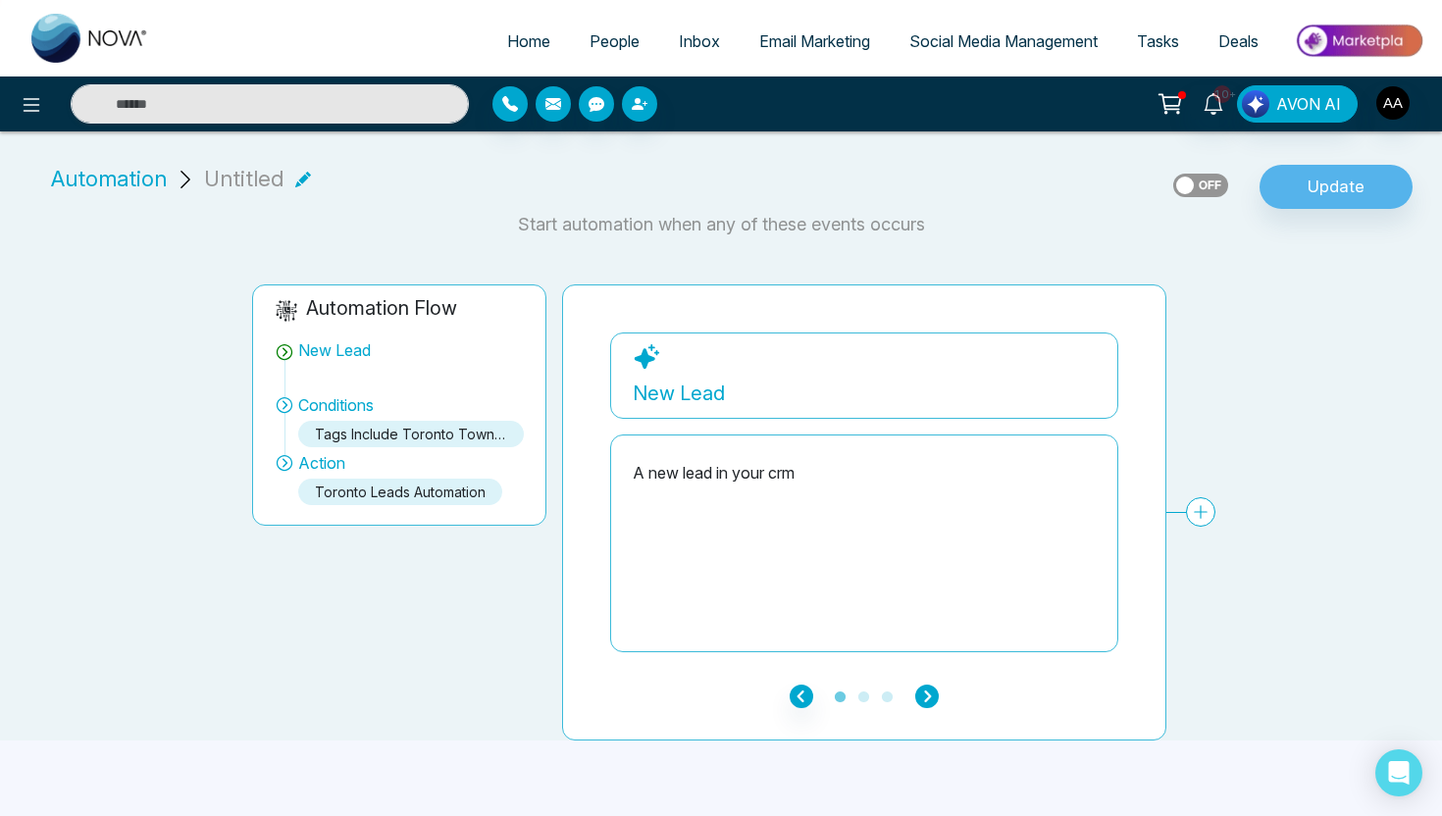
click at [925, 693] on icon "button" at bounding box center [927, 697] width 24 height 24
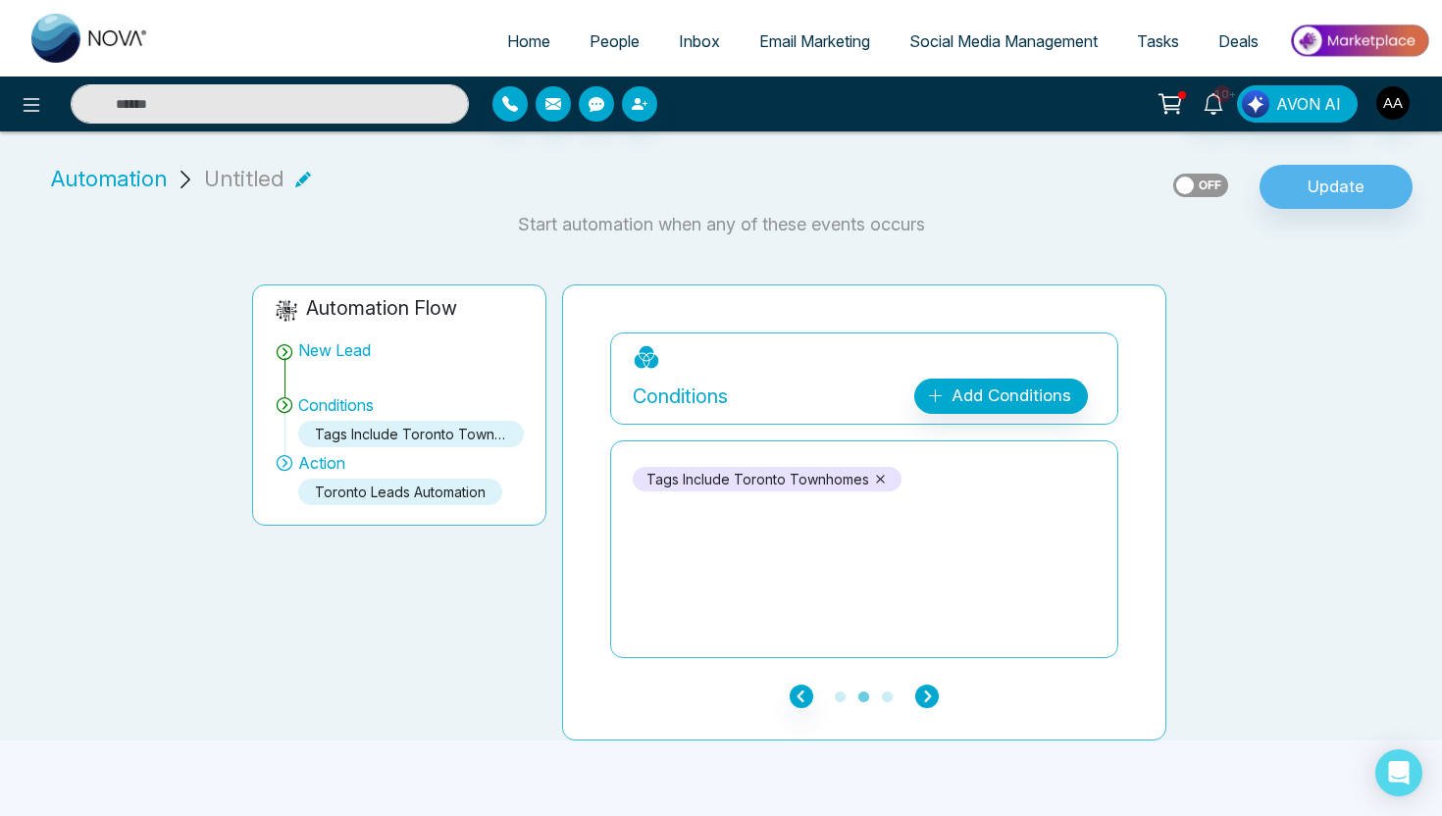
click at [925, 693] on icon "button" at bounding box center [927, 697] width 24 height 24
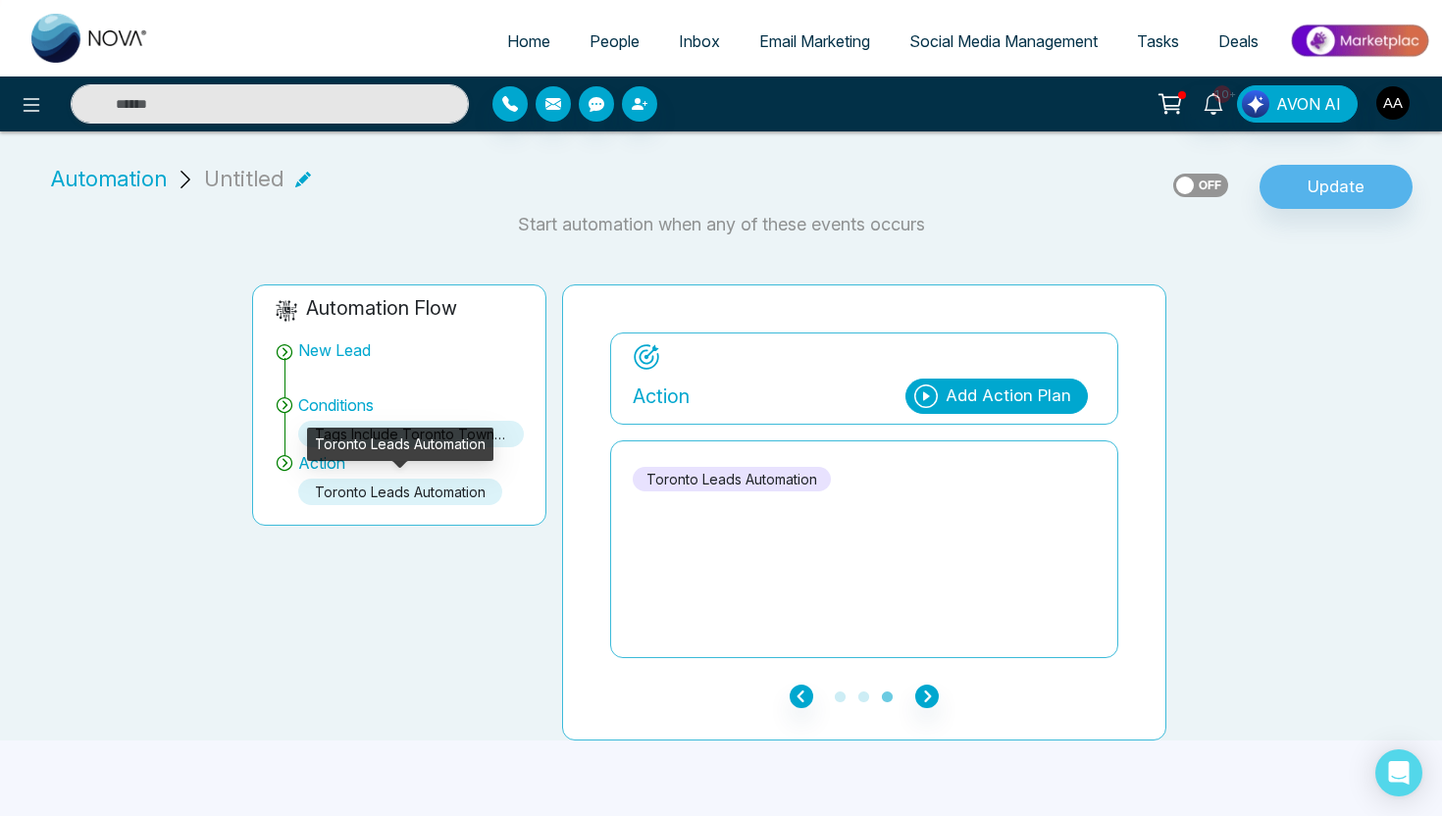
click at [454, 491] on div "Toronto Leads Automation" at bounding box center [400, 492] width 204 height 26
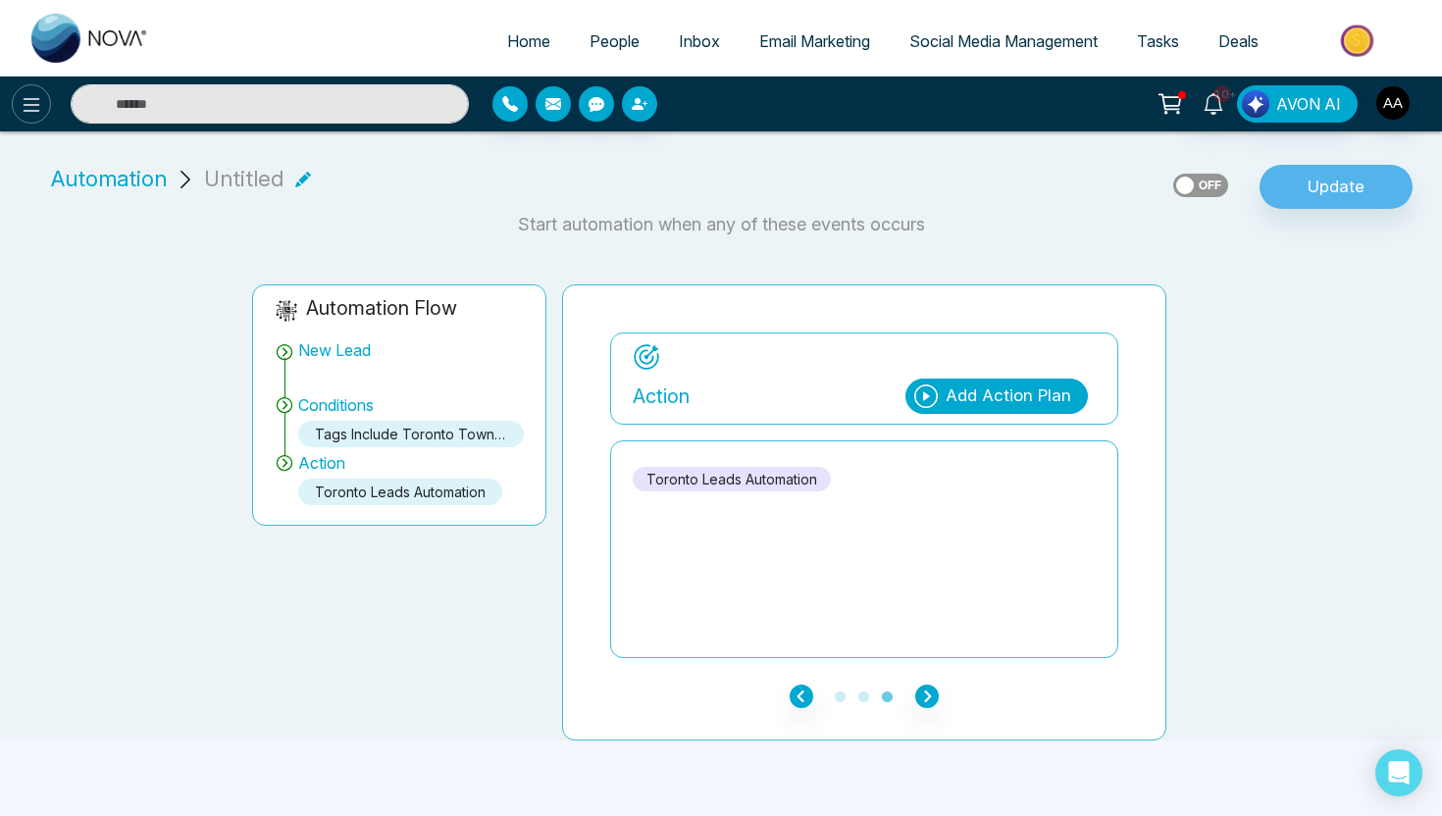
click at [28, 99] on icon at bounding box center [32, 105] width 17 height 14
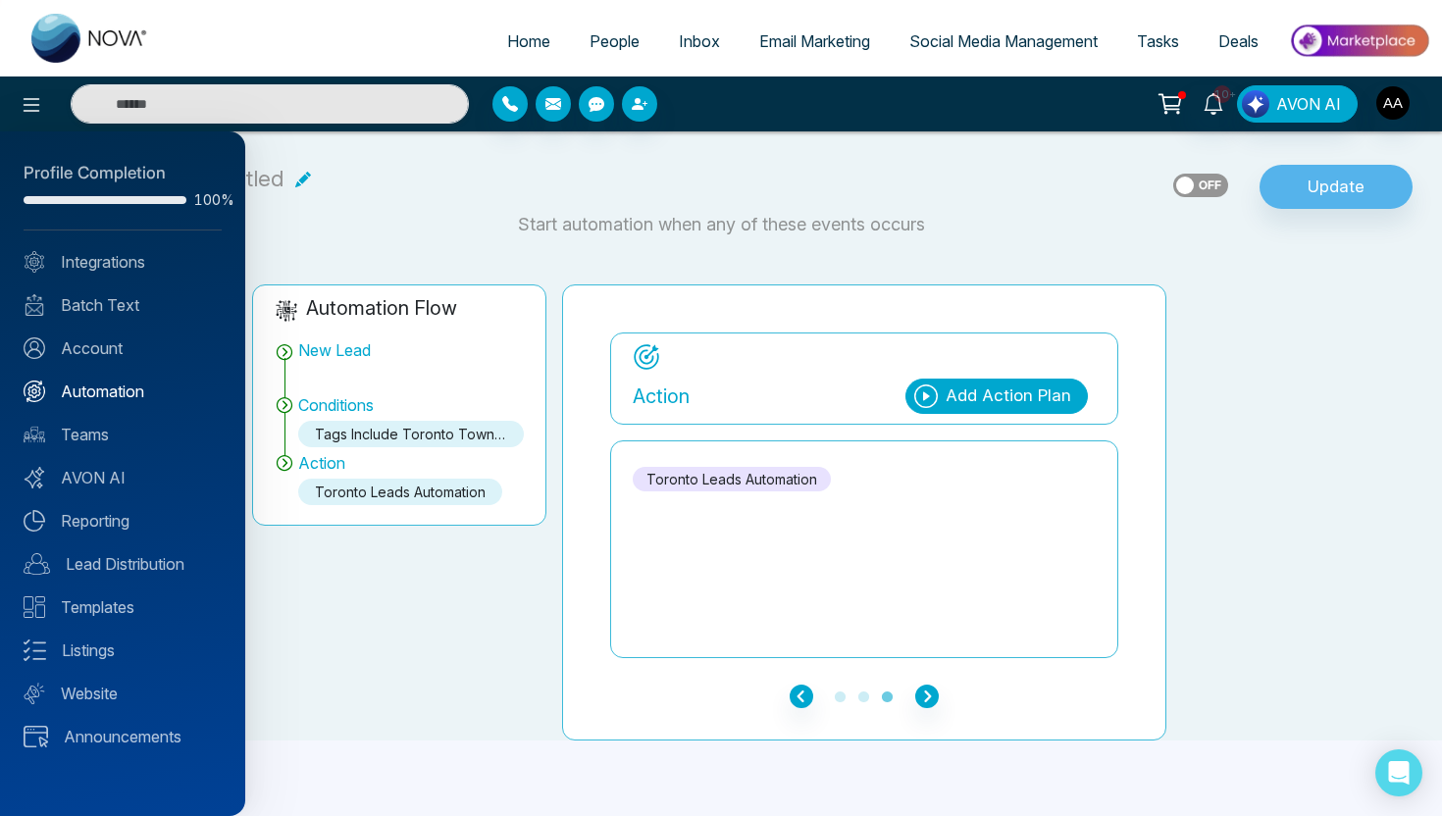
click at [120, 388] on link "Automation" at bounding box center [123, 392] width 198 height 24
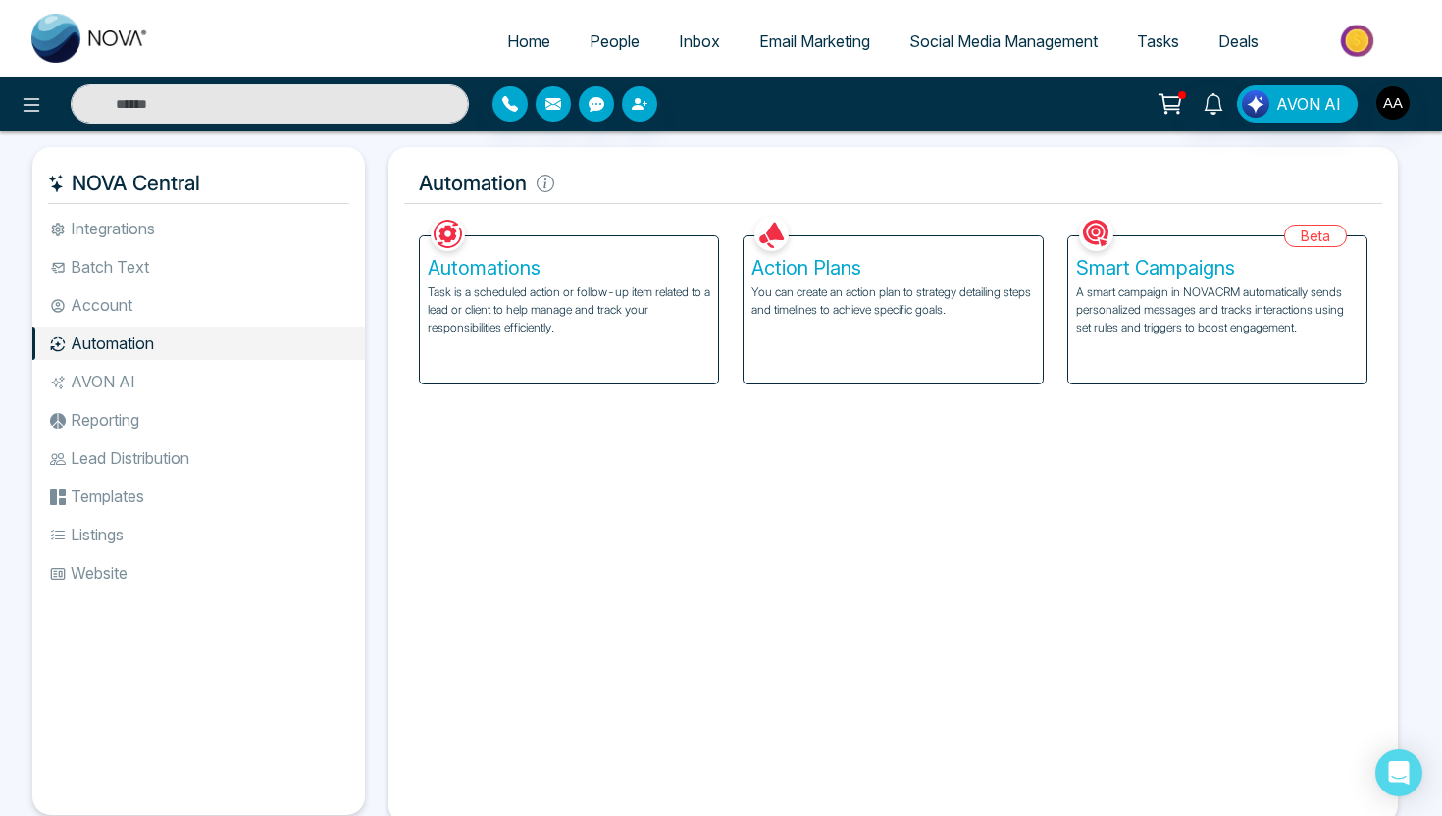
click at [788, 297] on p "You can create an action plan to strategy detailing steps and timelines to achi…" at bounding box center [893, 301] width 283 height 35
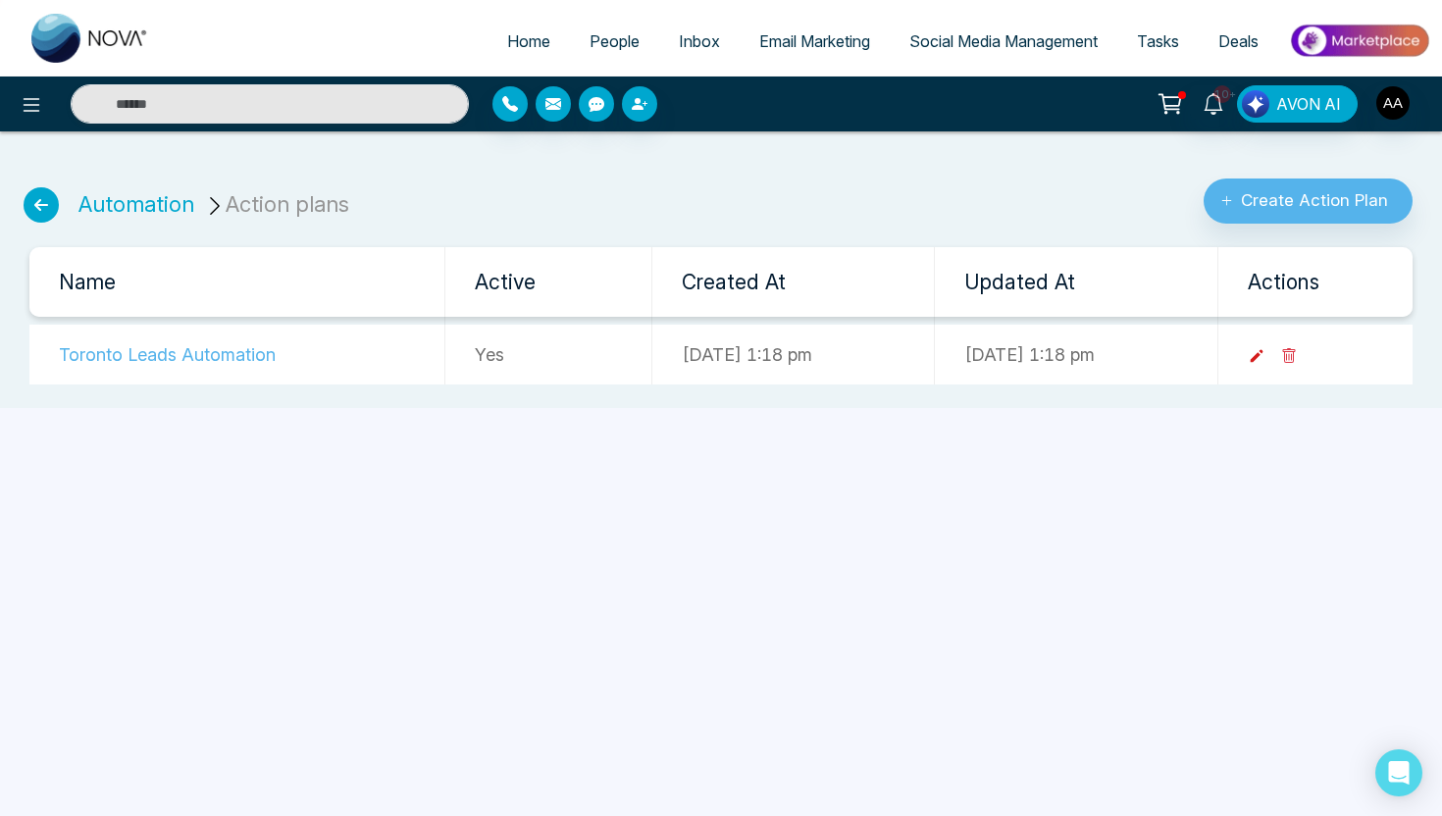
click at [1266, 356] on icon at bounding box center [1257, 356] width 18 height 18
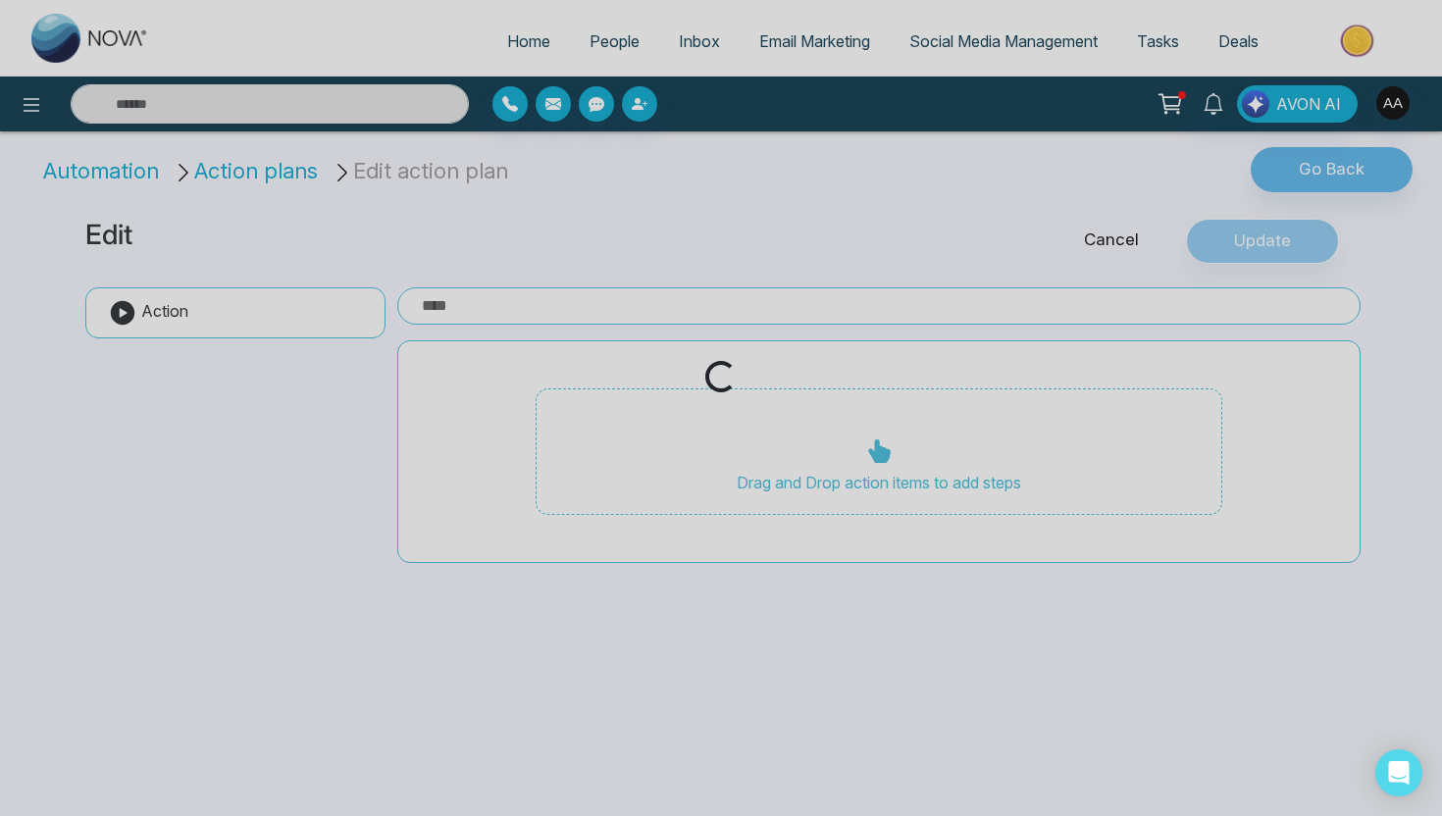
type input "**********"
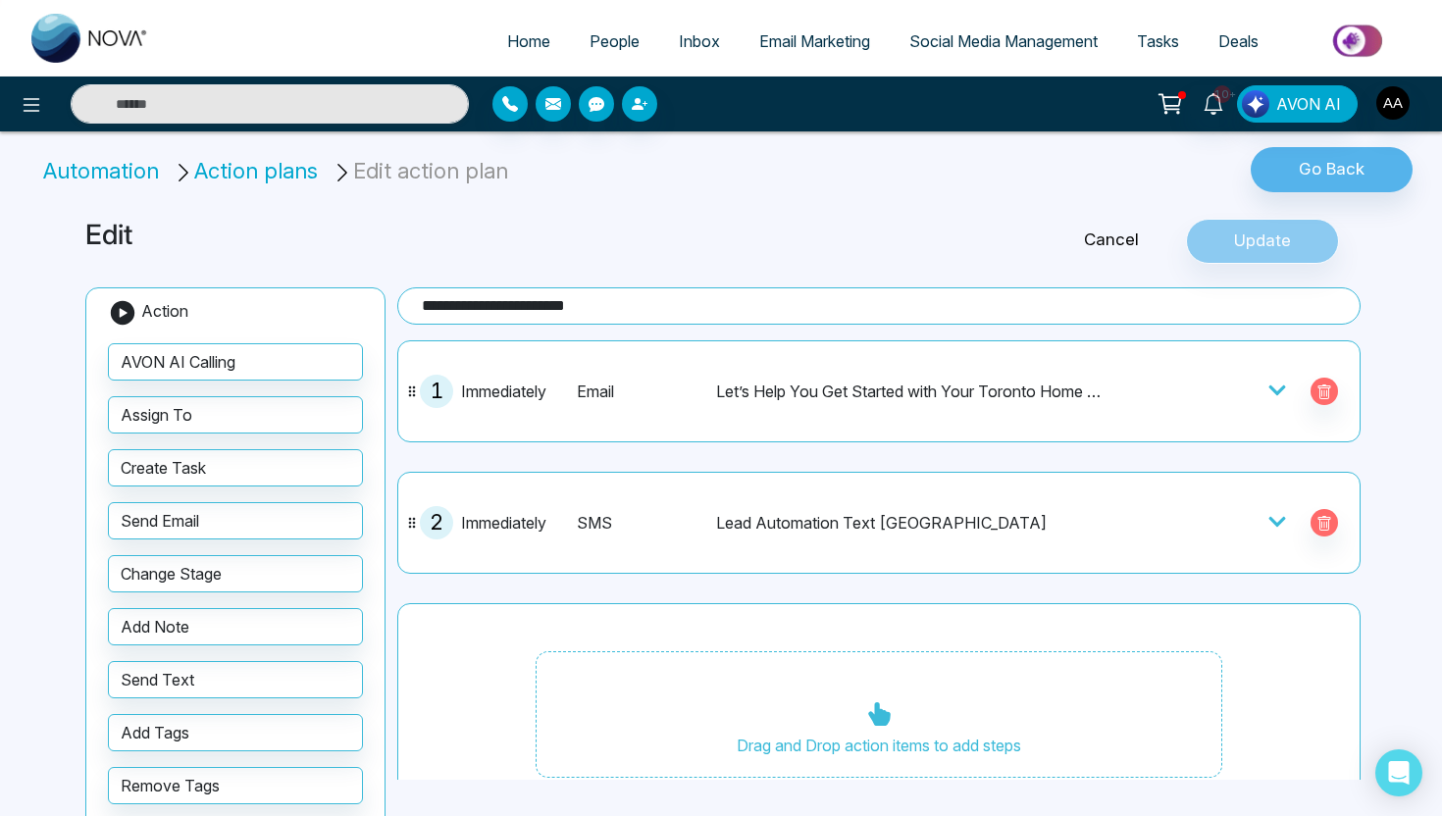
click at [1275, 387] on icon at bounding box center [1278, 391] width 20 height 20
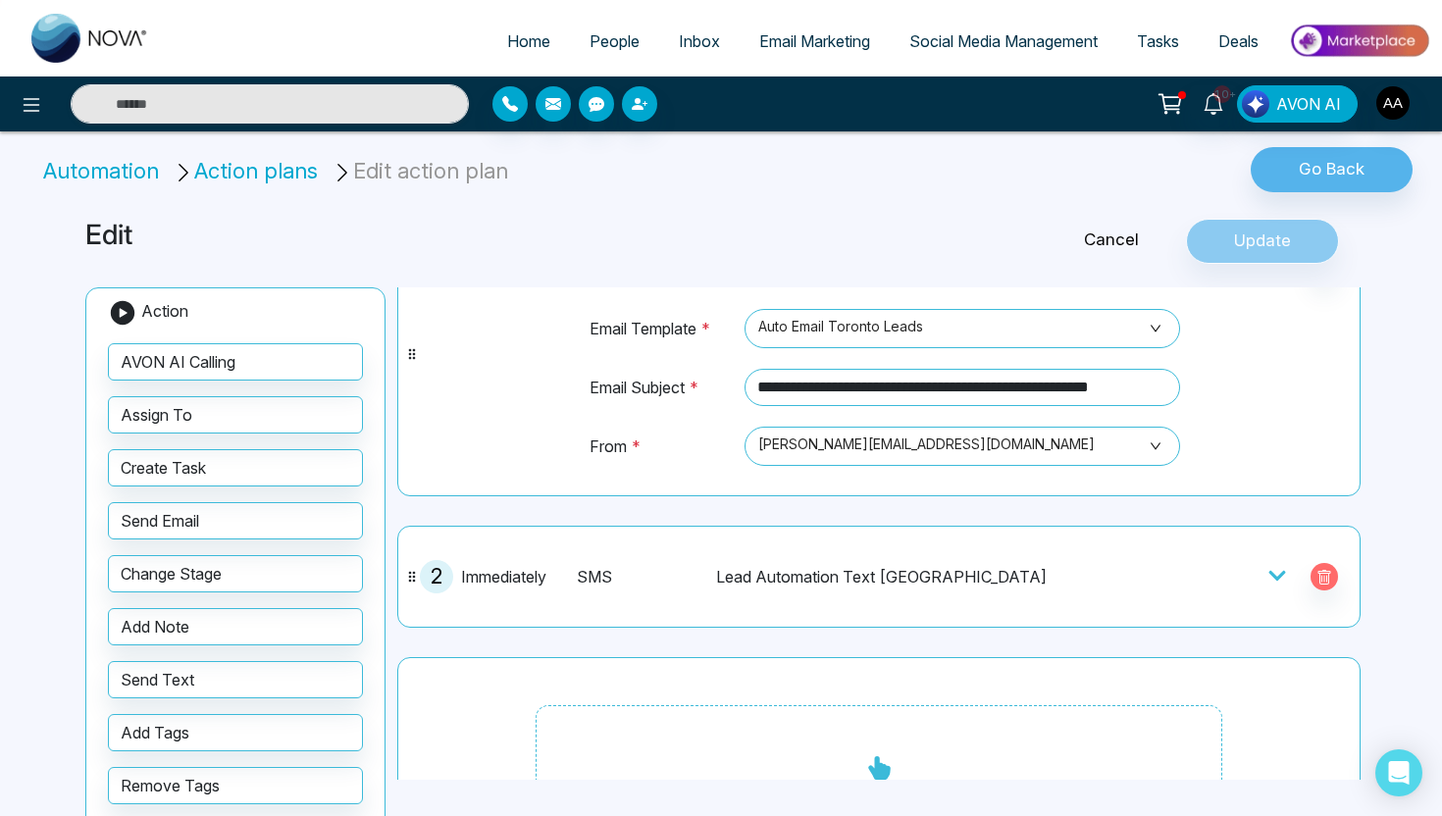
scroll to position [228, 0]
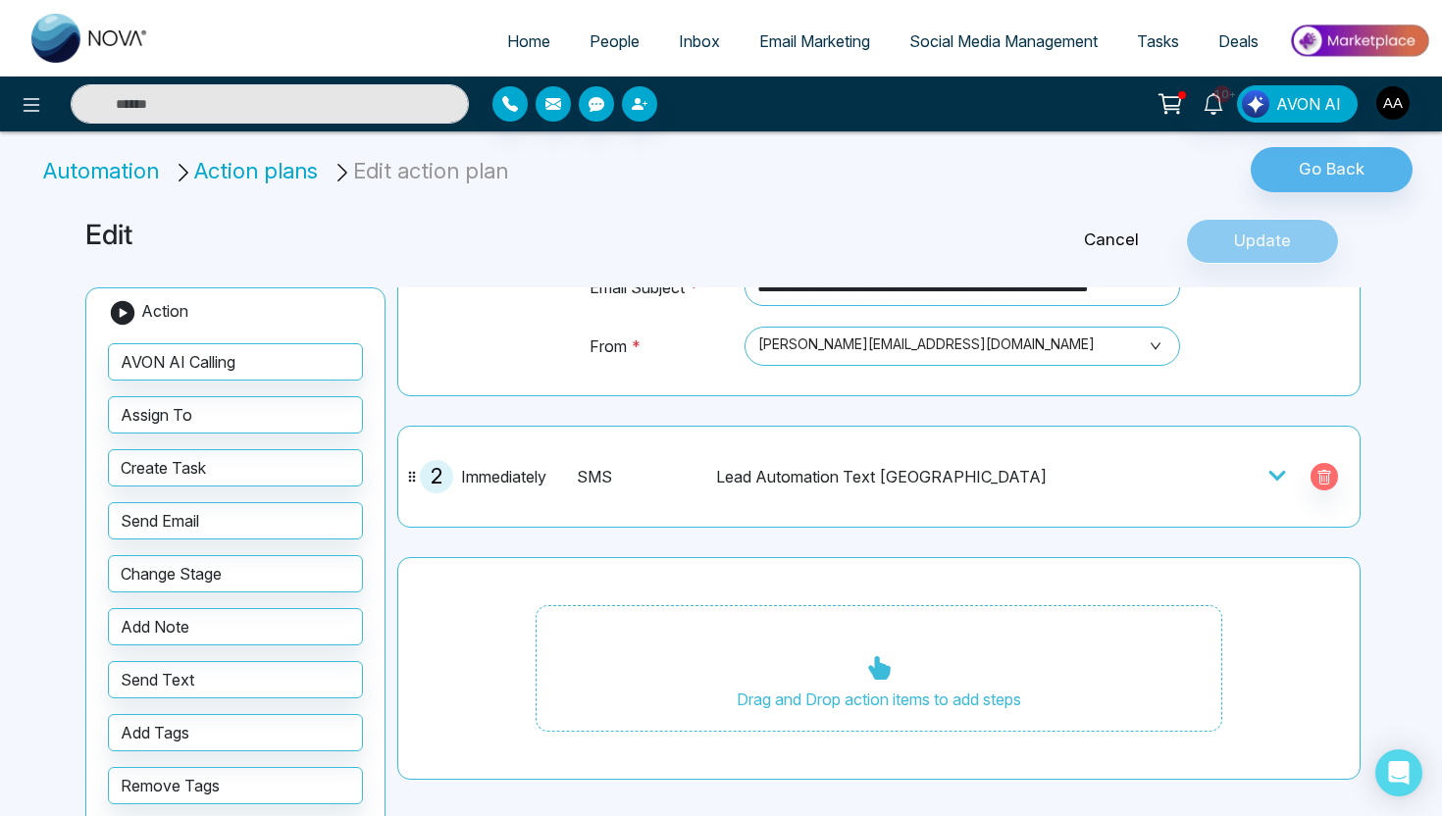
click at [1281, 472] on icon at bounding box center [1277, 476] width 17 height 10
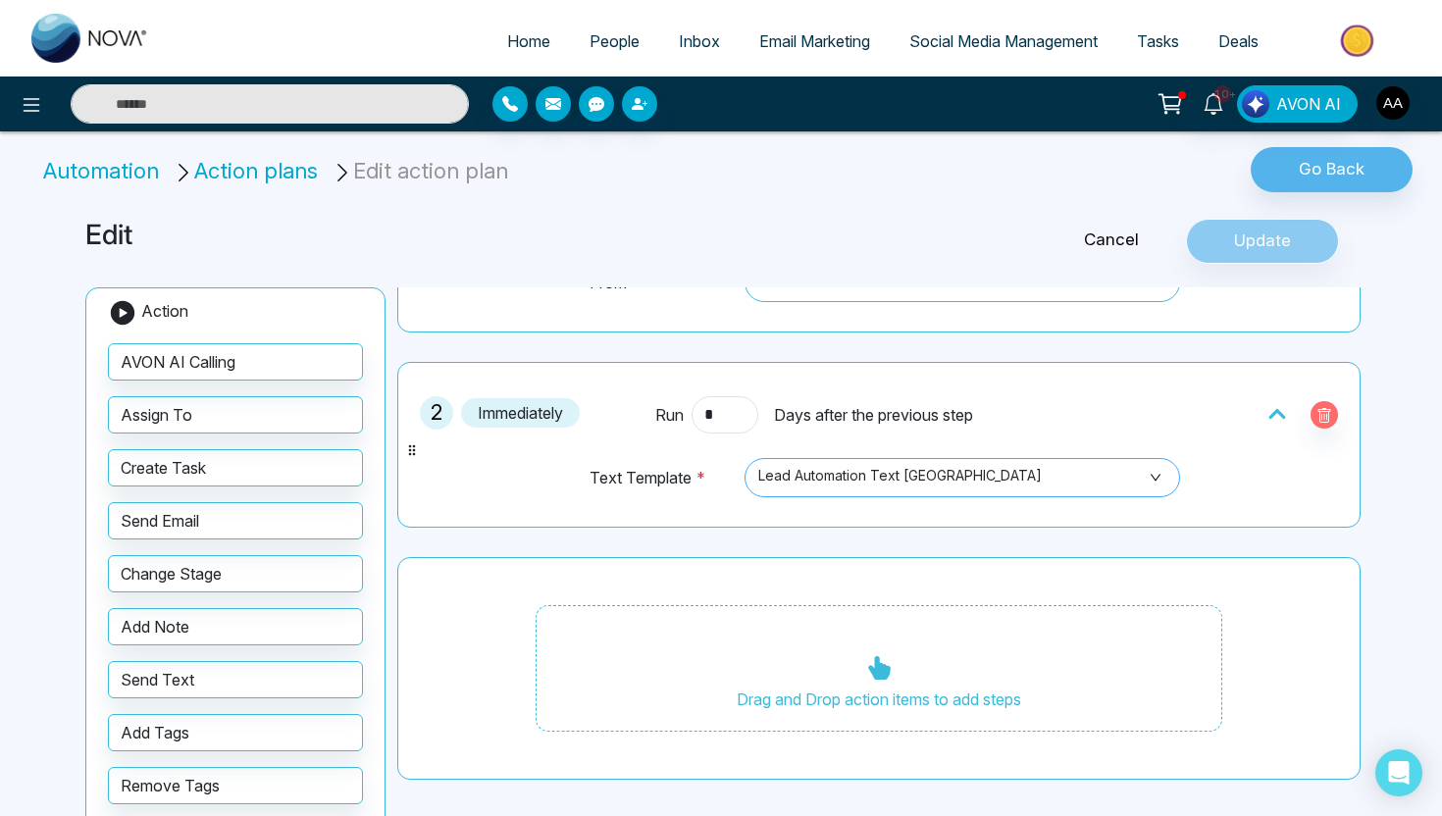
scroll to position [0, 0]
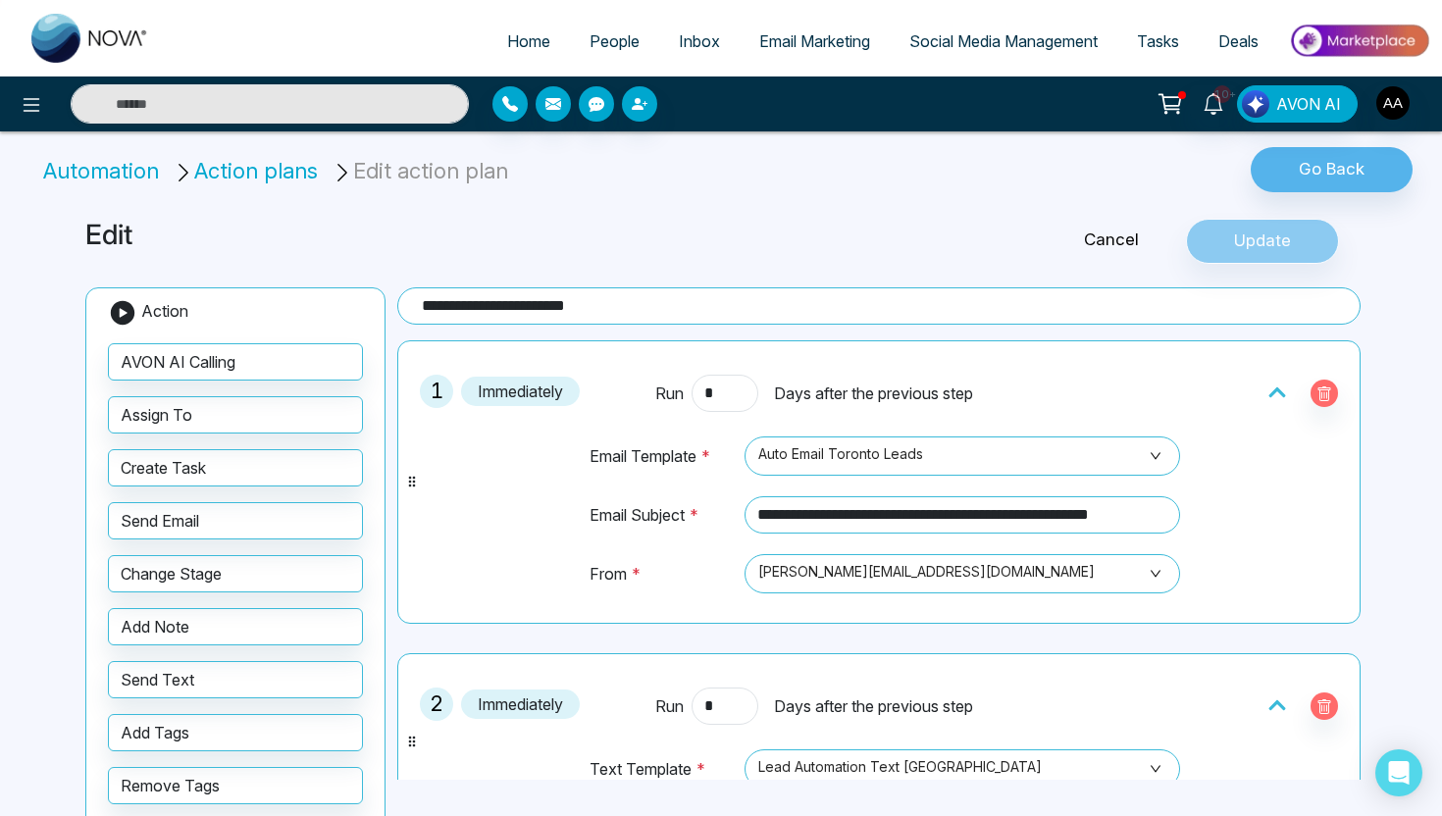
click at [513, 40] on span "Home" at bounding box center [528, 41] width 43 height 20
select select "*"
